Goal: Task Accomplishment & Management: Manage account settings

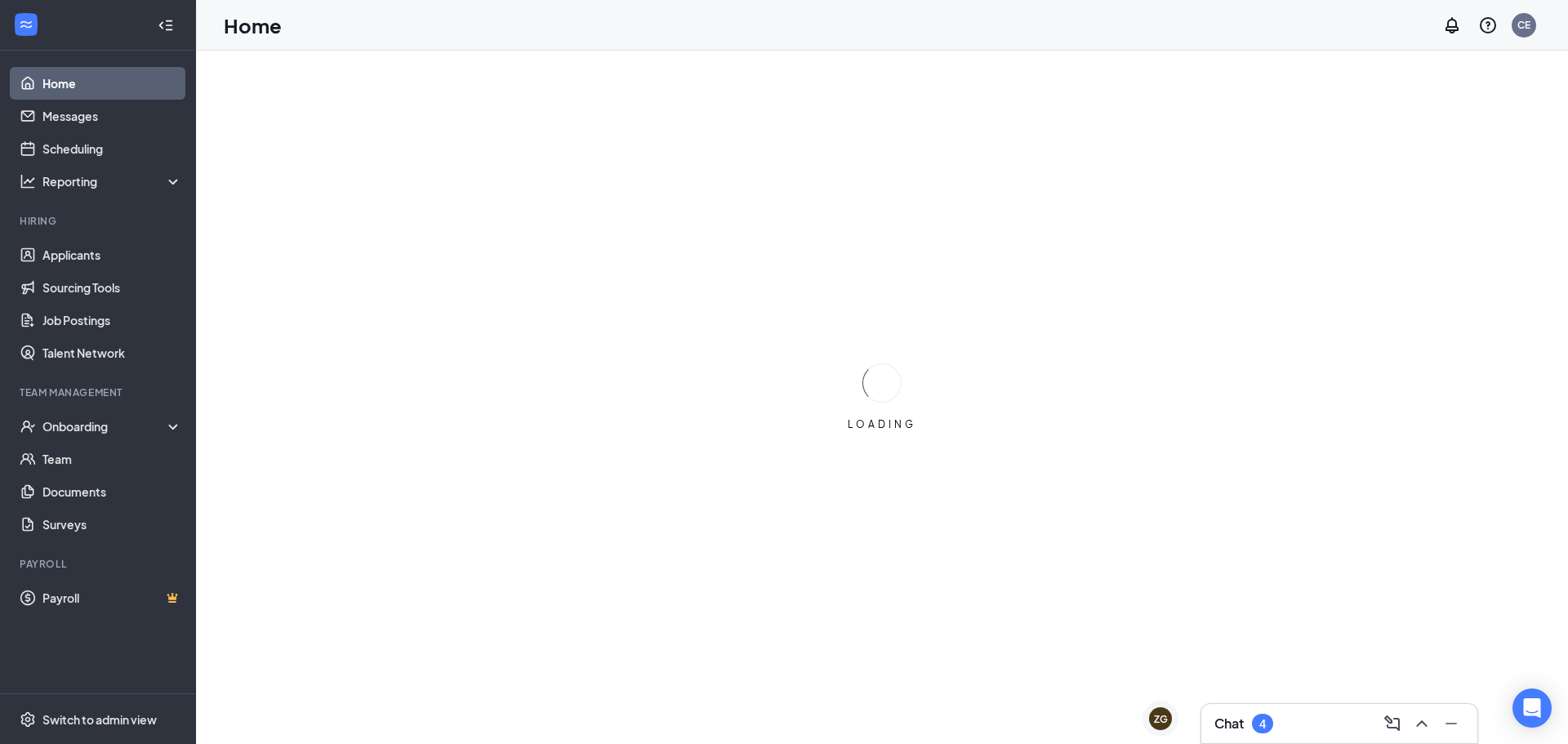
click at [1282, 726] on div "Chat 4" at bounding box center [1340, 723] width 250 height 26
click at [1235, 723] on h3 "Chat" at bounding box center [1229, 724] width 29 height 18
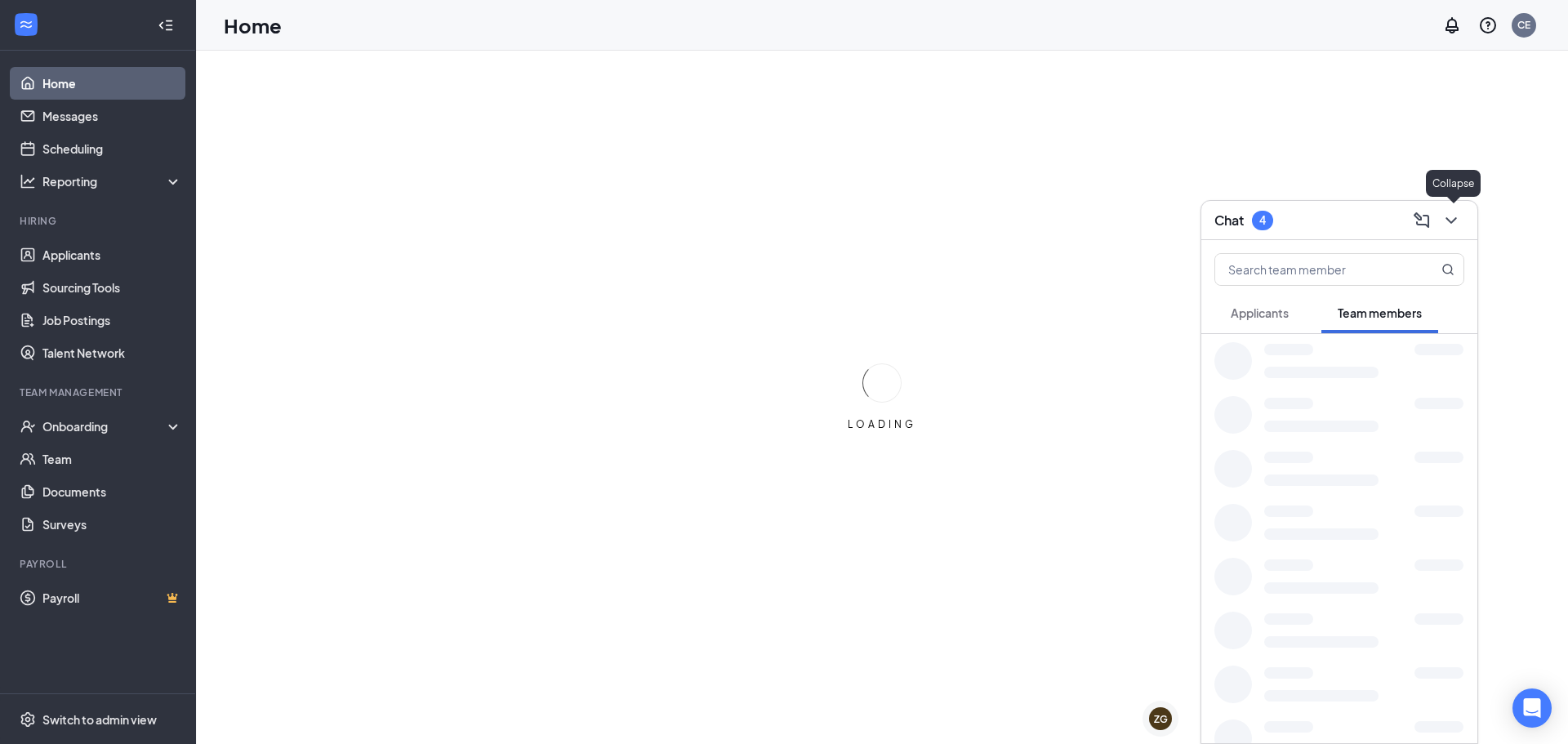
click at [1428, 725] on div at bounding box center [1439, 727] width 49 height 12
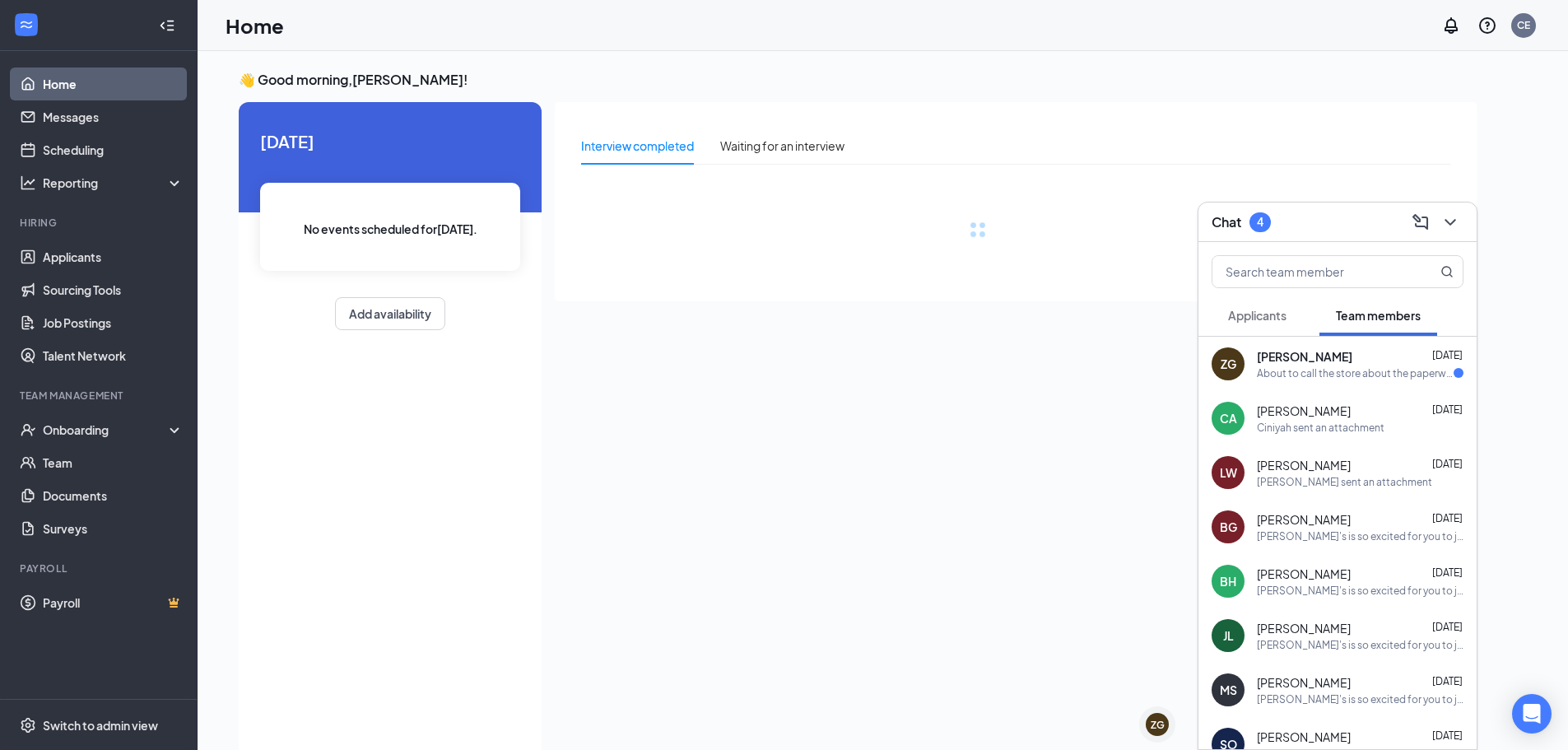
click at [1362, 371] on div "About to call the store about the paperwork" at bounding box center [1354, 373] width 196 height 14
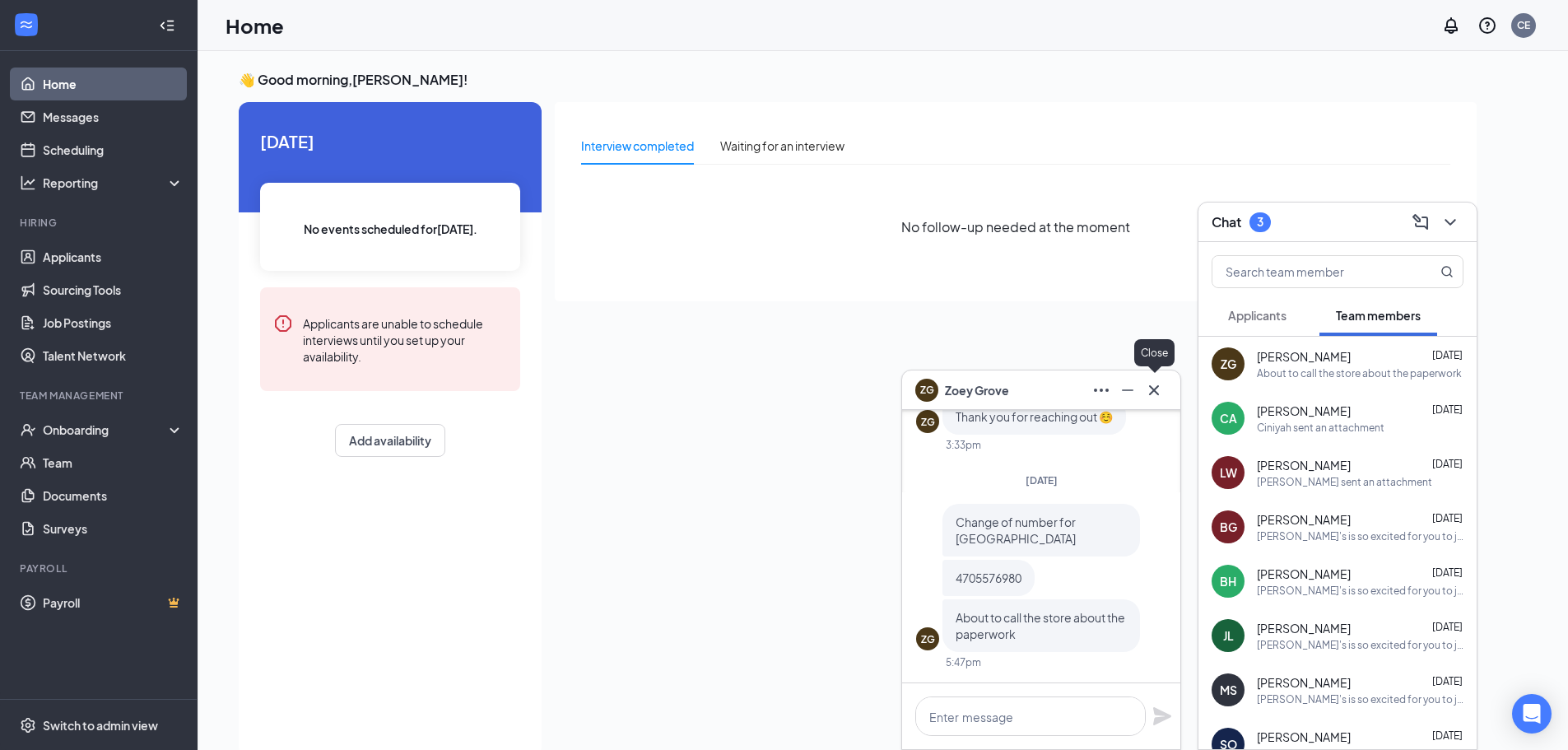
click at [1156, 387] on icon "Cross" at bounding box center [1153, 389] width 10 height 10
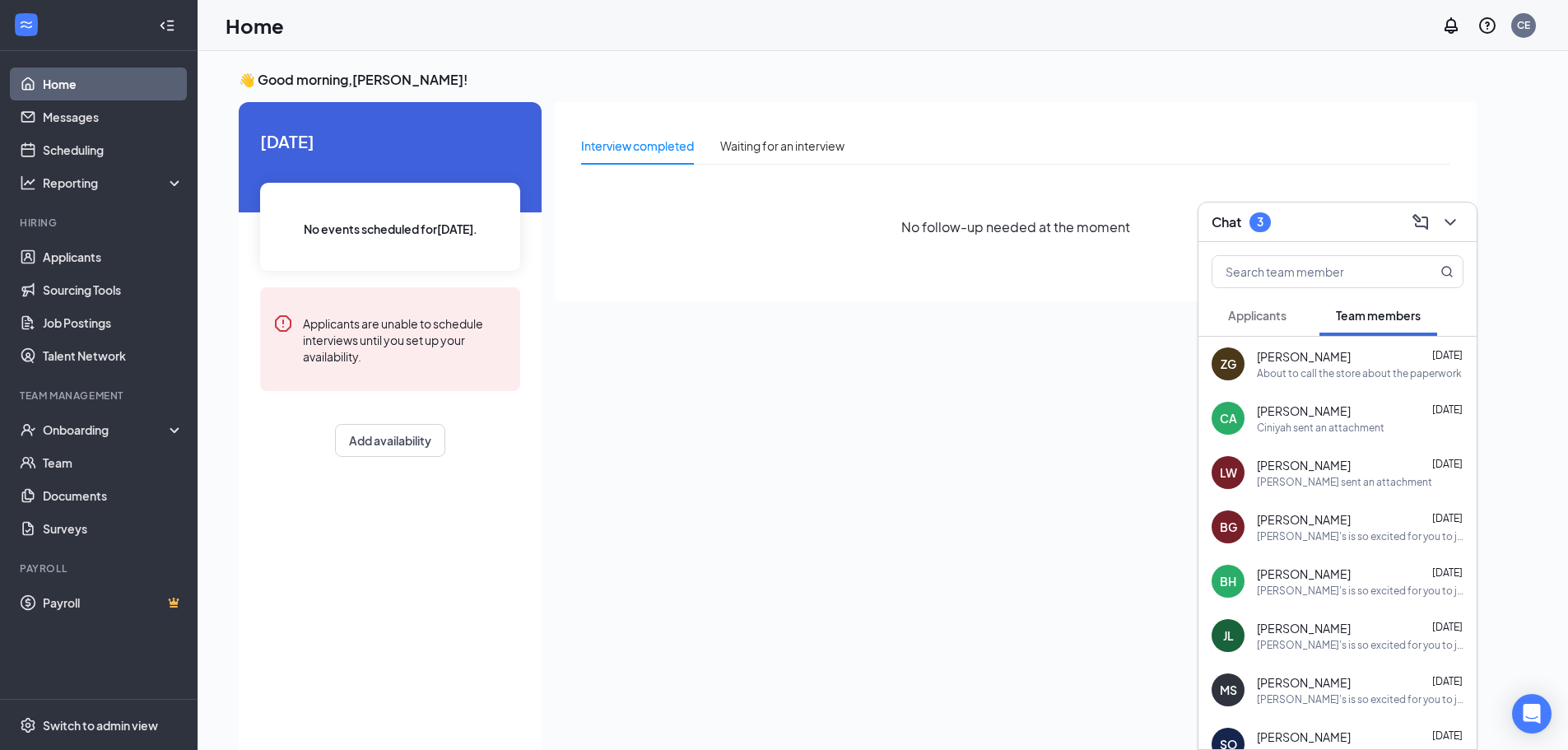
click at [1257, 329] on button "Applicants" at bounding box center [1258, 315] width 91 height 41
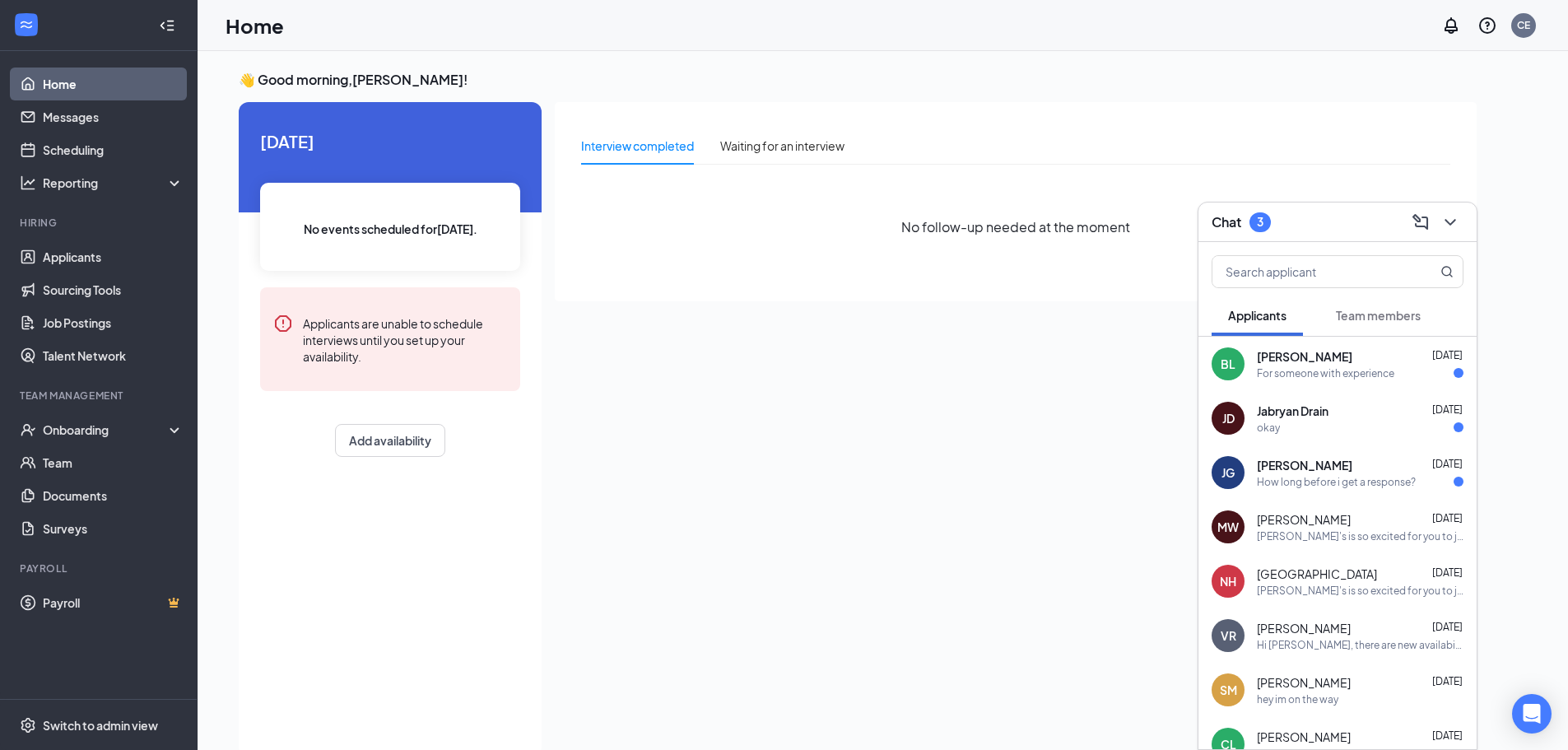
click at [1405, 372] on div "For someone with experience" at bounding box center [1360, 373] width 206 height 14
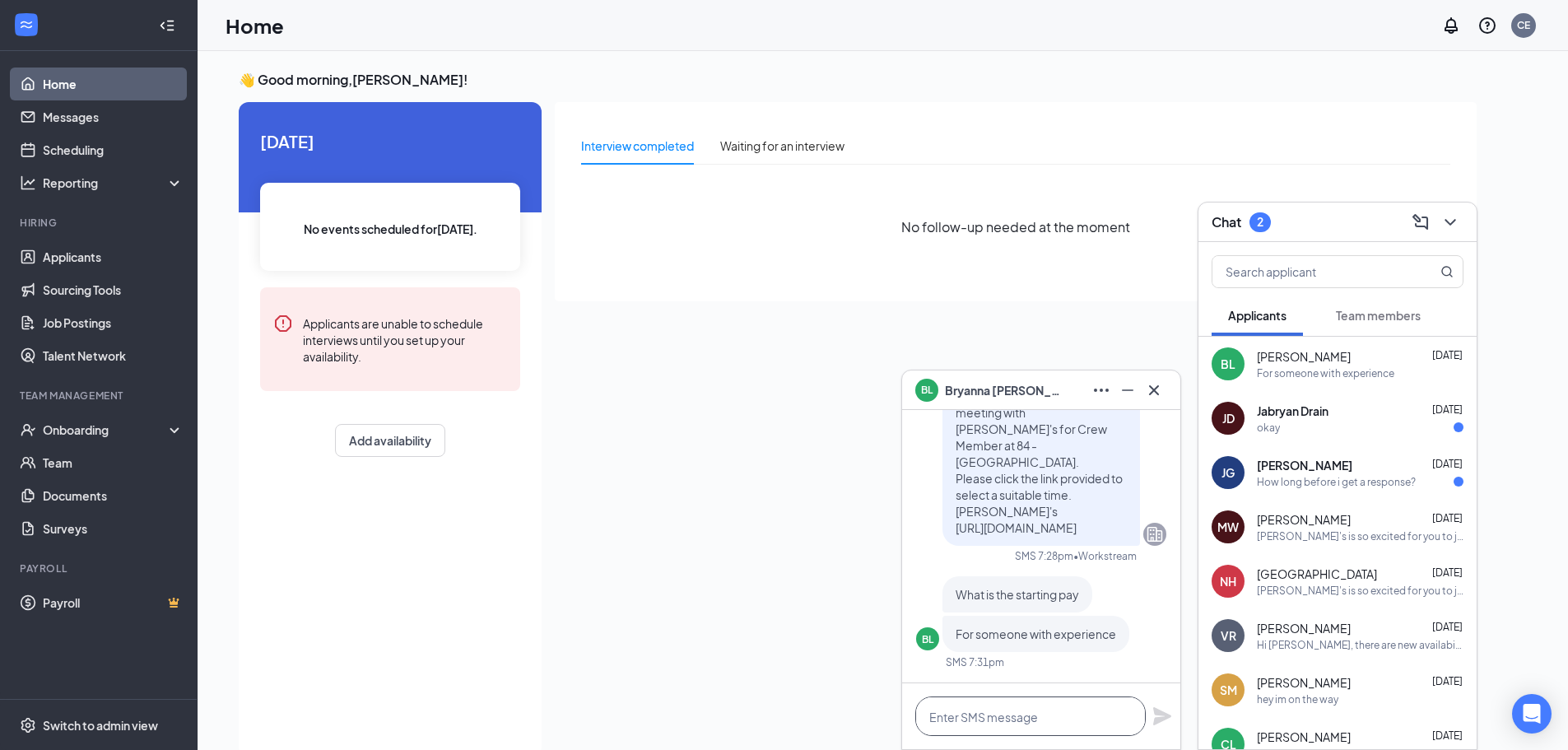
click at [997, 717] on textarea at bounding box center [1030, 715] width 230 height 39
type textarea "d"
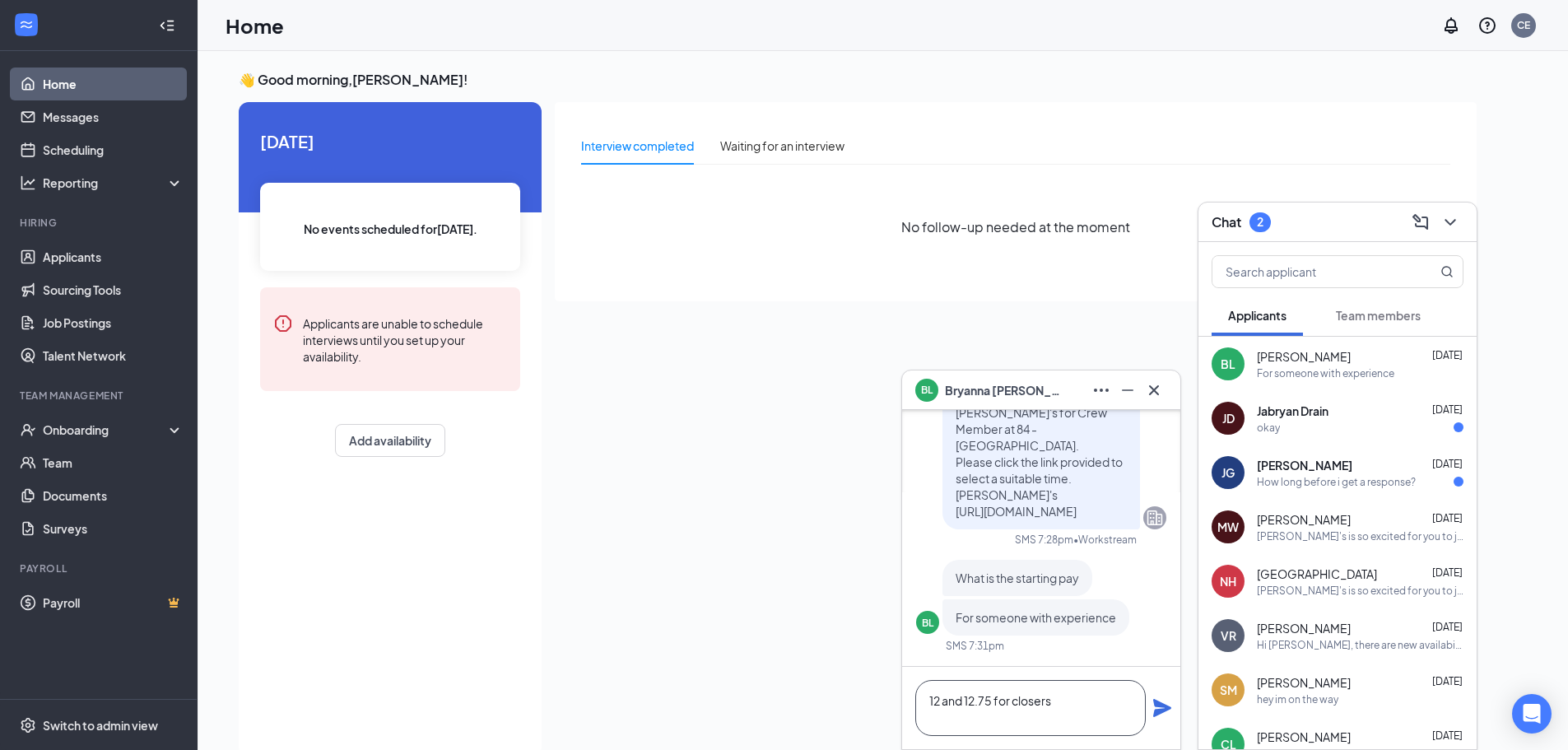
type textarea "12 and 12.75 for closers"
click at [1157, 706] on icon "Plane" at bounding box center [1163, 708] width 18 height 18
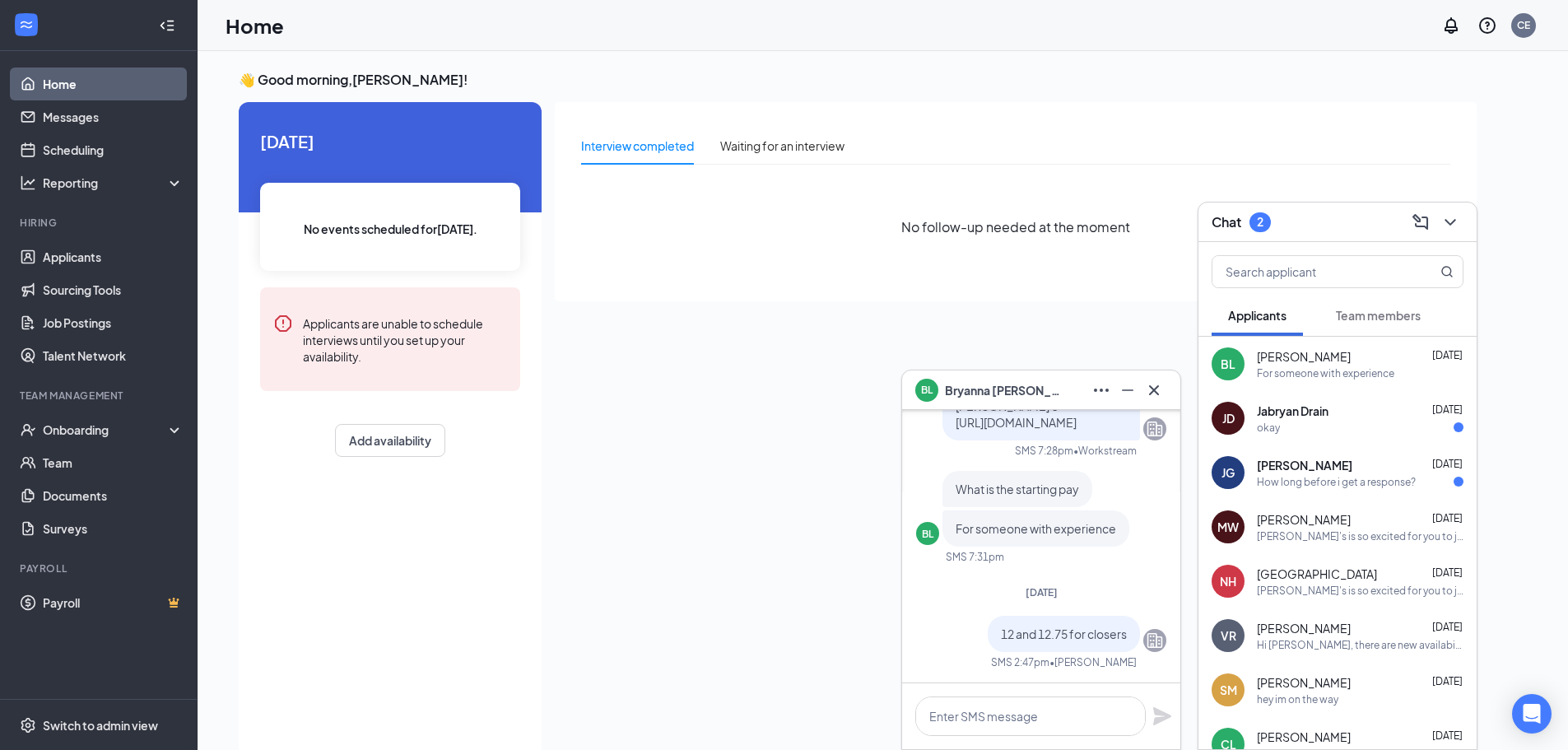
scroll to position [0, 0]
click at [1149, 387] on icon "Cross" at bounding box center [1154, 390] width 20 height 20
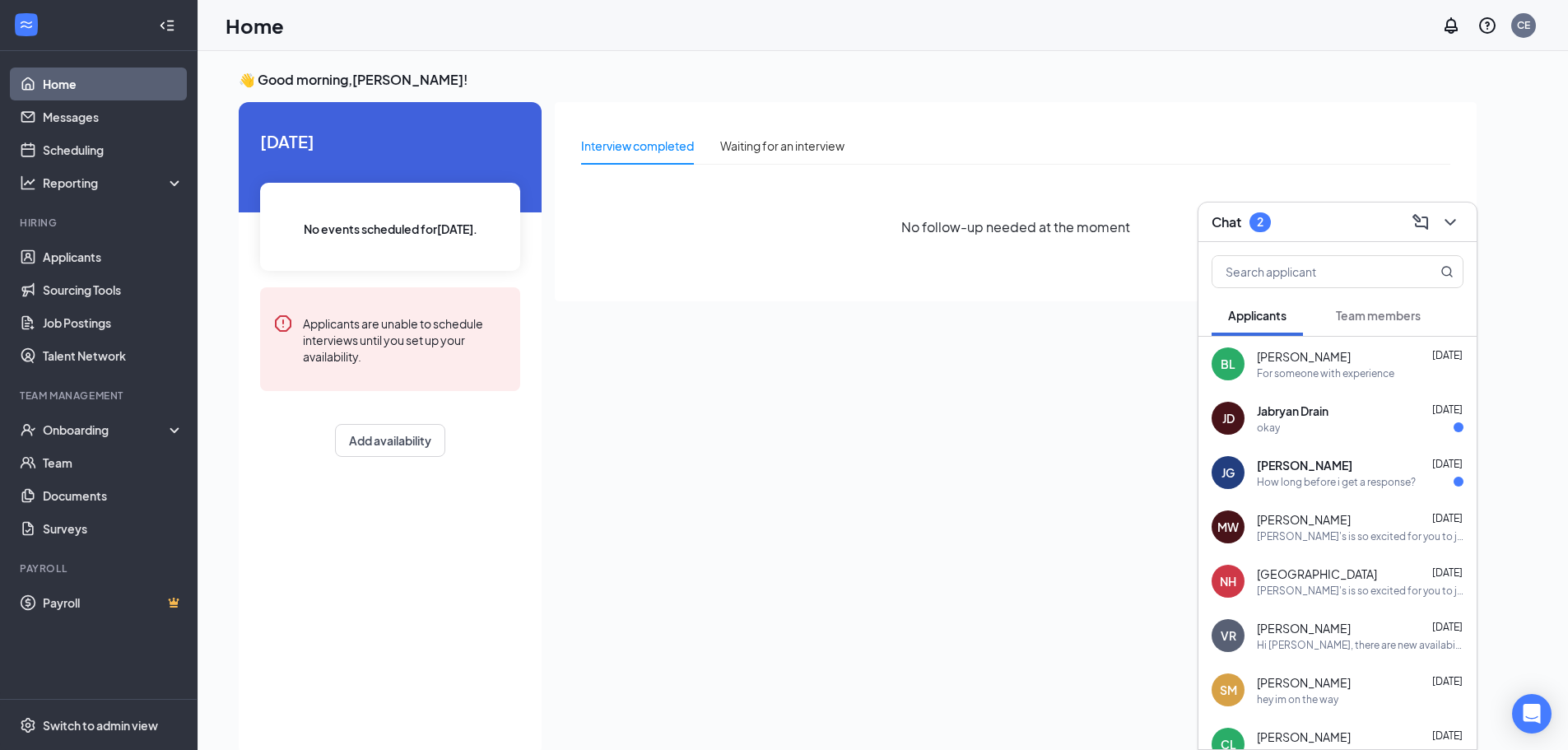
click at [1287, 475] on div "How long before i get a response?" at bounding box center [1336, 481] width 159 height 14
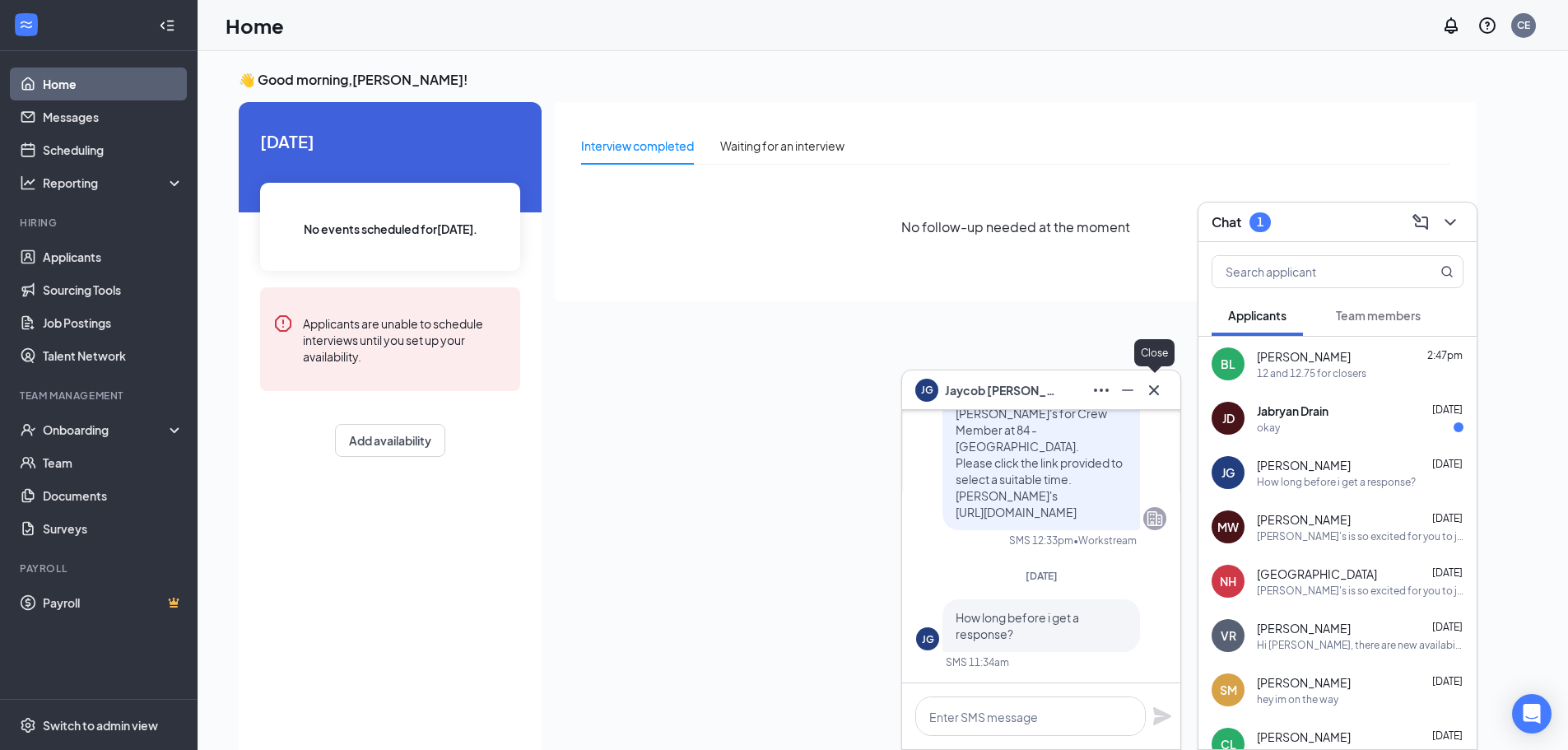
click at [1151, 393] on icon "Cross" at bounding box center [1153, 389] width 10 height 10
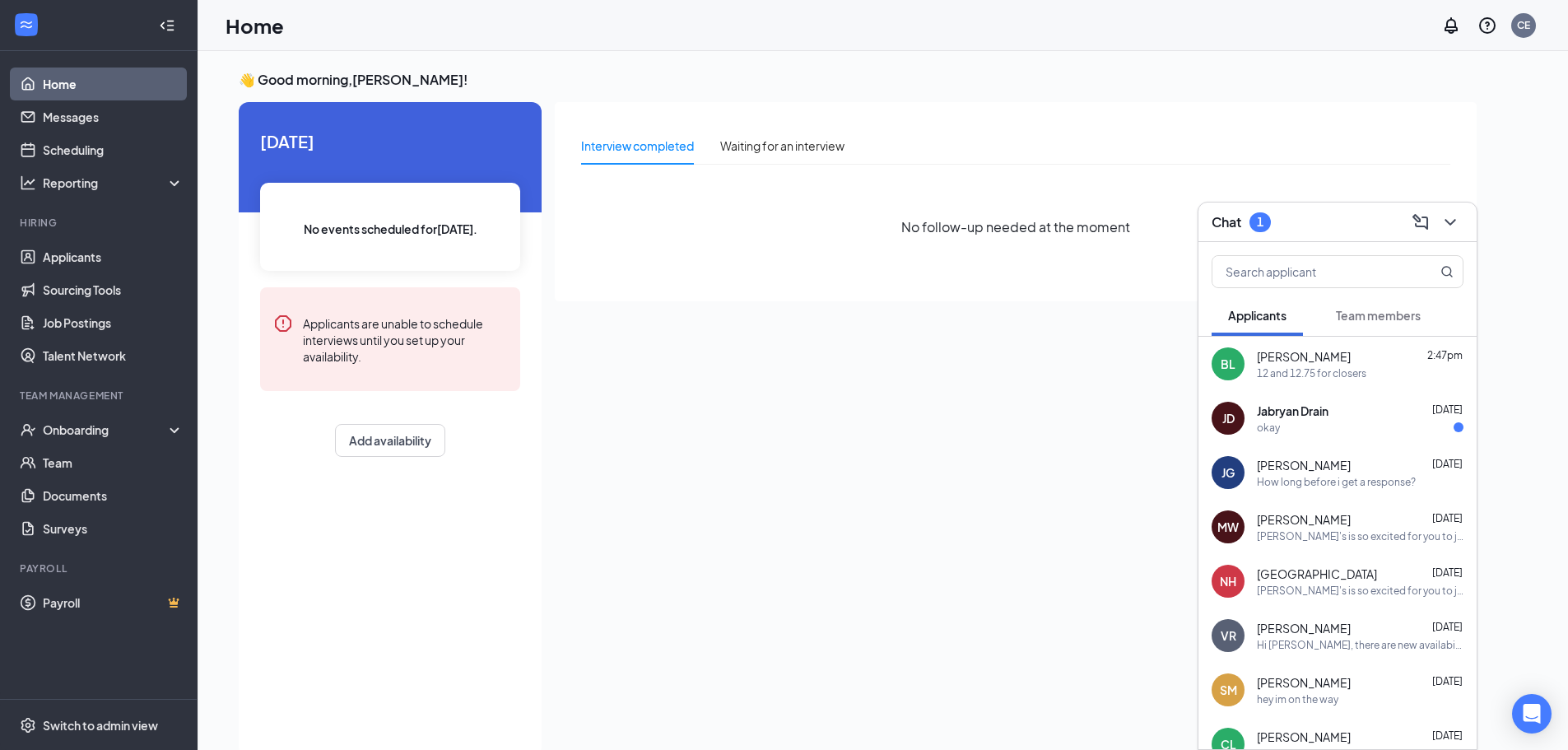
click at [1336, 429] on div "okay" at bounding box center [1360, 428] width 206 height 14
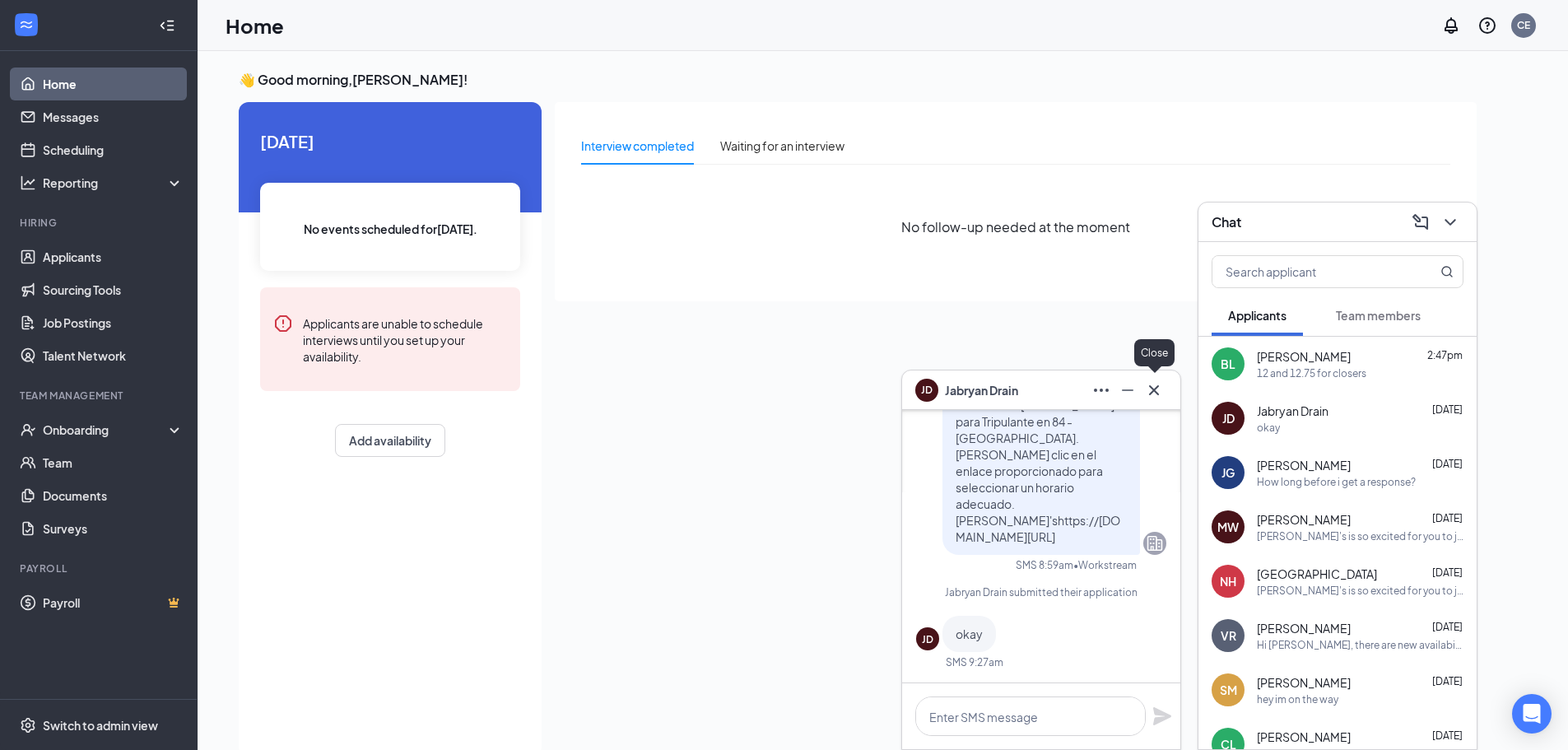
click at [1153, 388] on icon "Cross" at bounding box center [1154, 390] width 20 height 20
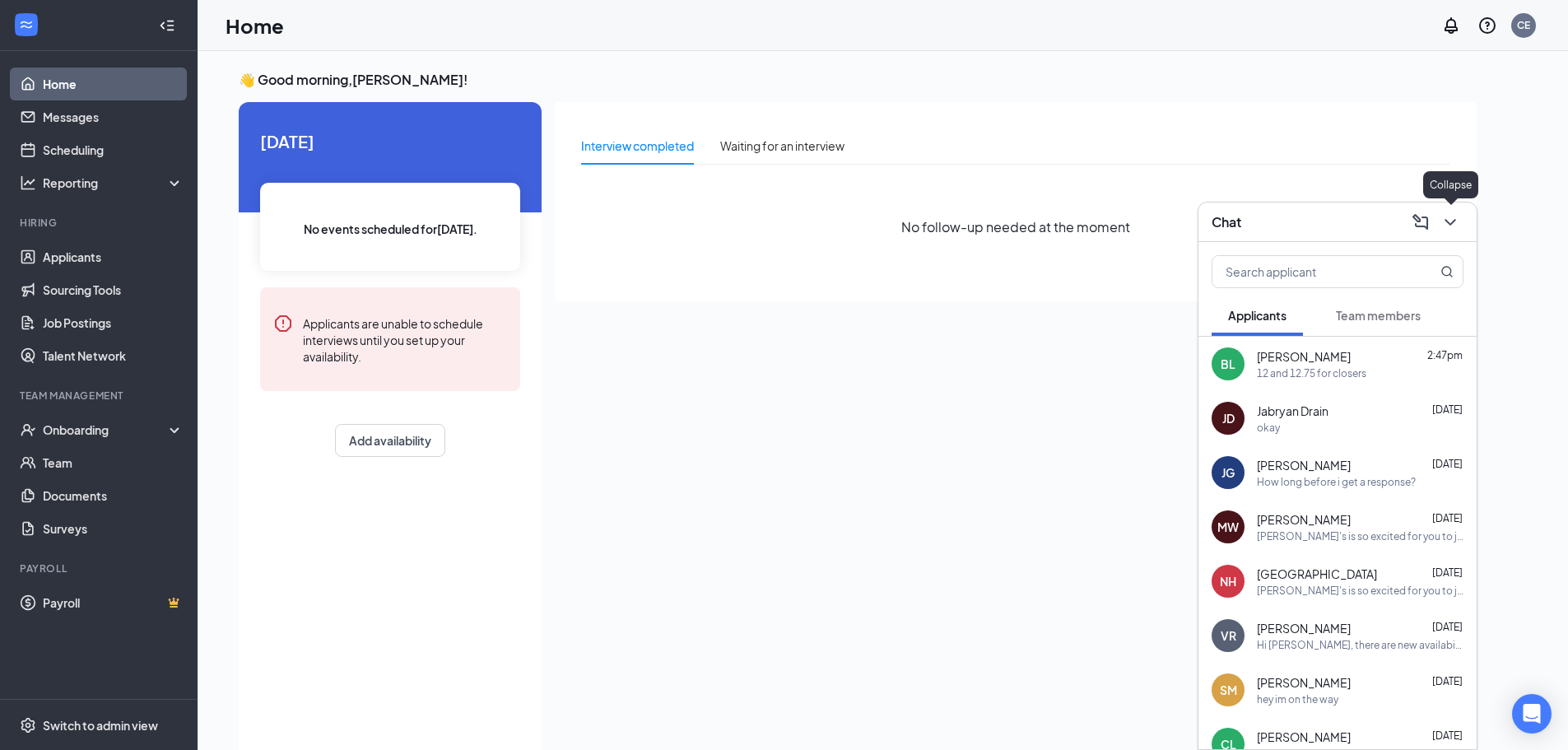
click at [1454, 227] on icon "ChevronDown" at bounding box center [1450, 223] width 20 height 20
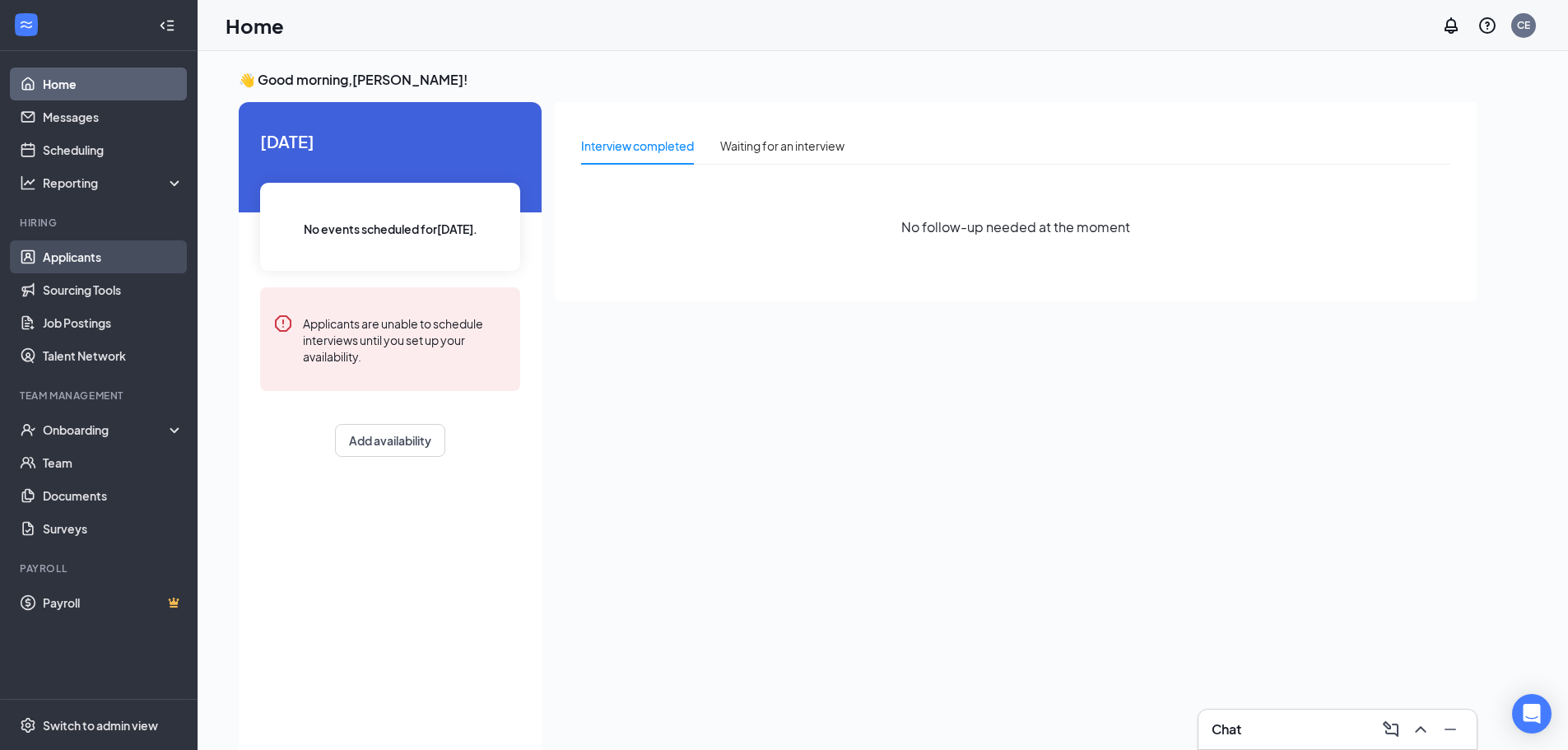
click at [109, 242] on link "Applicants" at bounding box center [113, 257] width 141 height 33
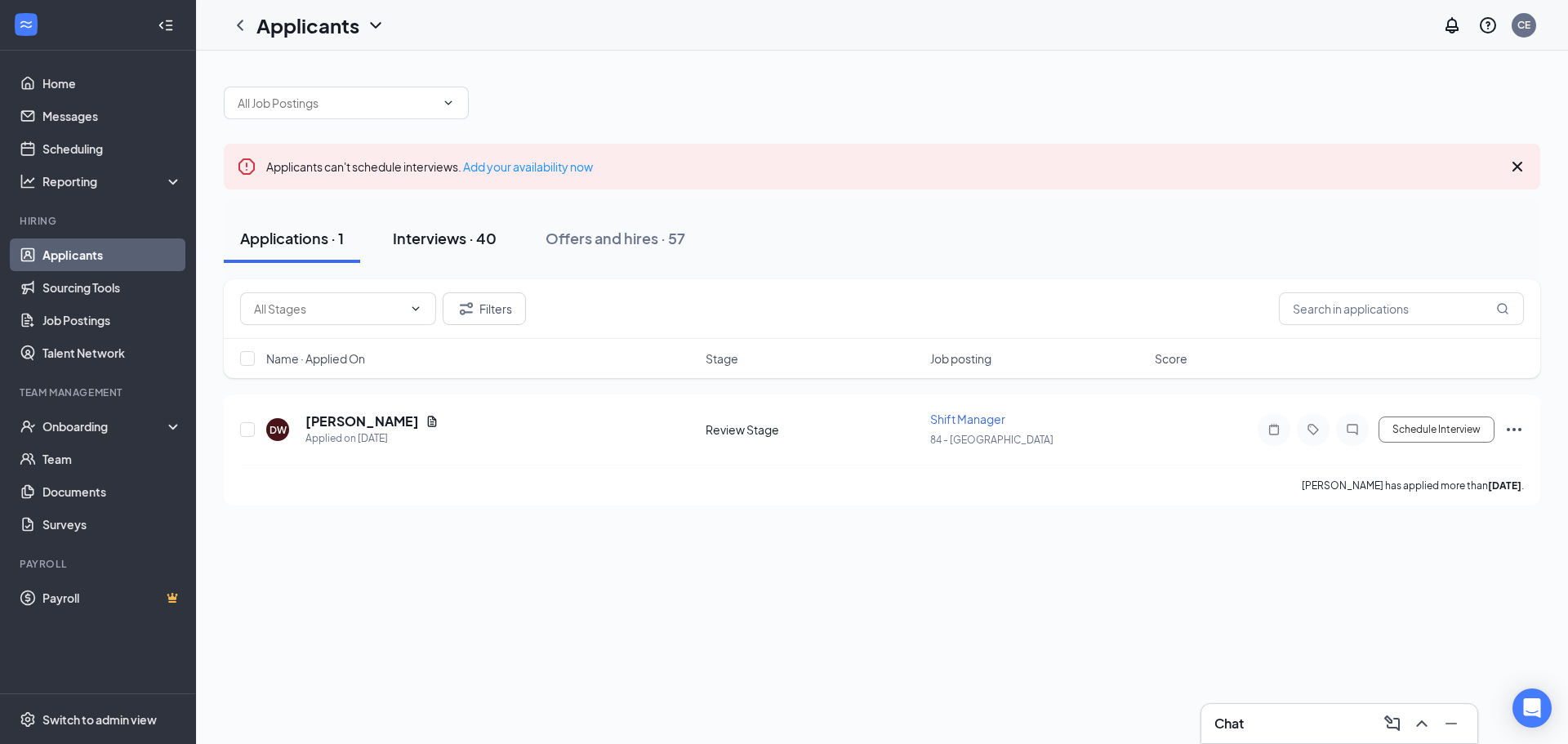
click at [415, 241] on div "Interviews · 40" at bounding box center [444, 237] width 103 height 21
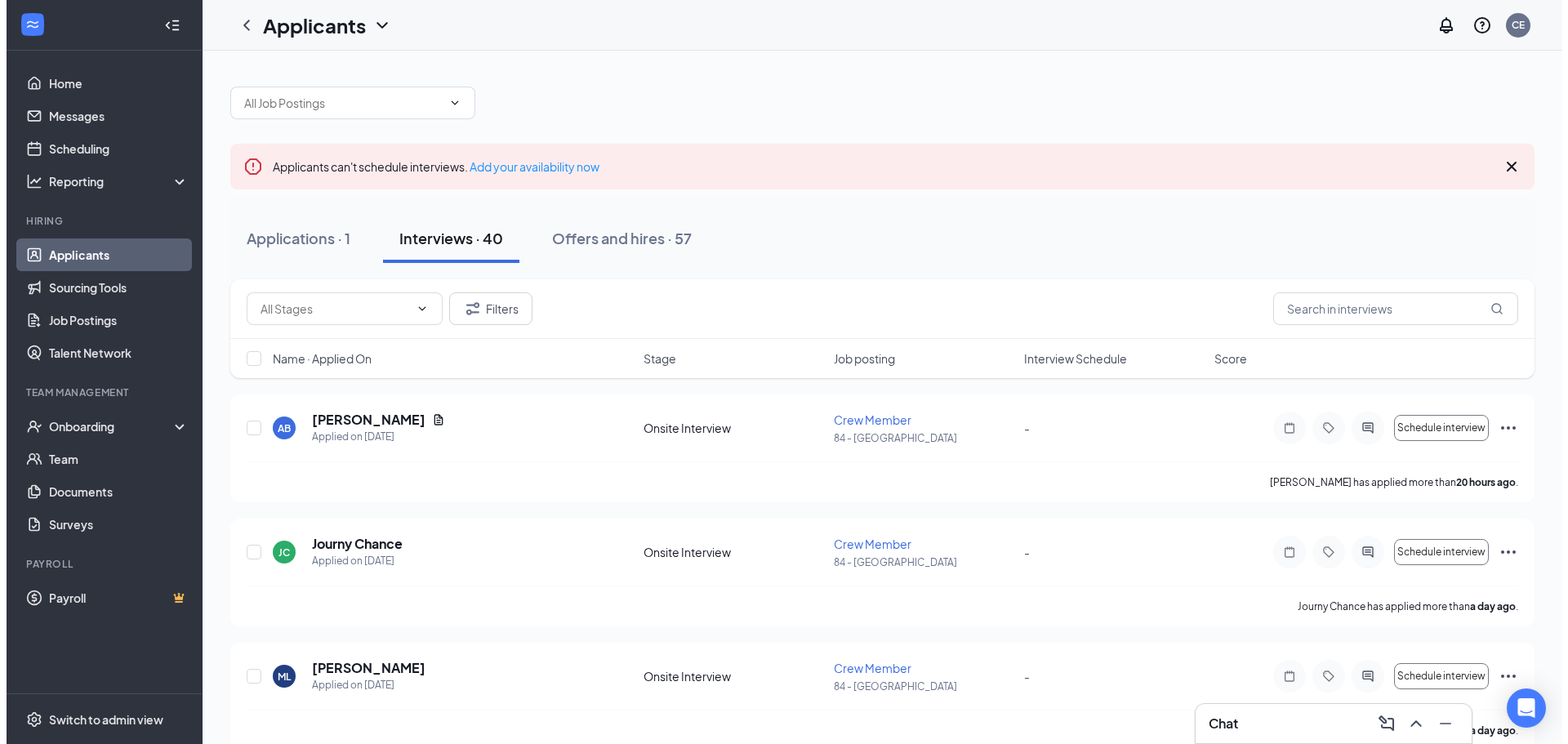
scroll to position [82, 0]
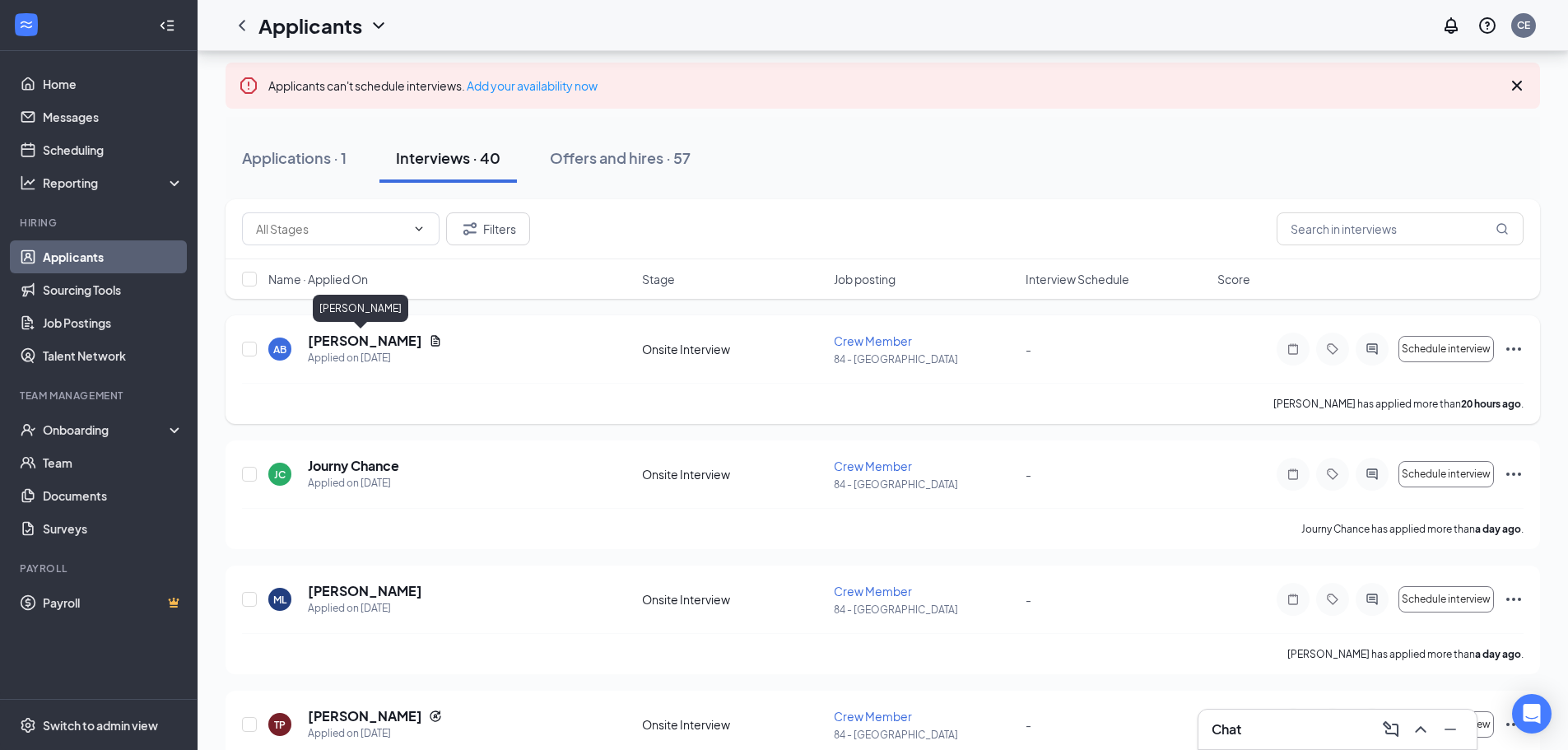
click at [365, 335] on h5 "[PERSON_NAME]" at bounding box center [364, 341] width 114 height 18
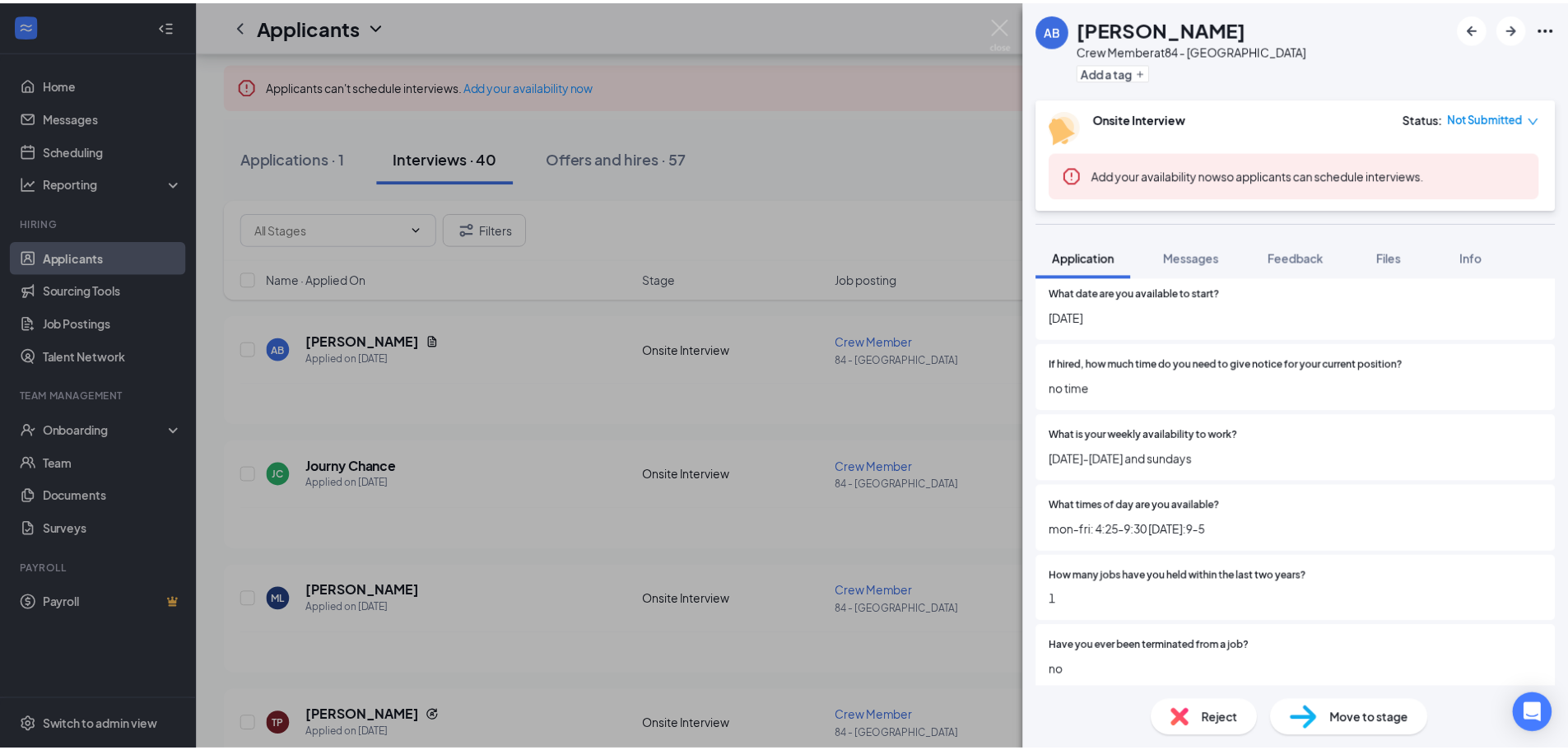
scroll to position [329, 0]
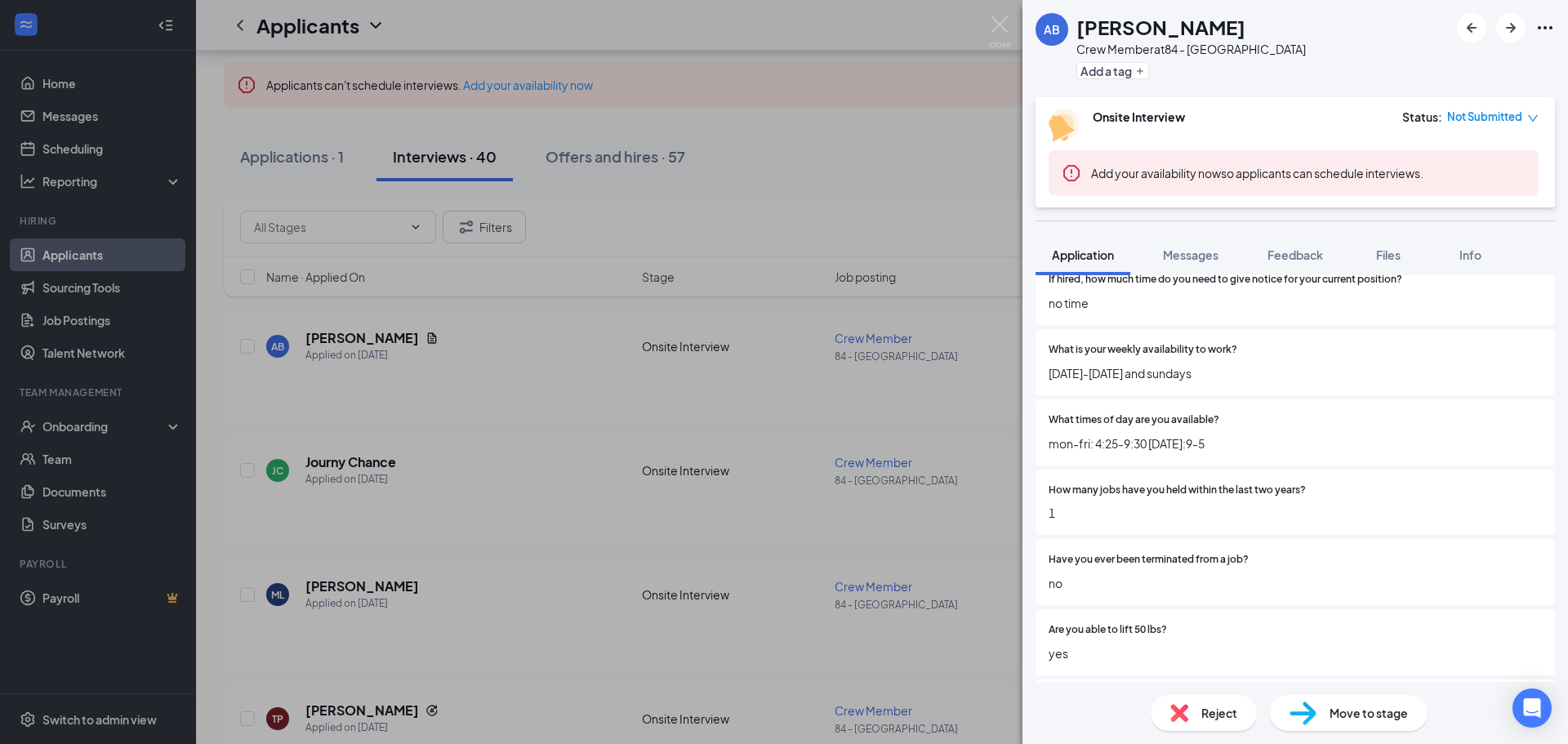
click at [605, 443] on div "AB [PERSON_NAME] Crew Member at 84 - [GEOGRAPHIC_DATA] Add a tag Onsite Intervi…" at bounding box center [784, 372] width 1568 height 744
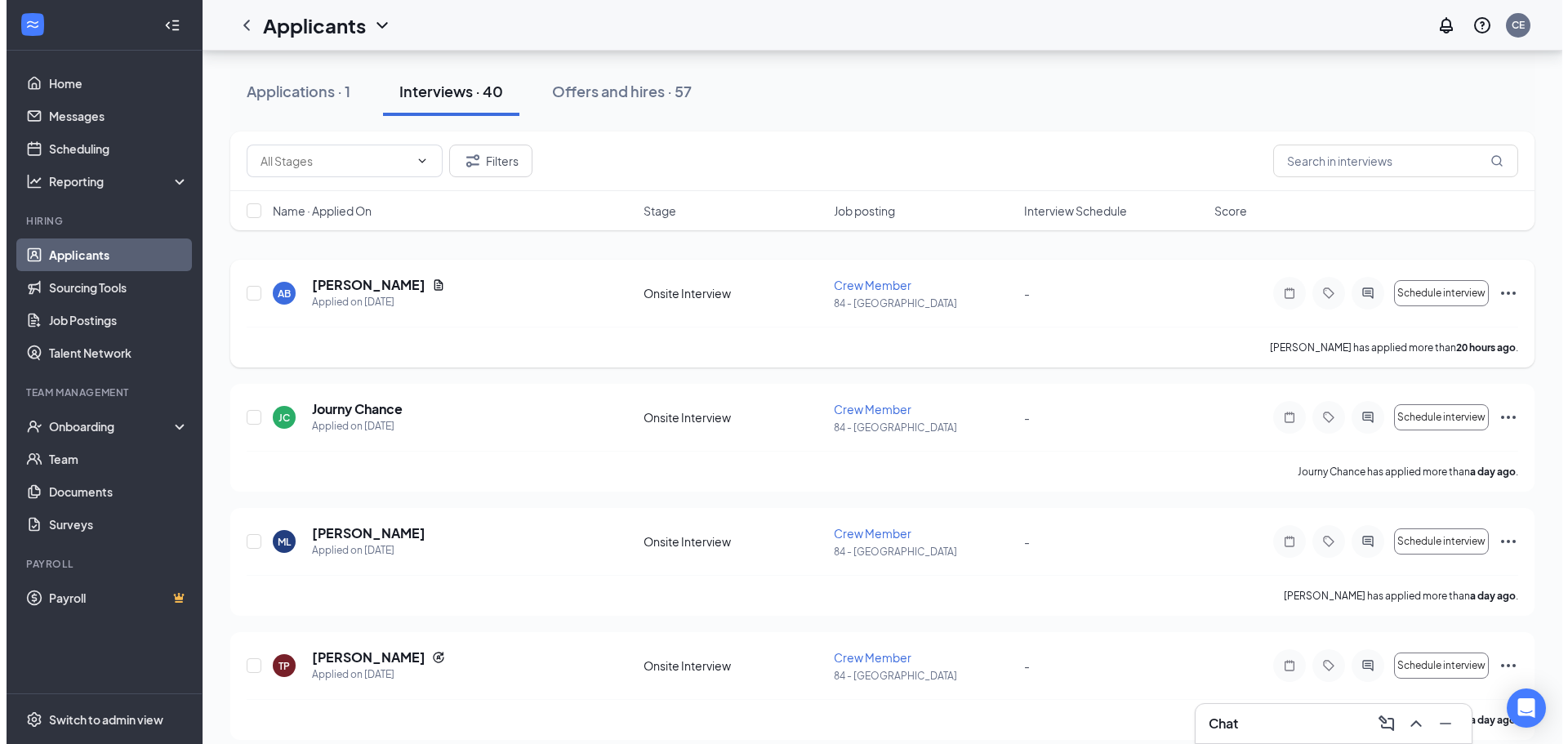
scroll to position [245, 0]
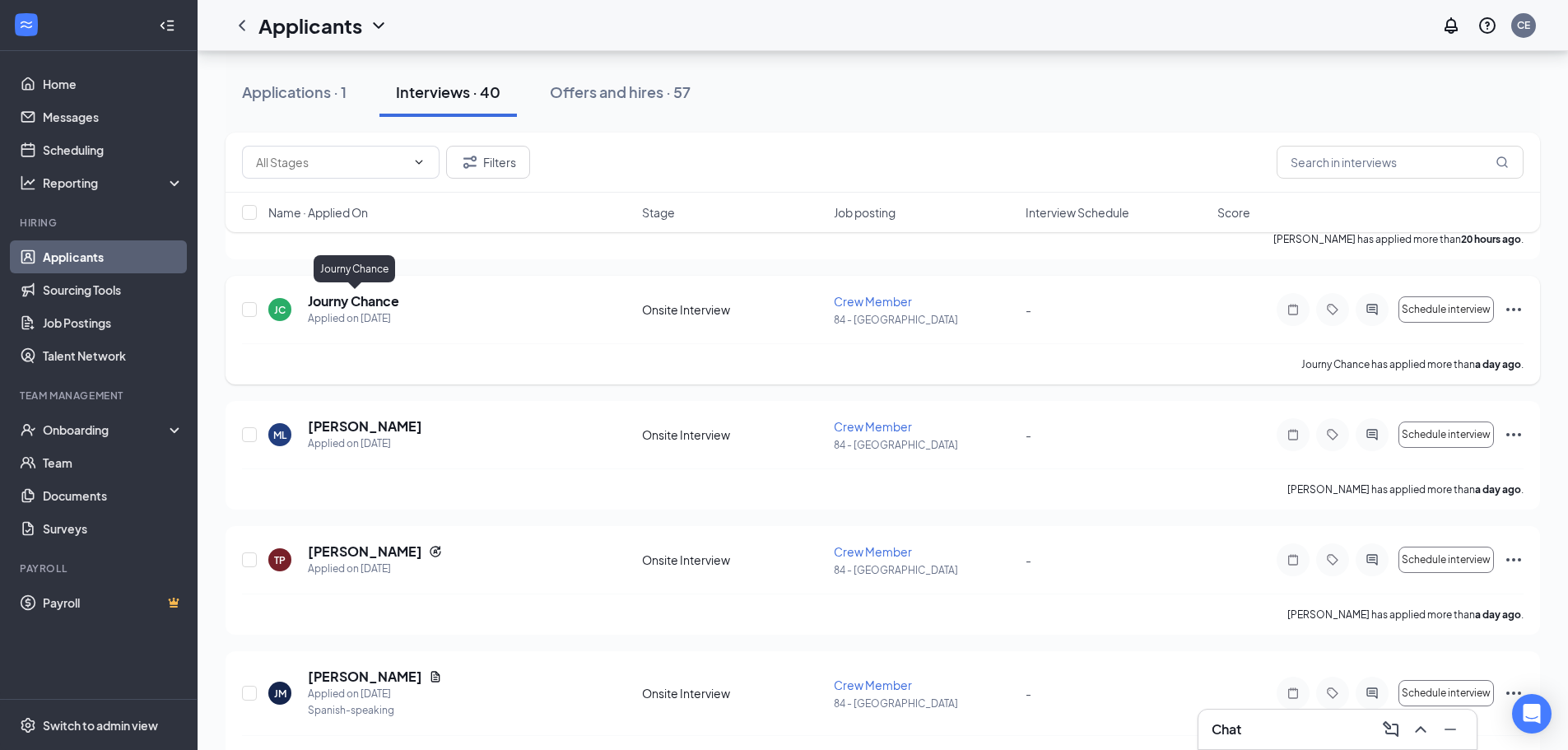
click at [346, 301] on h5 "Journy Chance" at bounding box center [353, 301] width 91 height 18
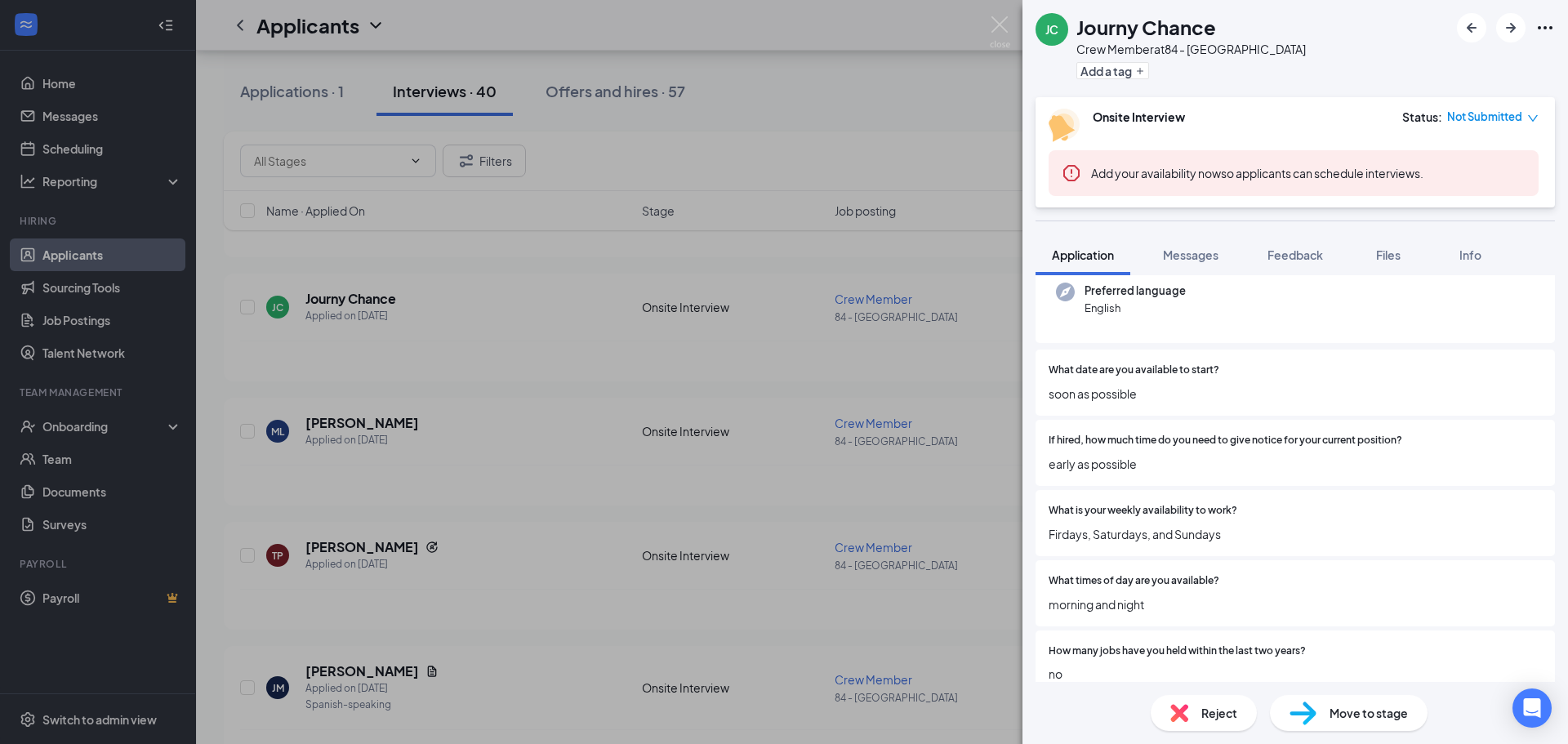
scroll to position [245, 0]
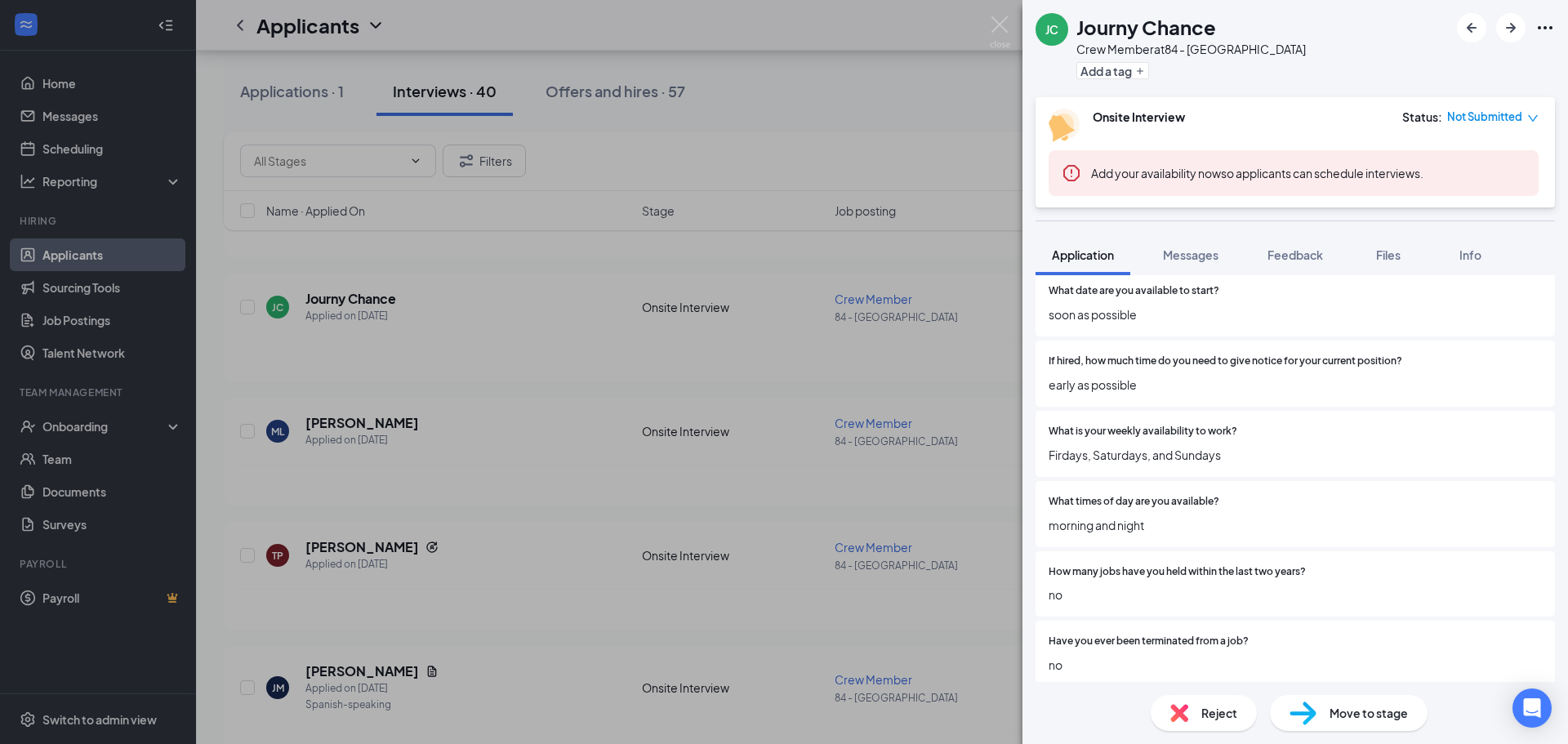
click at [475, 384] on div "[PERSON_NAME] Chance Crew Member at 84 - [GEOGRAPHIC_DATA] Add a tag Onsite Int…" at bounding box center [784, 372] width 1568 height 744
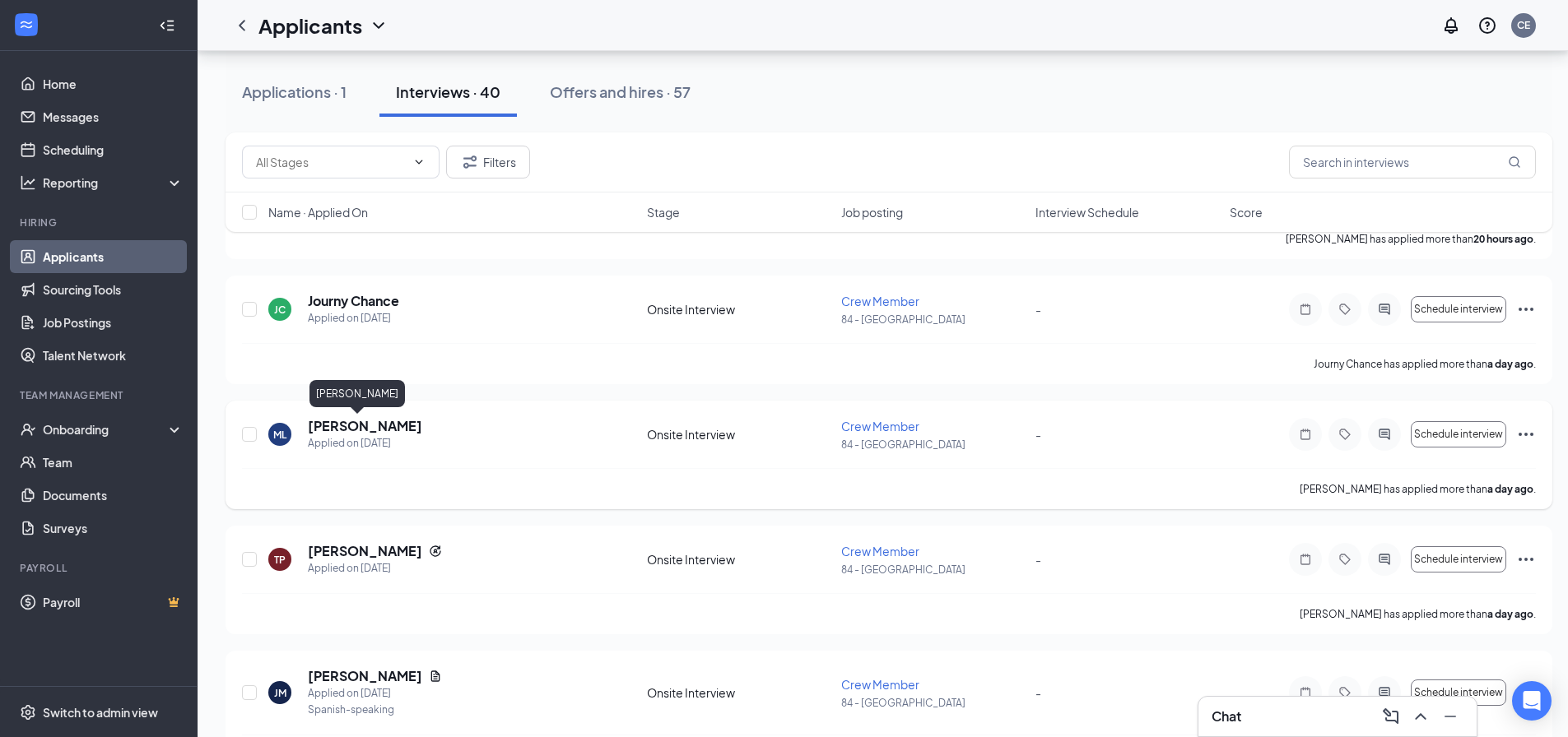
click at [353, 428] on h5 "[PERSON_NAME]" at bounding box center [364, 426] width 114 height 18
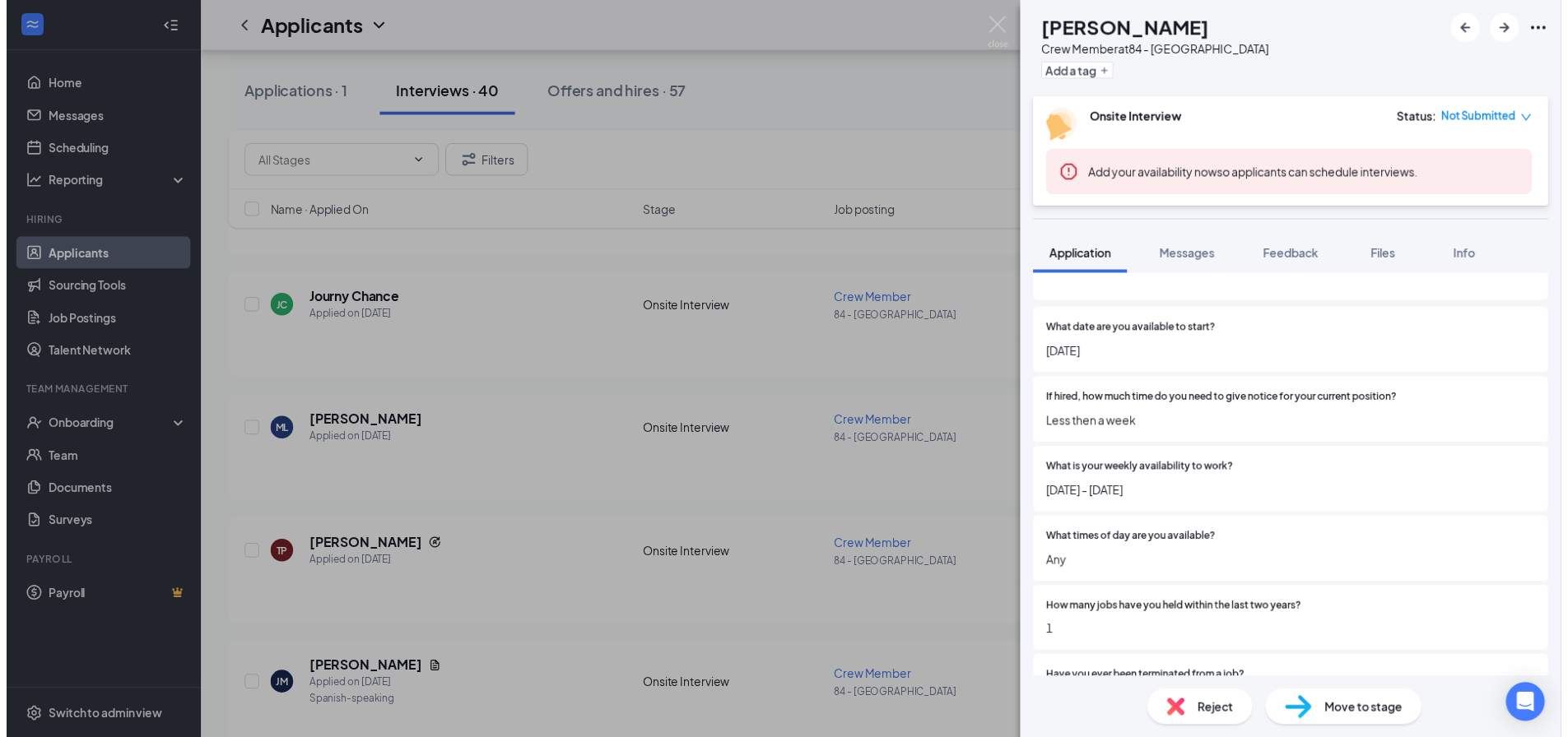
scroll to position [247, 0]
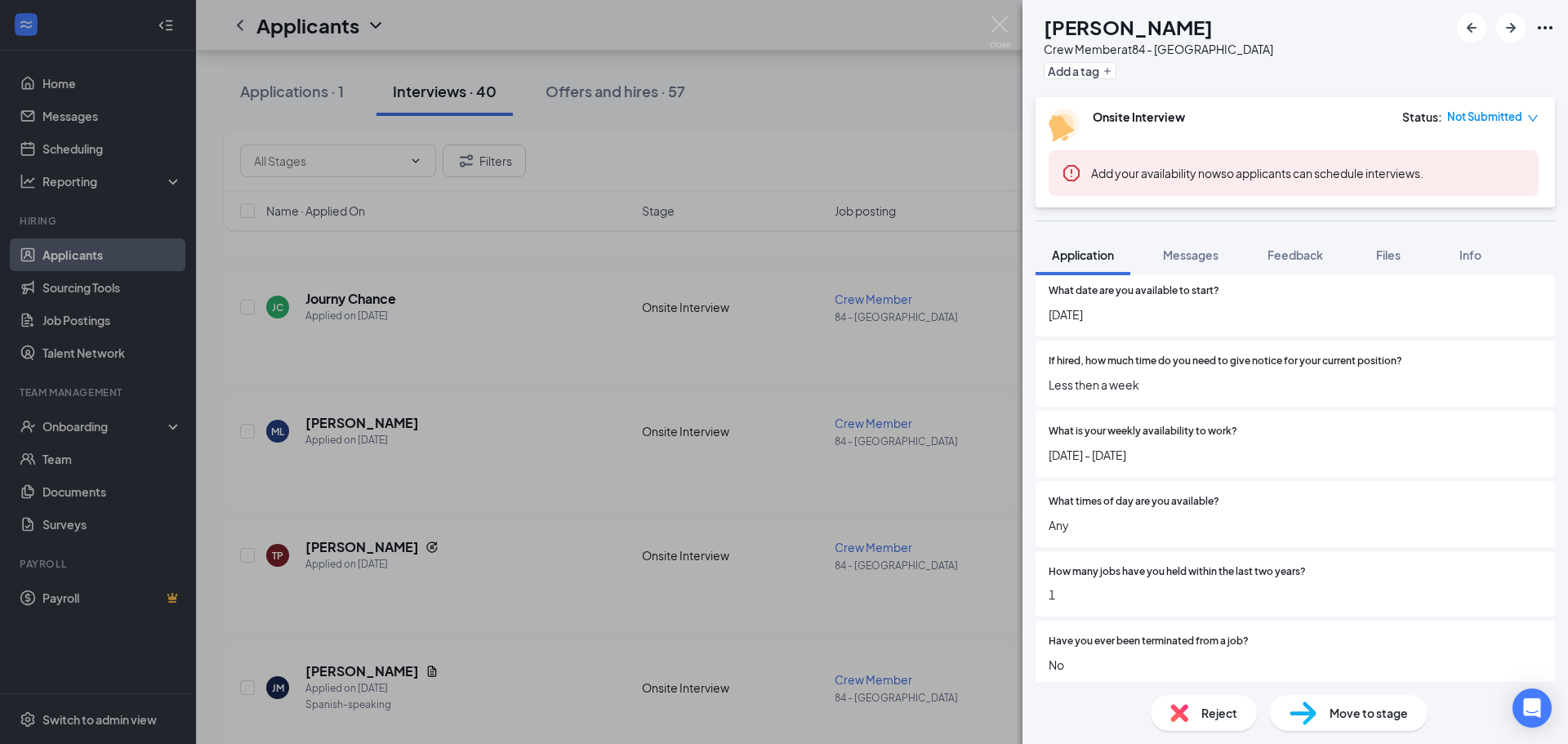
click at [608, 465] on div "ML [PERSON_NAME] [PERSON_NAME] Member at 84 - [GEOGRAPHIC_DATA] Add a tag Onsit…" at bounding box center [784, 372] width 1568 height 744
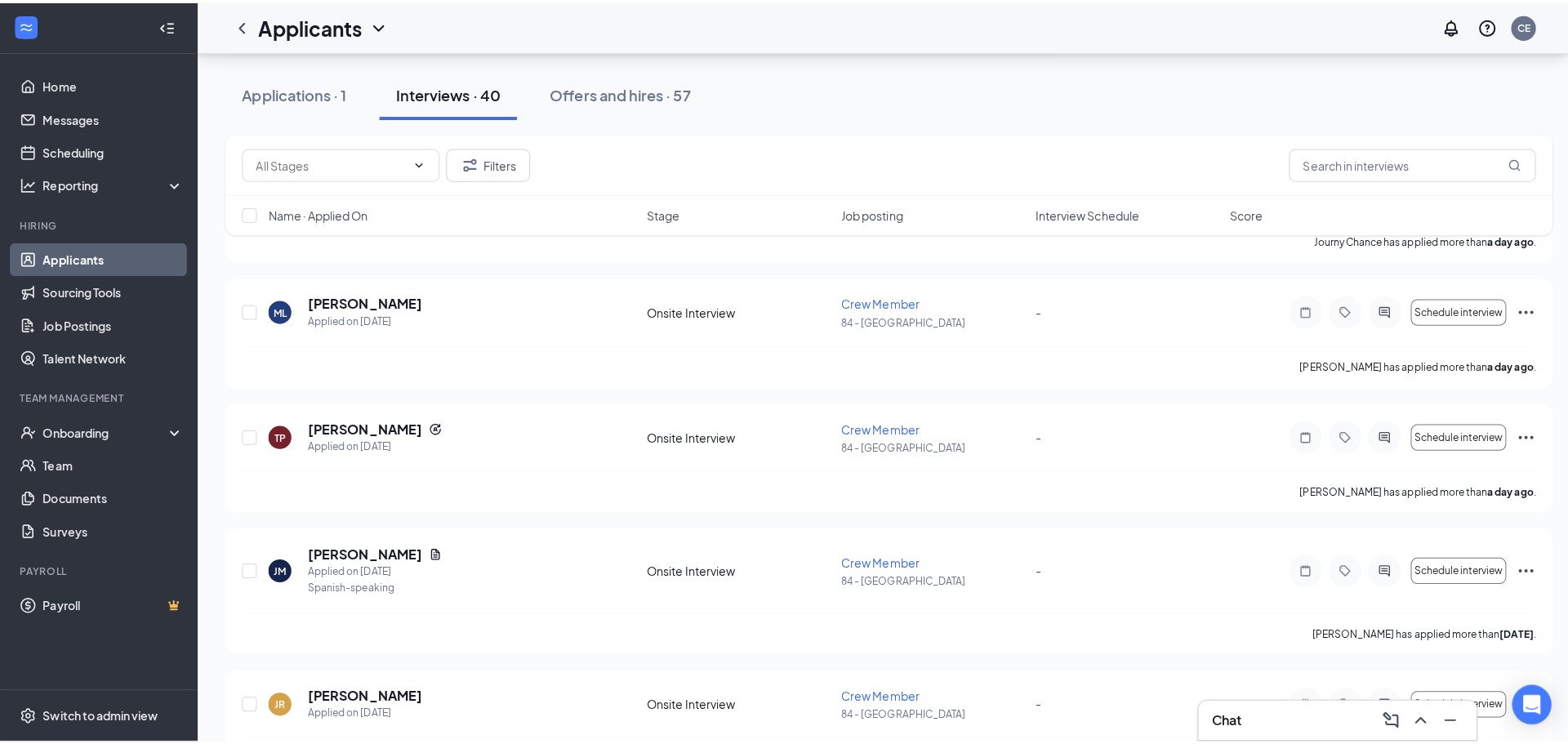
scroll to position [409, 0]
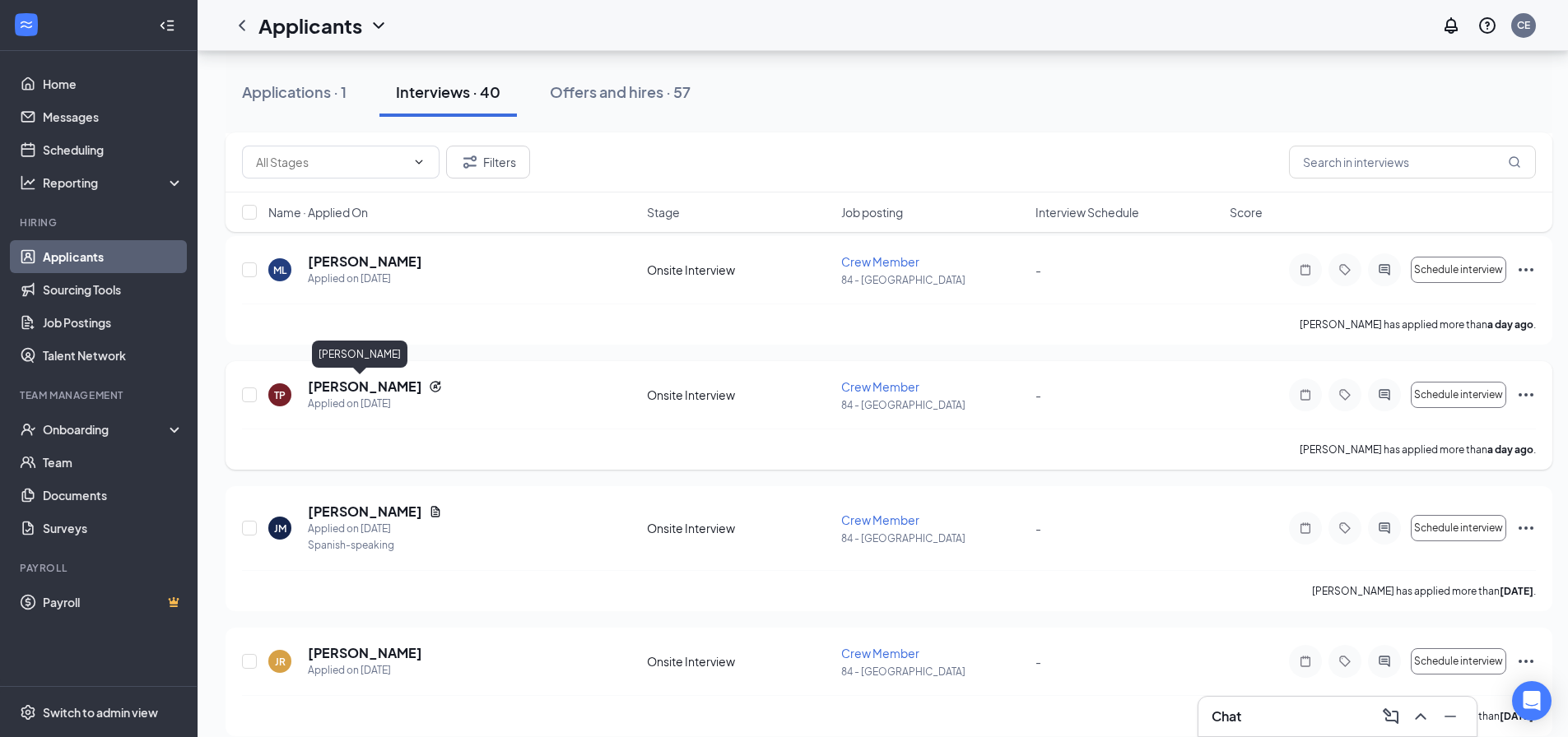
click at [342, 381] on h5 "[PERSON_NAME]" at bounding box center [364, 387] width 114 height 18
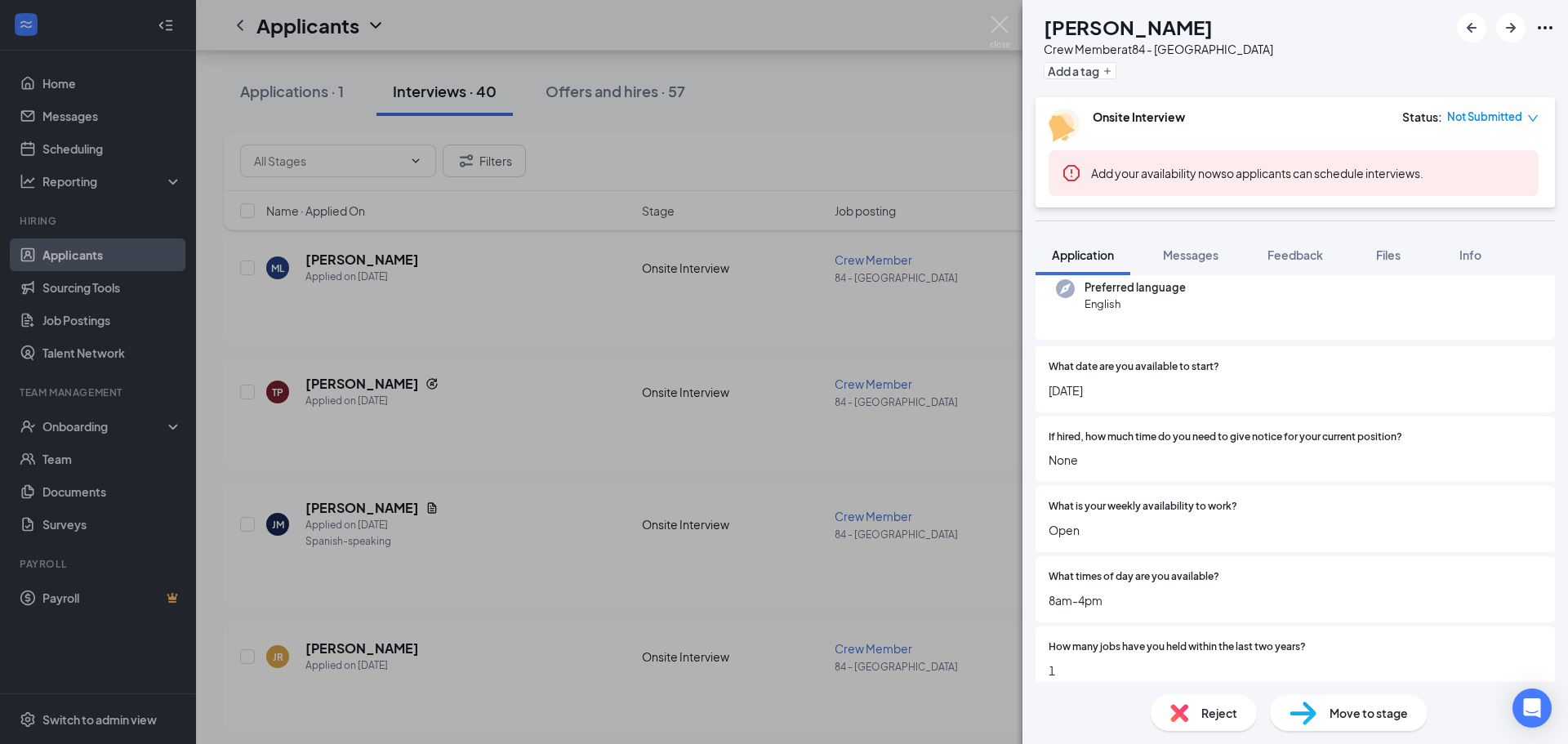
scroll to position [326, 0]
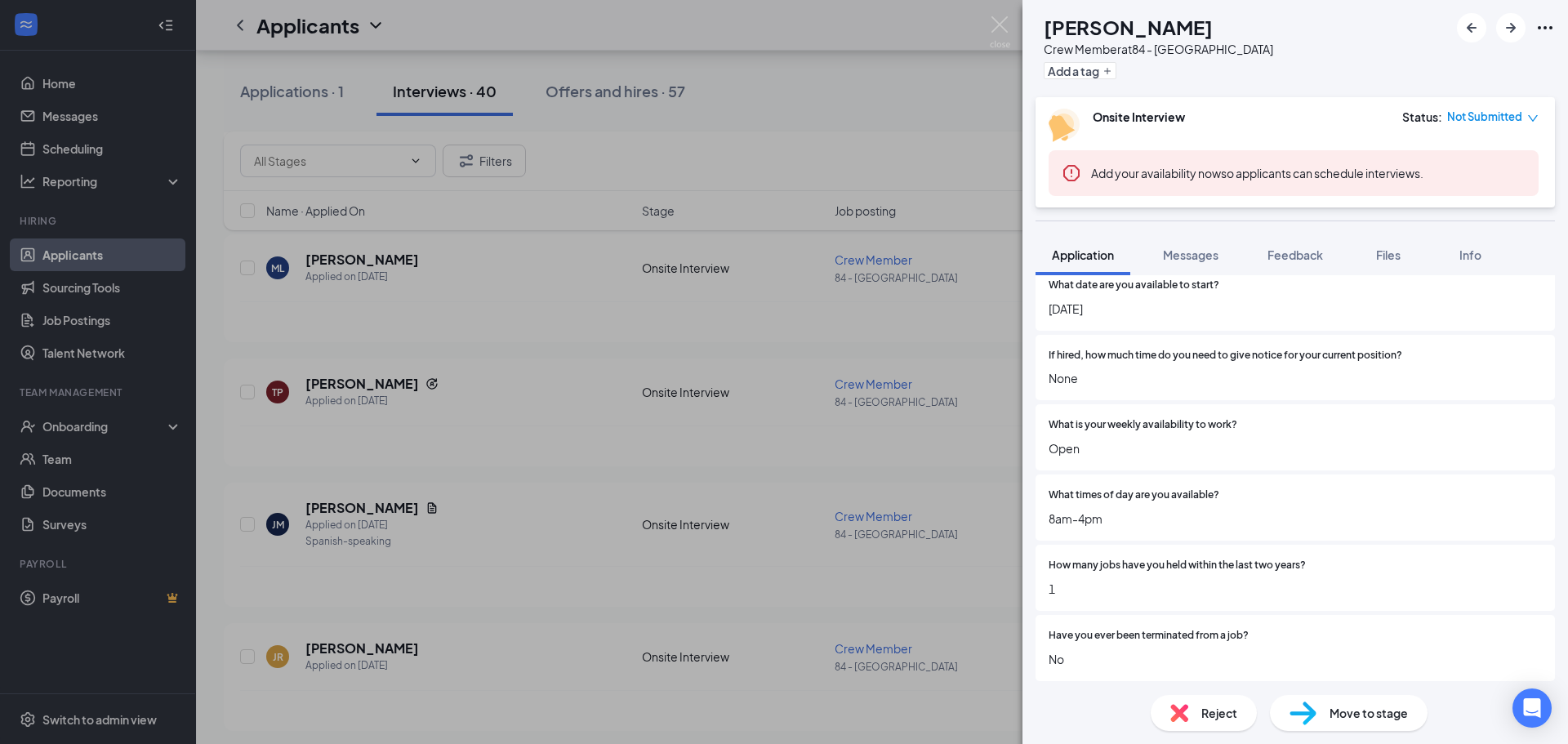
click at [558, 426] on div "TP [PERSON_NAME] Crew Member at 84 - [GEOGRAPHIC_DATA] Add a tag Onsite Intervi…" at bounding box center [784, 372] width 1568 height 744
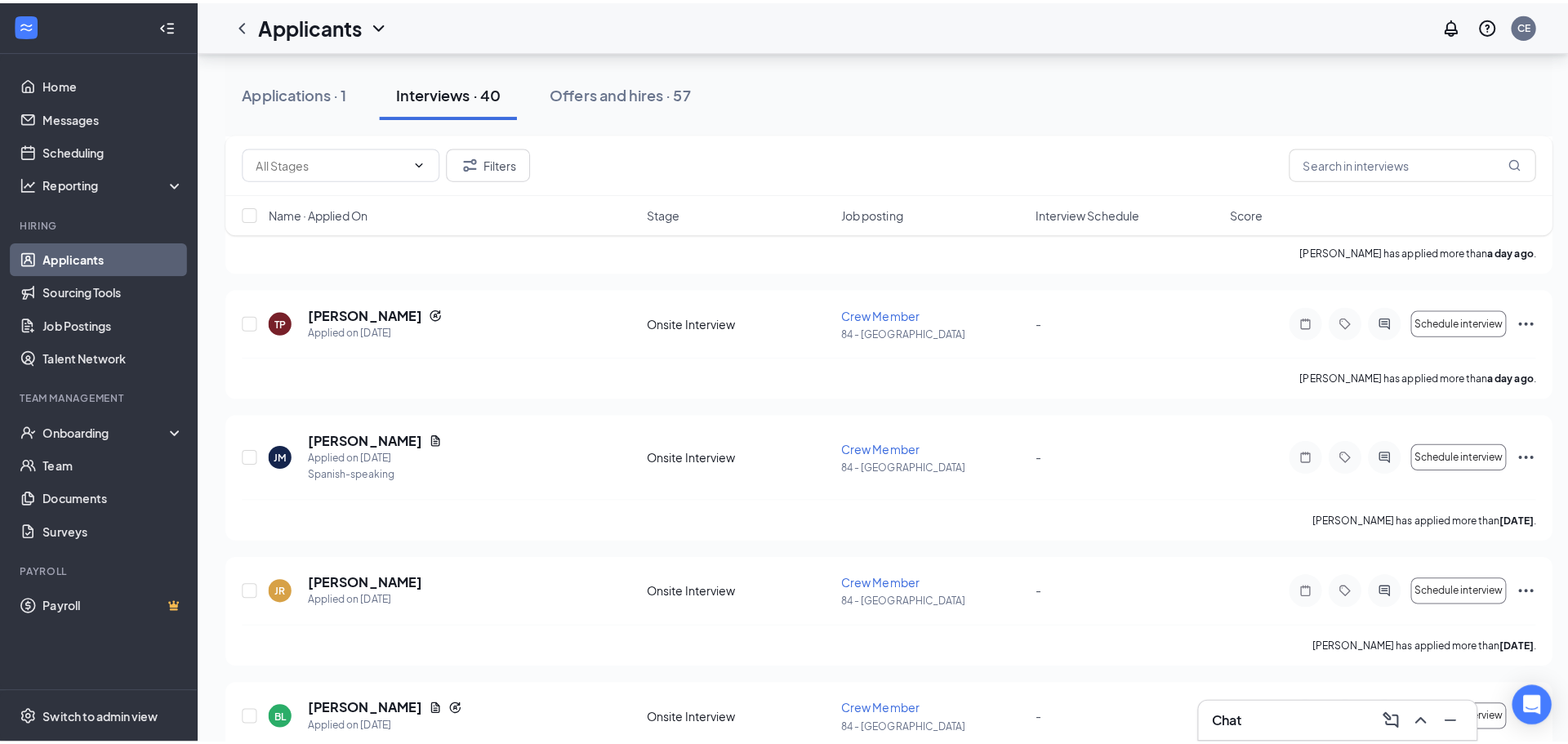
scroll to position [572, 0]
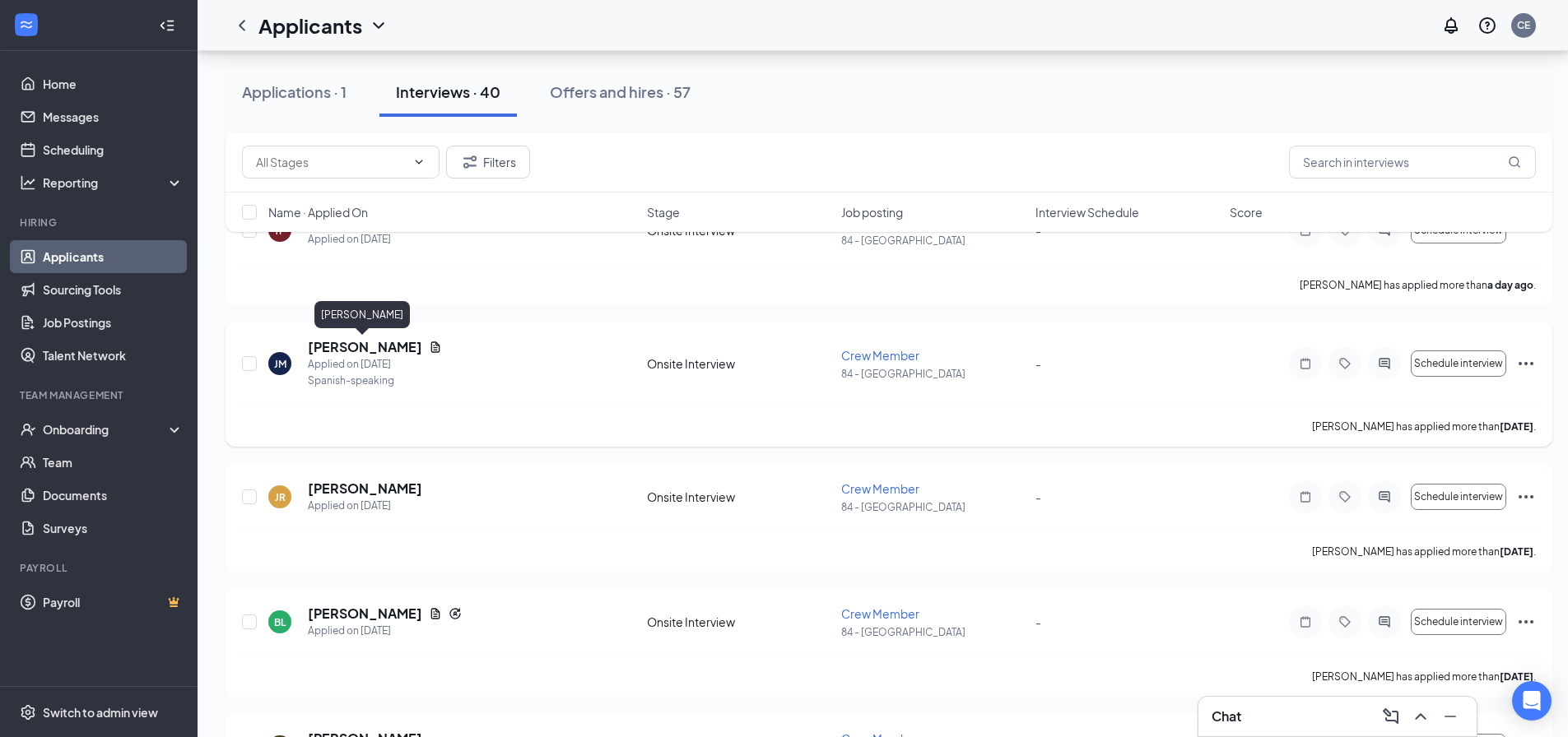
click at [347, 342] on h5 "[PERSON_NAME]" at bounding box center [364, 347] width 114 height 18
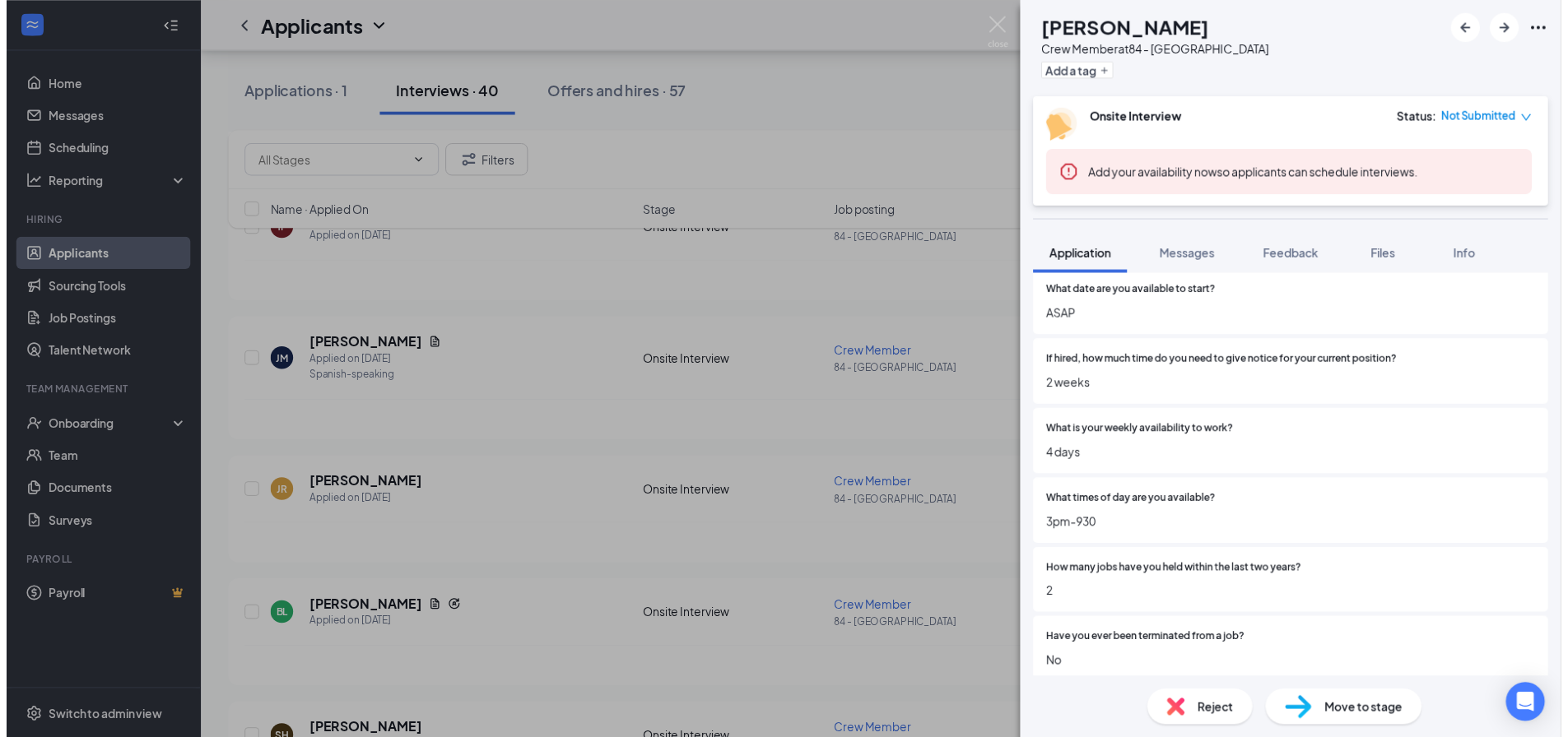
scroll to position [247, 0]
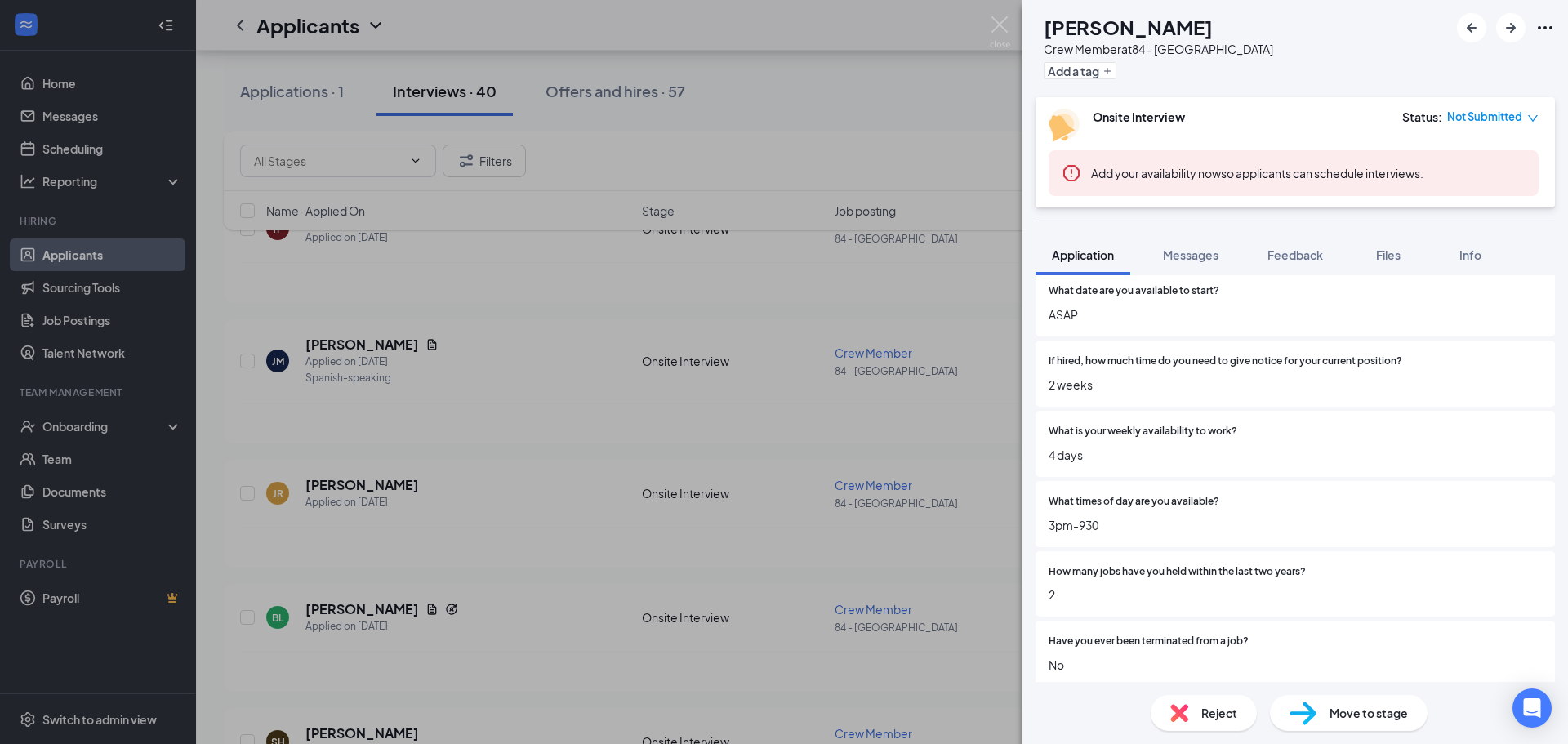
click at [616, 401] on div "[PERSON_NAME] Crew Member at 84 - [GEOGRAPHIC_DATA] Add a tag Onsite Interview …" at bounding box center [784, 372] width 1568 height 744
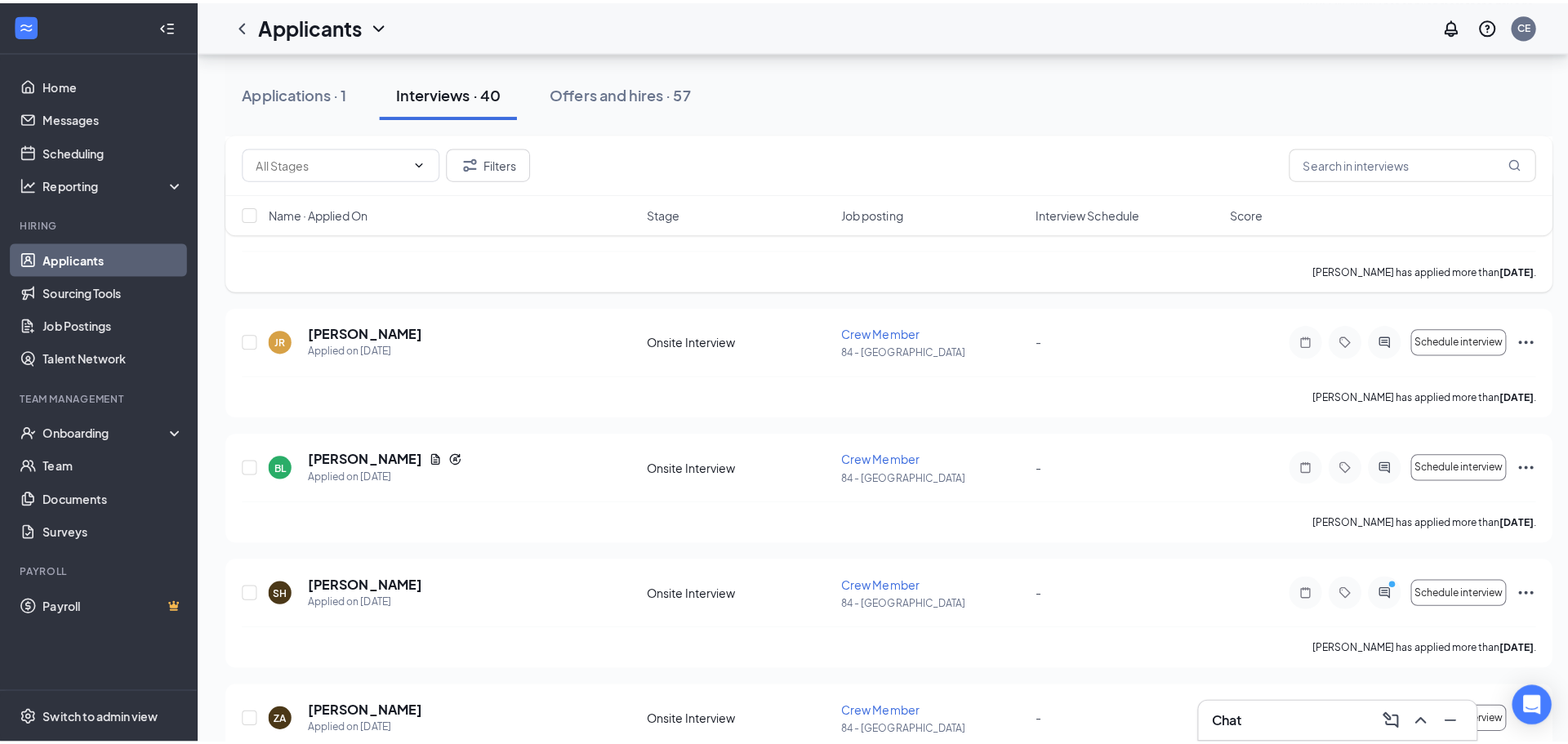
scroll to position [735, 0]
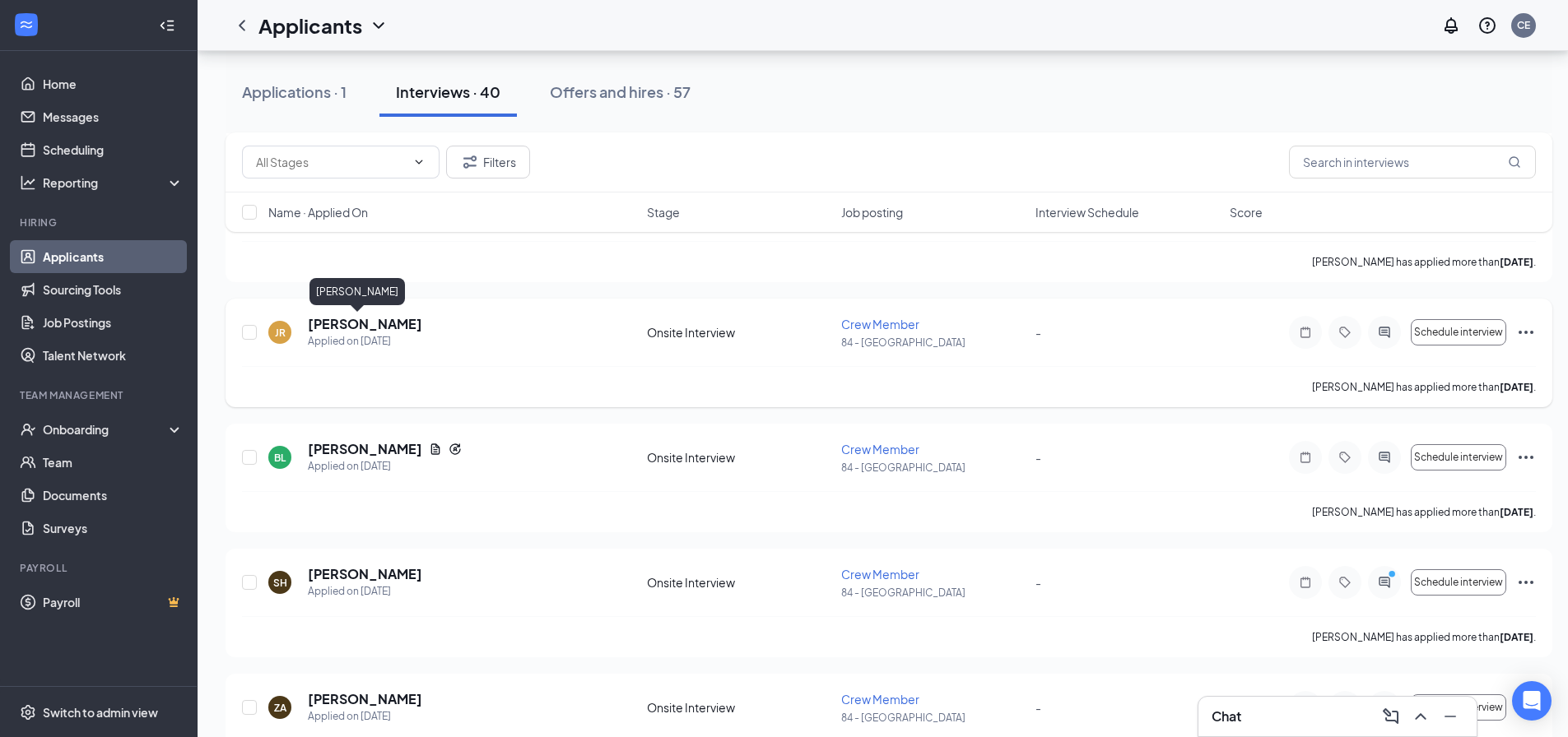
click at [321, 321] on h5 "[PERSON_NAME]" at bounding box center [364, 324] width 114 height 18
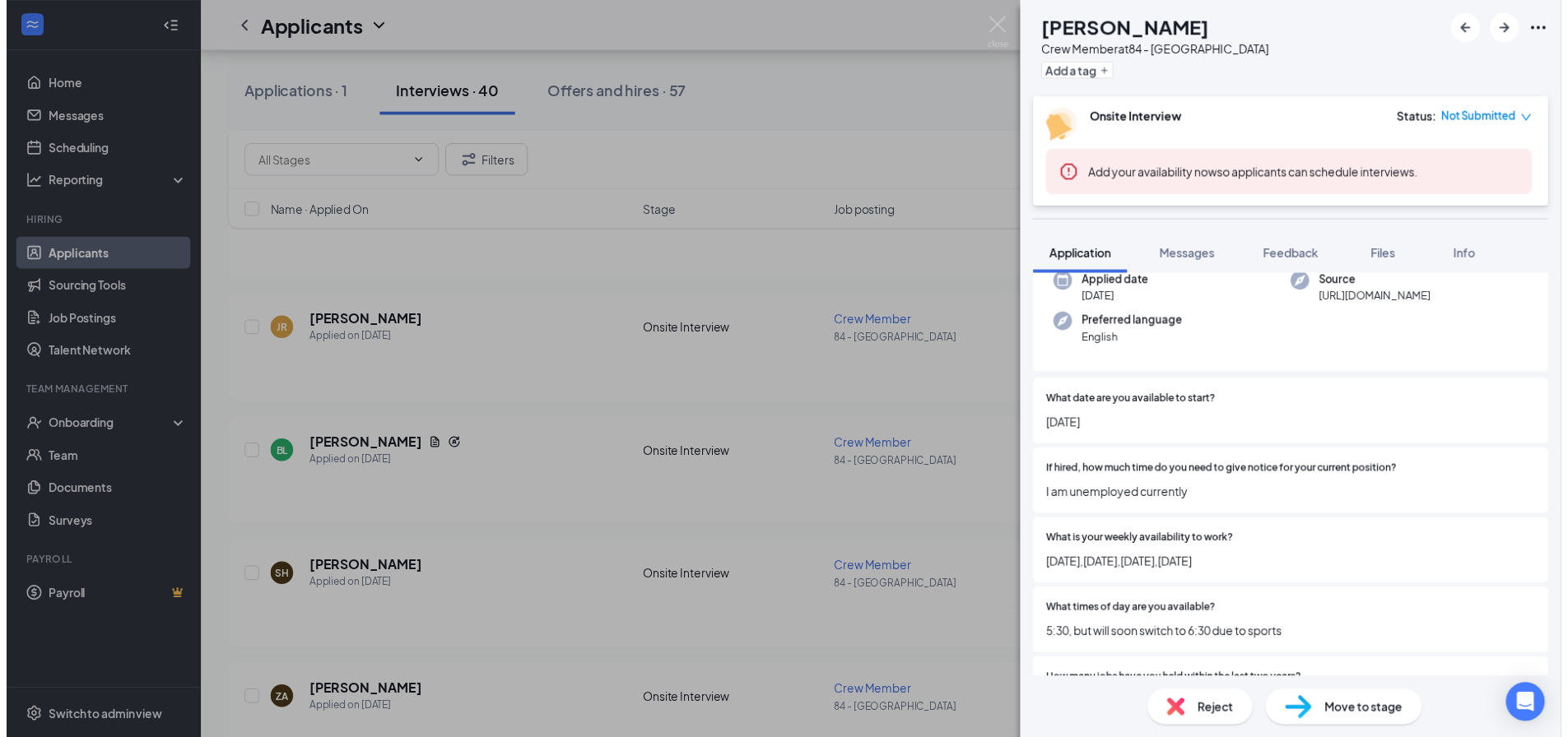
scroll to position [164, 0]
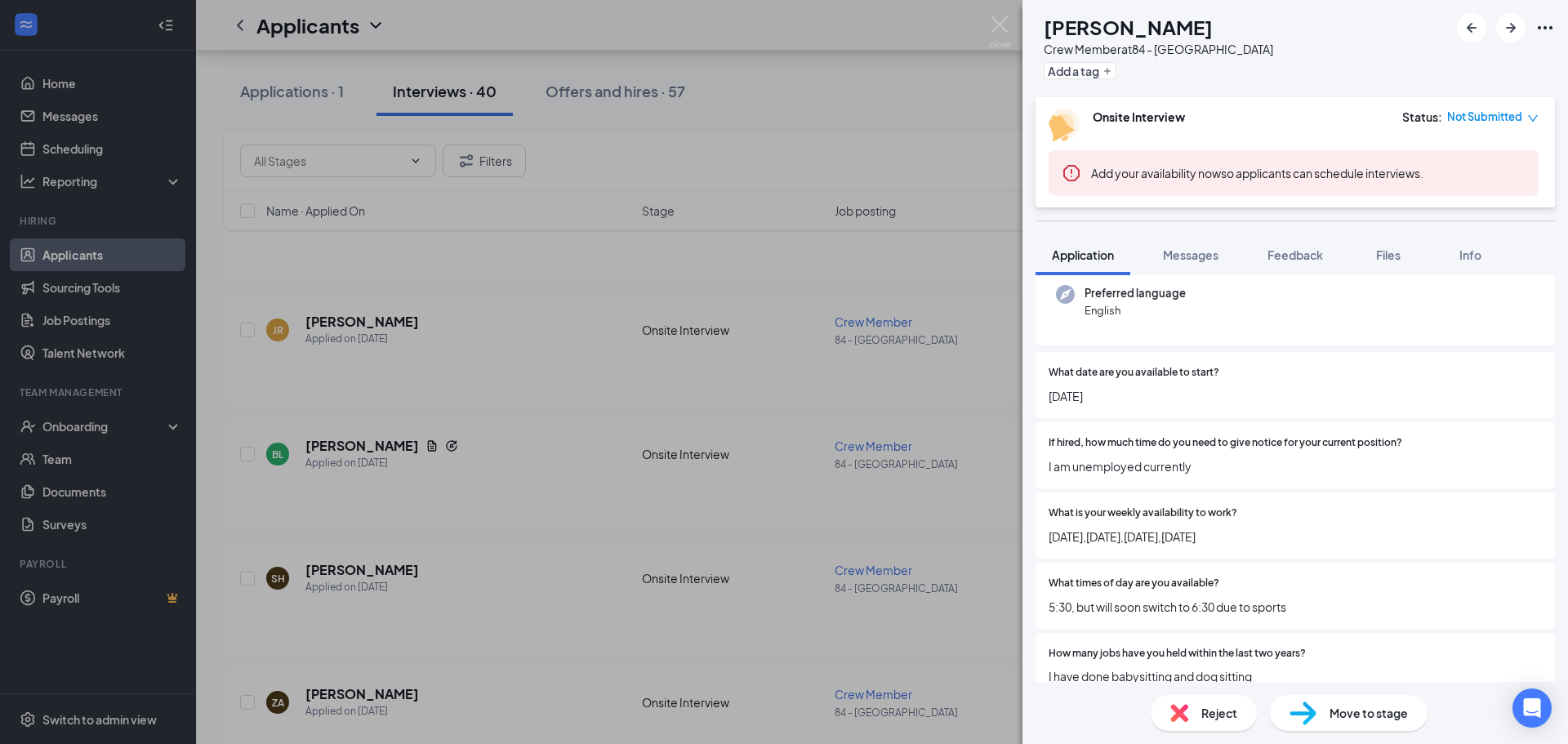
click at [491, 418] on div "JR [PERSON_NAME] Crew Member at 84 - [GEOGRAPHIC_DATA] Add a tag Onsite Intervi…" at bounding box center [784, 372] width 1568 height 744
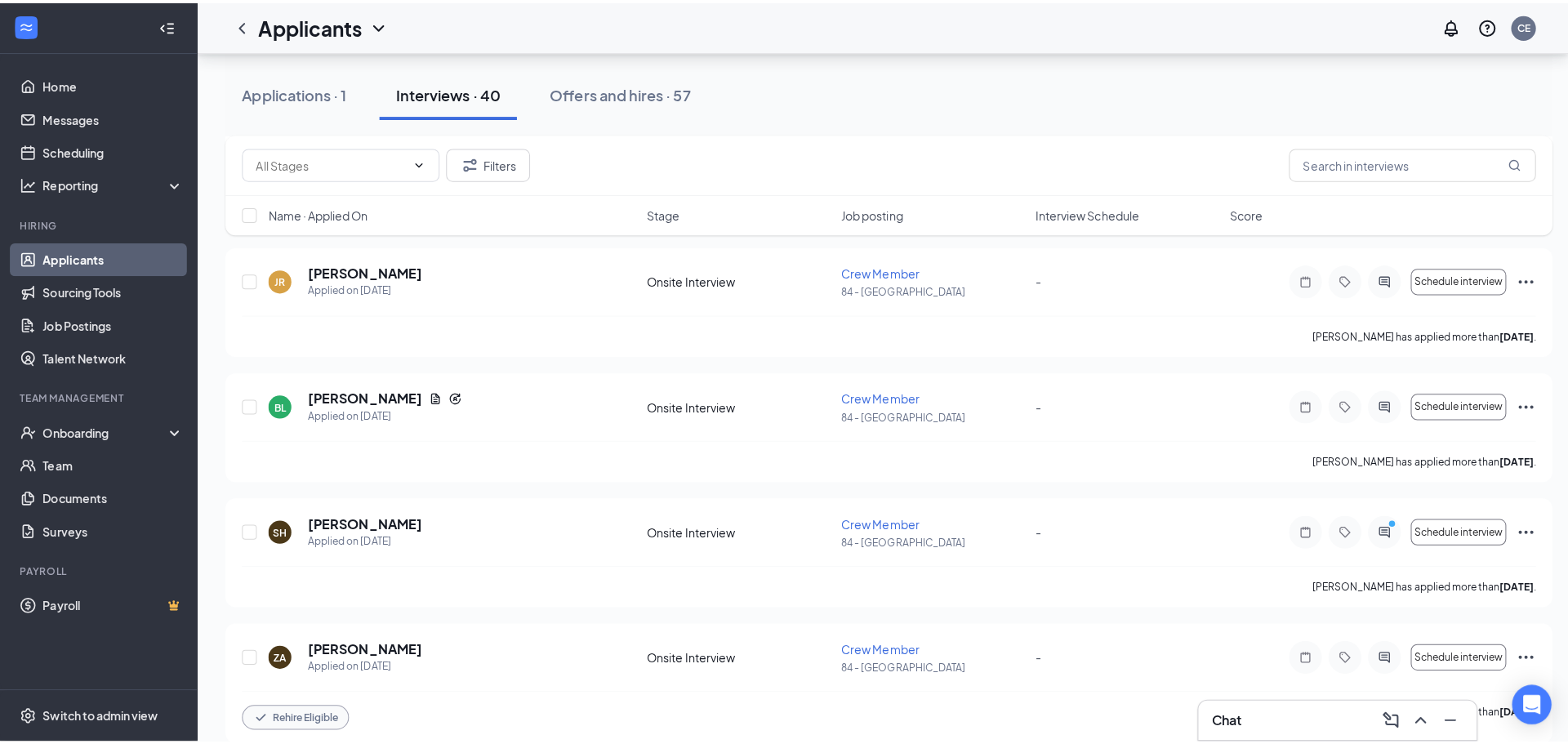
scroll to position [816, 0]
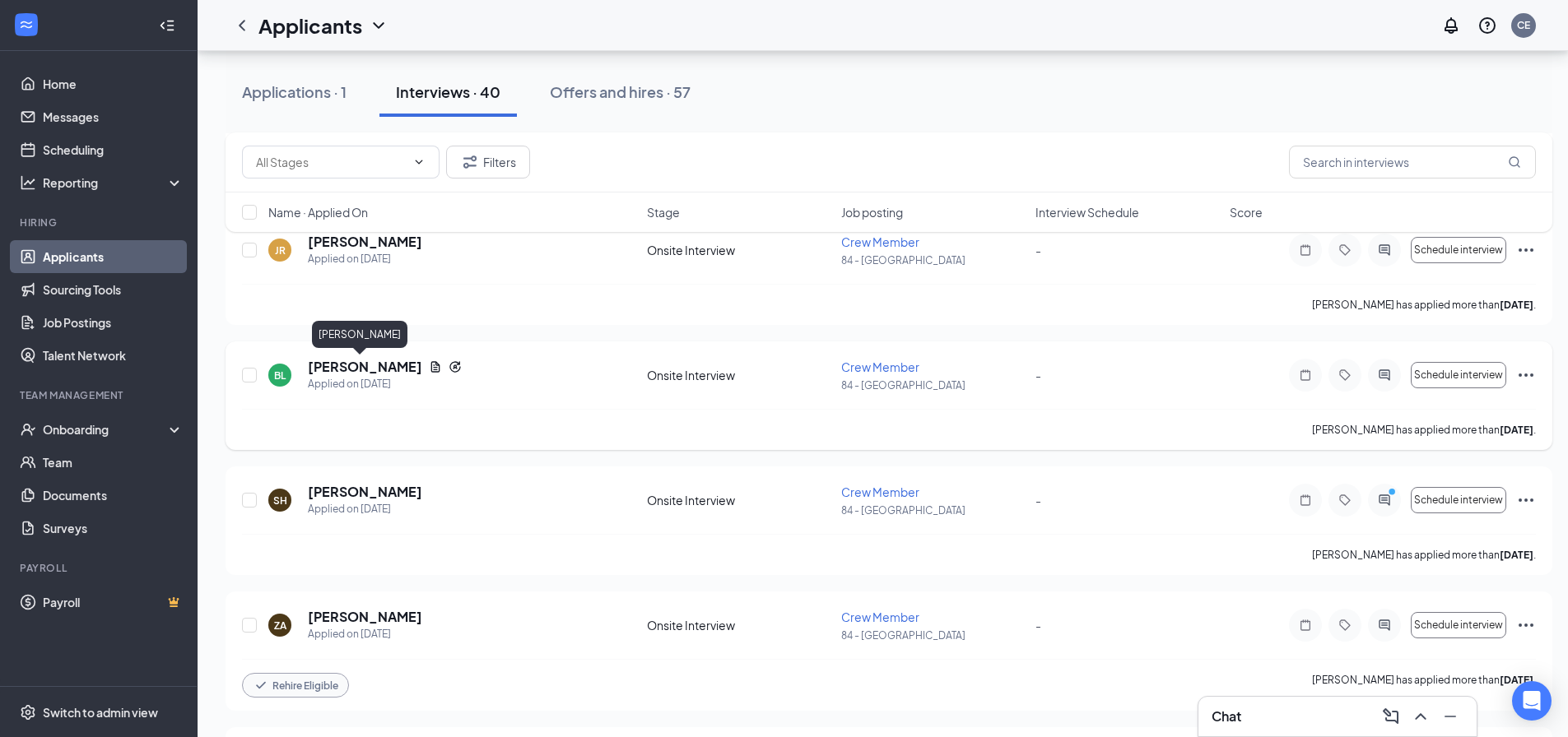
click at [363, 367] on h5 "[PERSON_NAME]" at bounding box center [364, 367] width 114 height 18
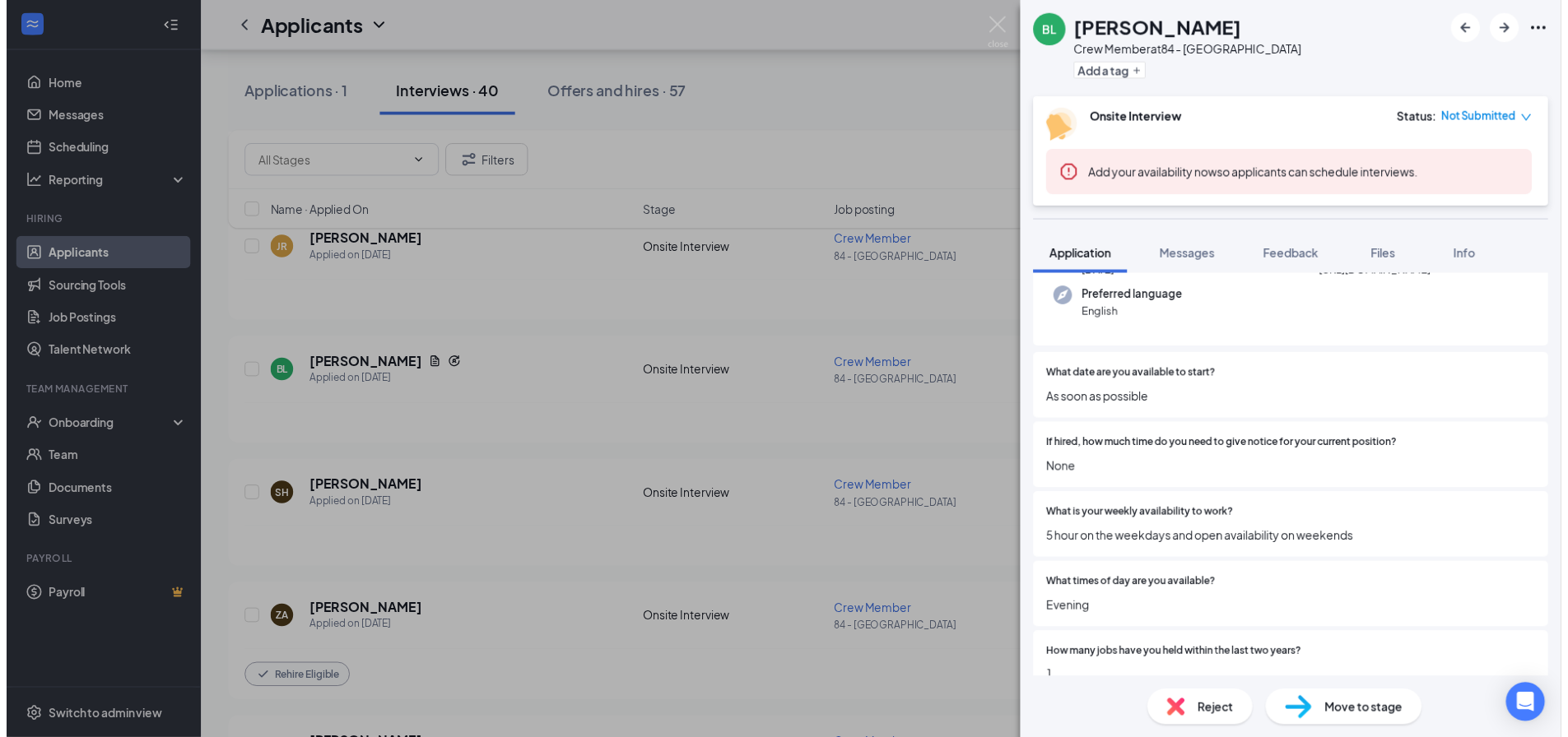
scroll to position [247, 0]
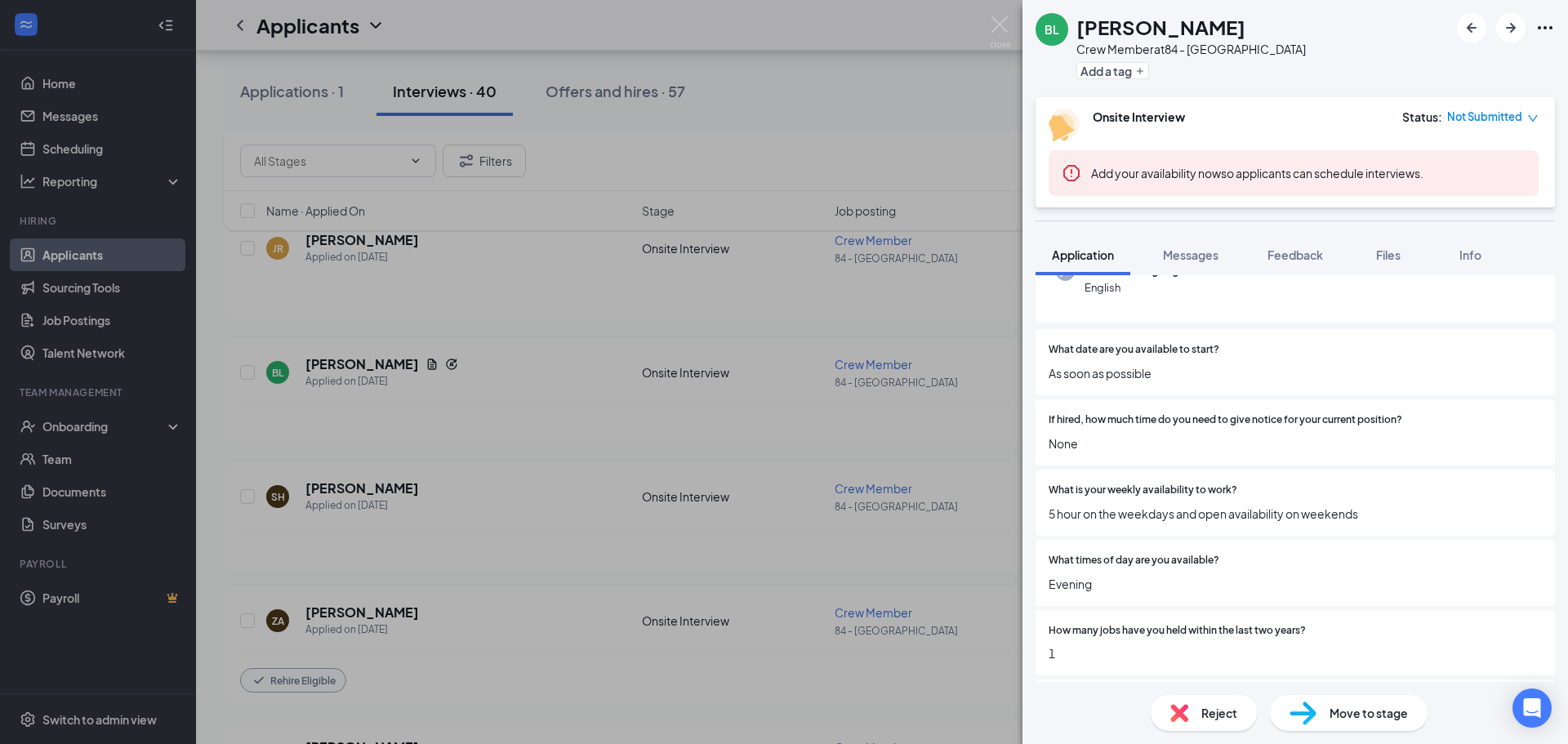
click at [1156, 715] on div "Reject" at bounding box center [1204, 713] width 106 height 36
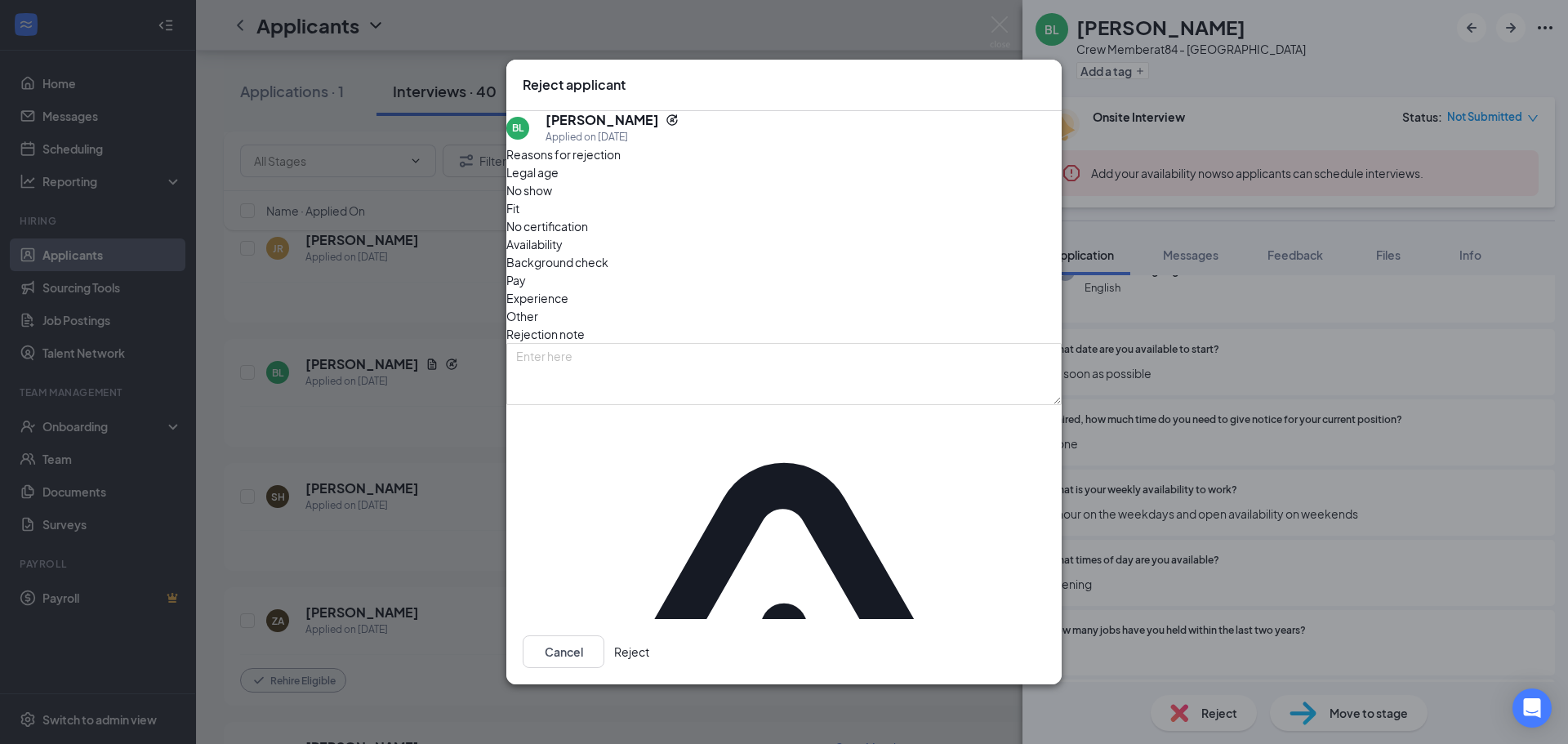
click at [693, 217] on div "Fit" at bounding box center [784, 208] width 556 height 18
click at [854, 253] on div "Availability" at bounding box center [784, 245] width 556 height 18
click at [563, 253] on span "Availability" at bounding box center [535, 245] width 56 height 18
click at [649, 635] on button "Reject" at bounding box center [632, 652] width 35 height 33
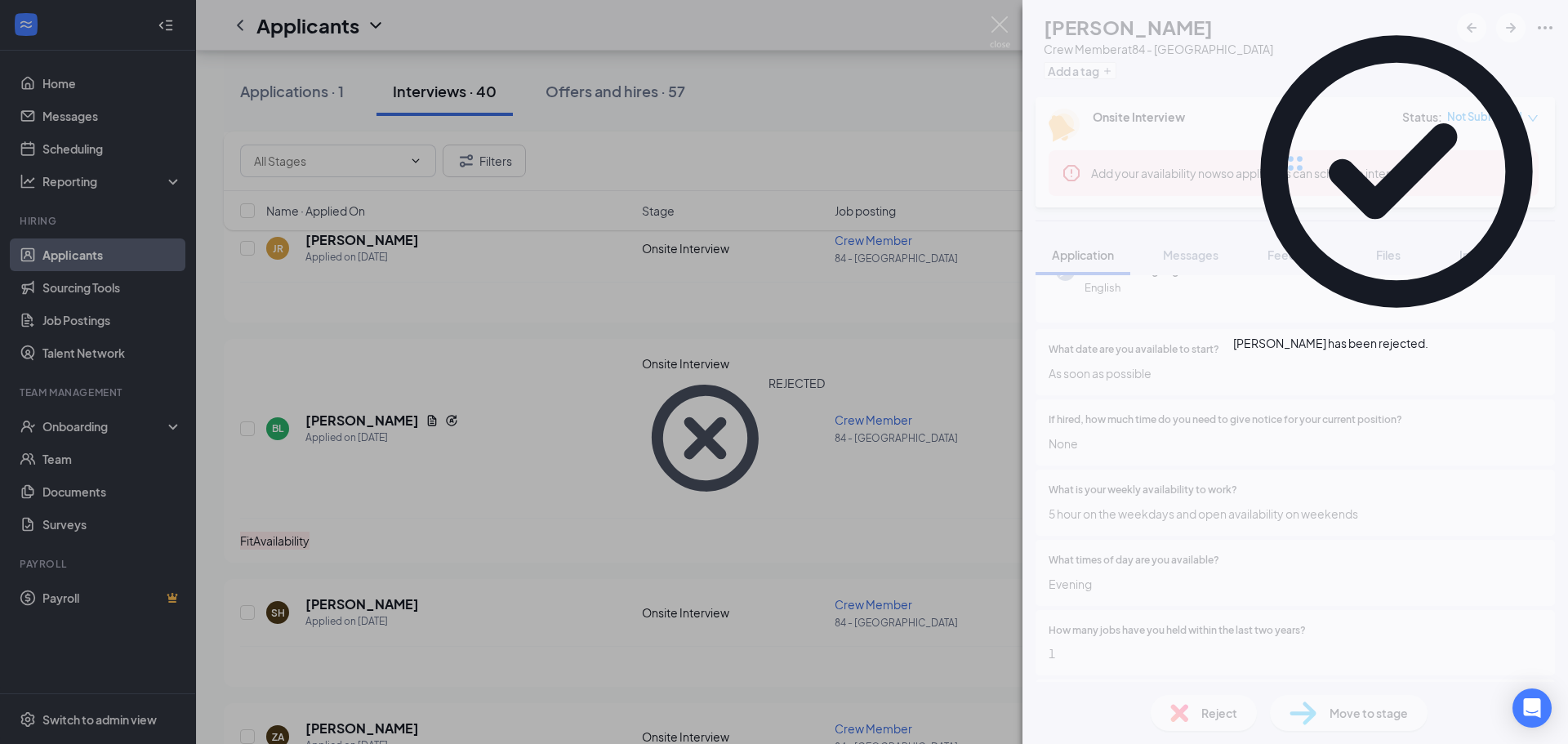
click at [630, 438] on div "BL [PERSON_NAME] [PERSON_NAME] Member at 84 - [GEOGRAPHIC_DATA] Add a tag Onsit…" at bounding box center [784, 372] width 1568 height 744
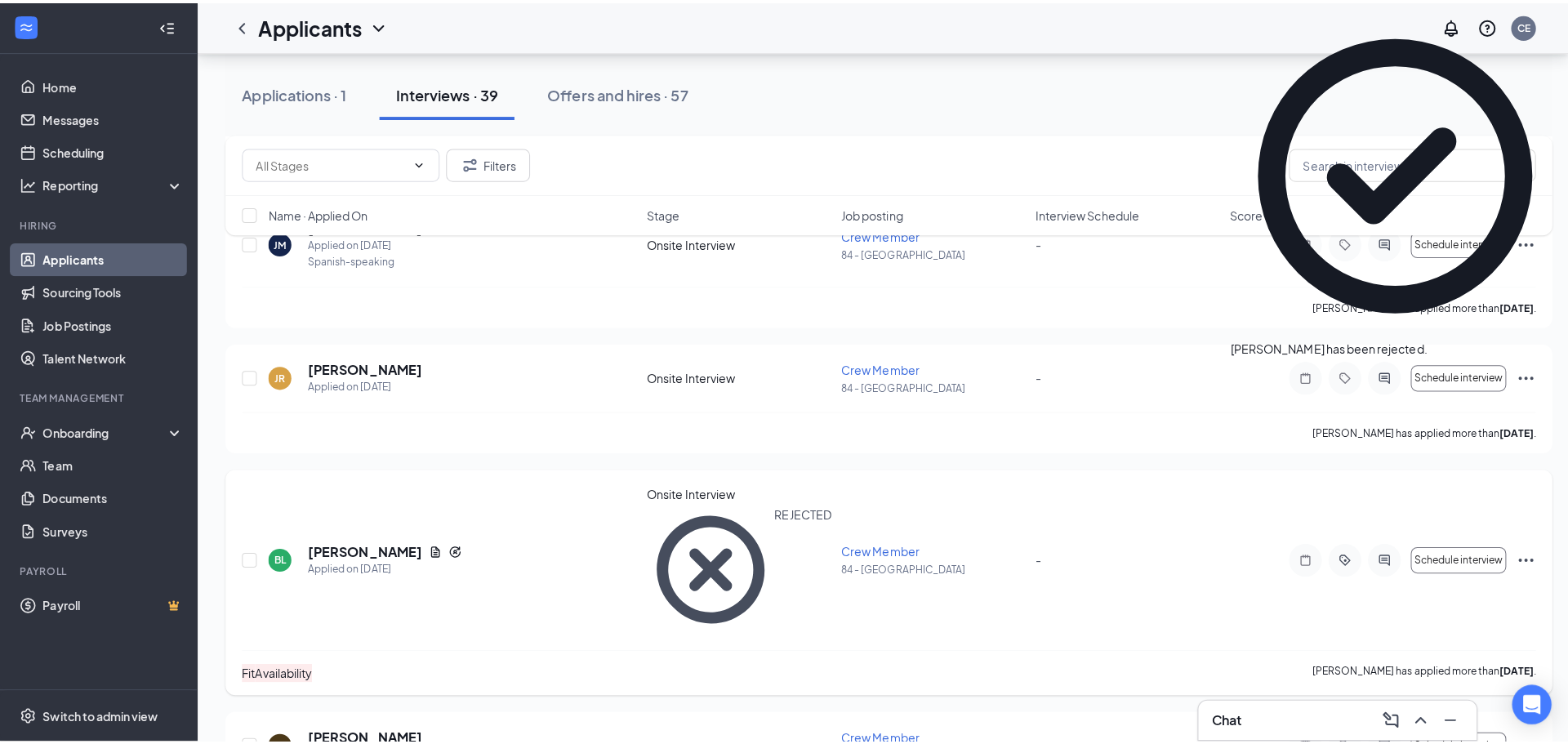
scroll to position [653, 0]
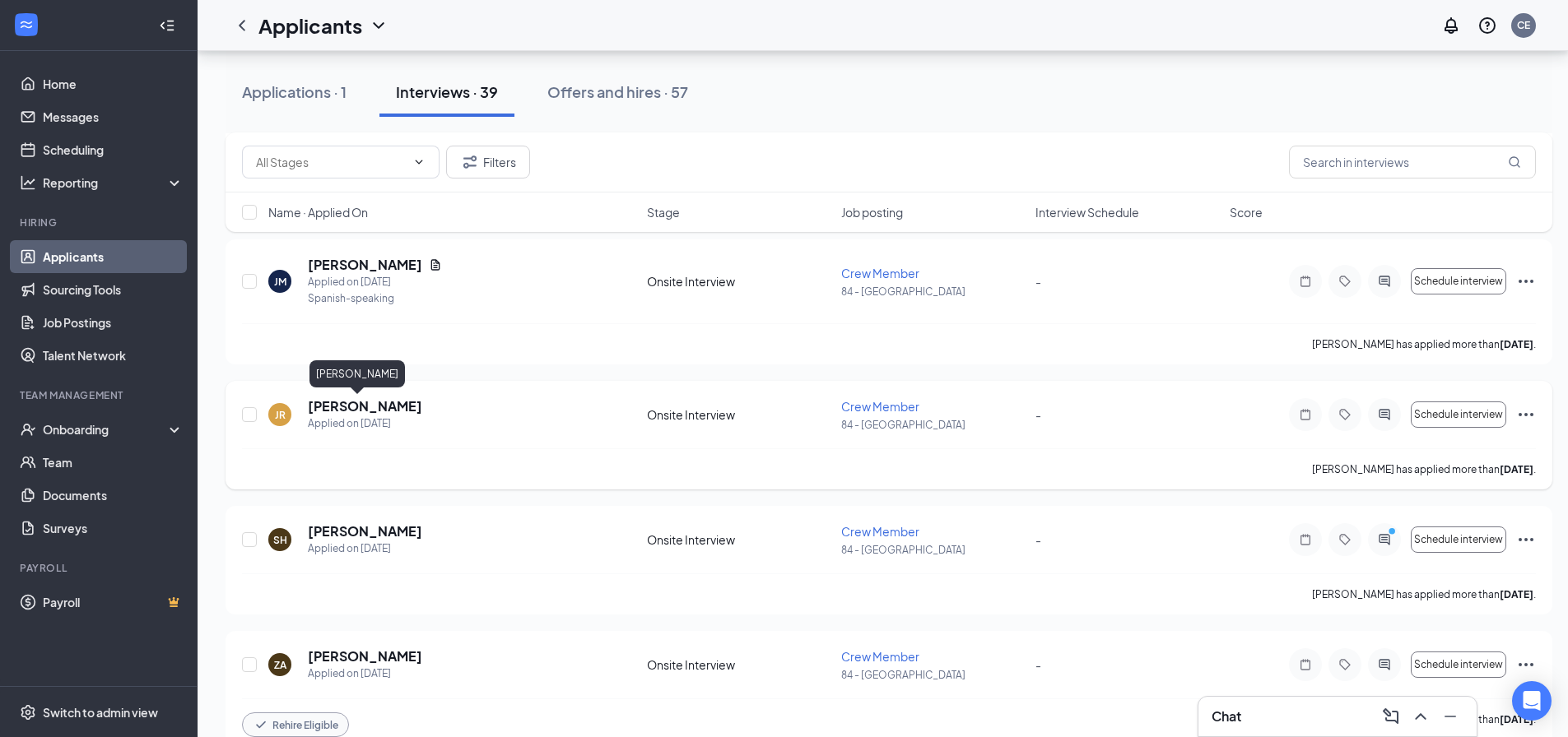
click at [348, 405] on h5 "[PERSON_NAME]" at bounding box center [364, 406] width 114 height 18
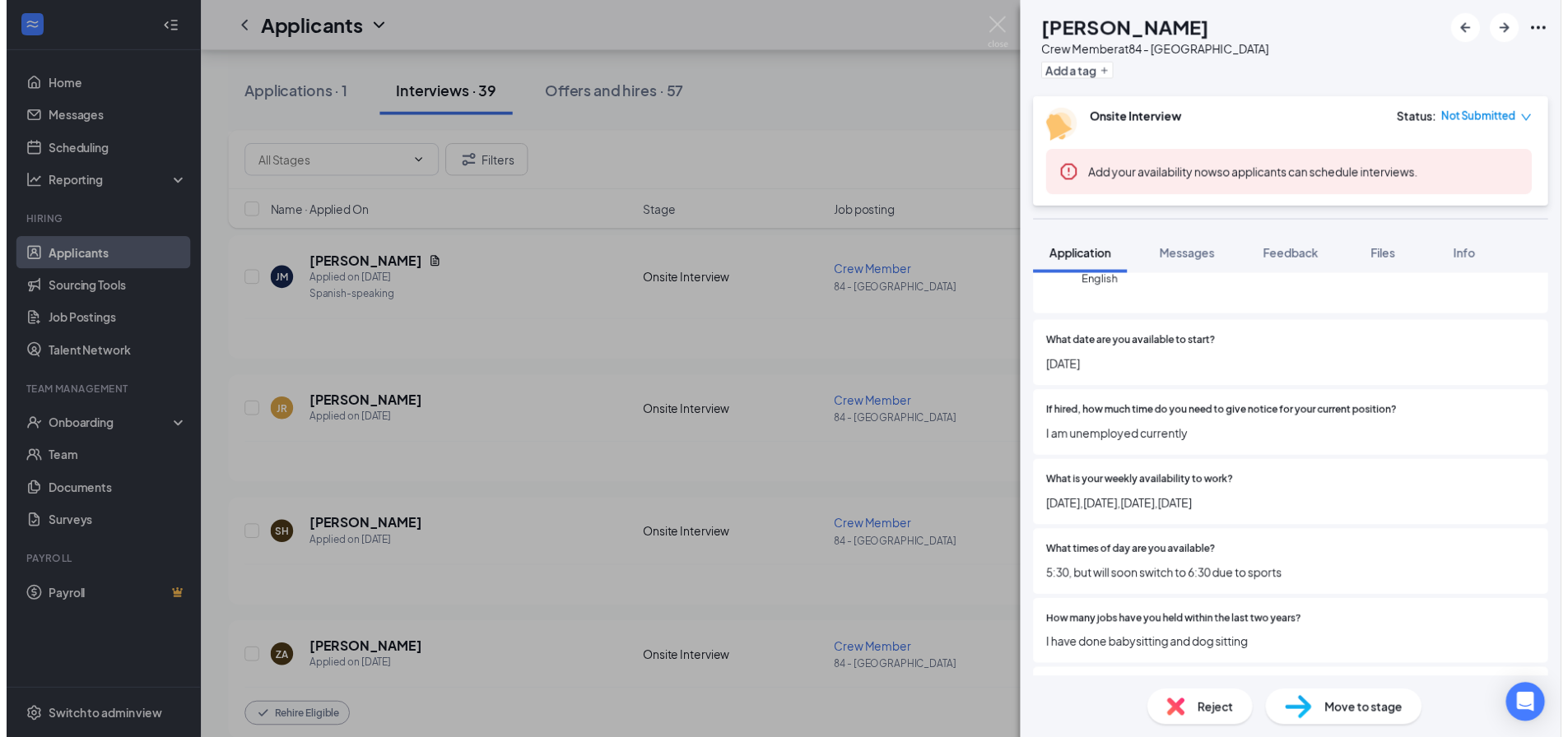
scroll to position [247, 0]
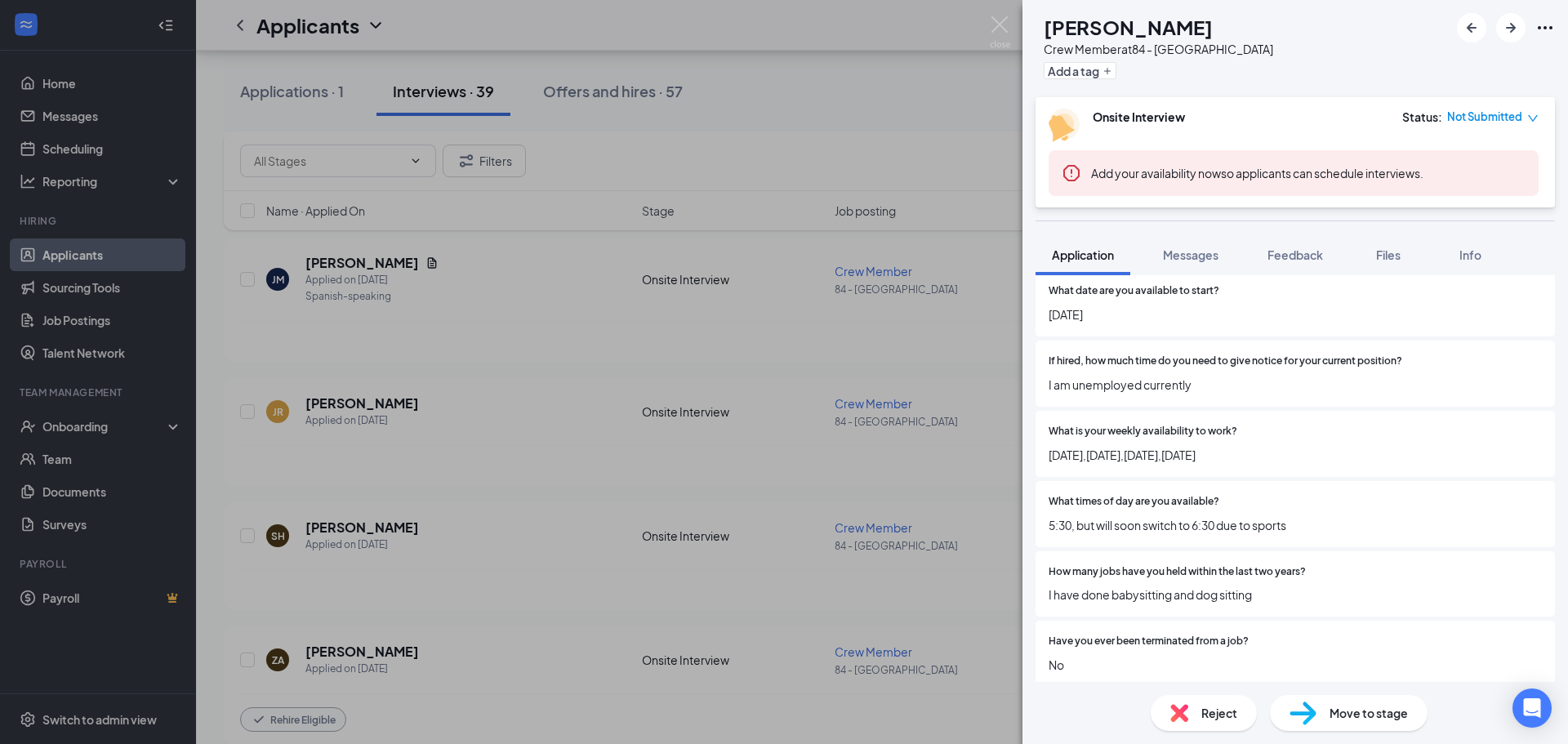
click at [1195, 715] on div "Reject" at bounding box center [1204, 713] width 106 height 36
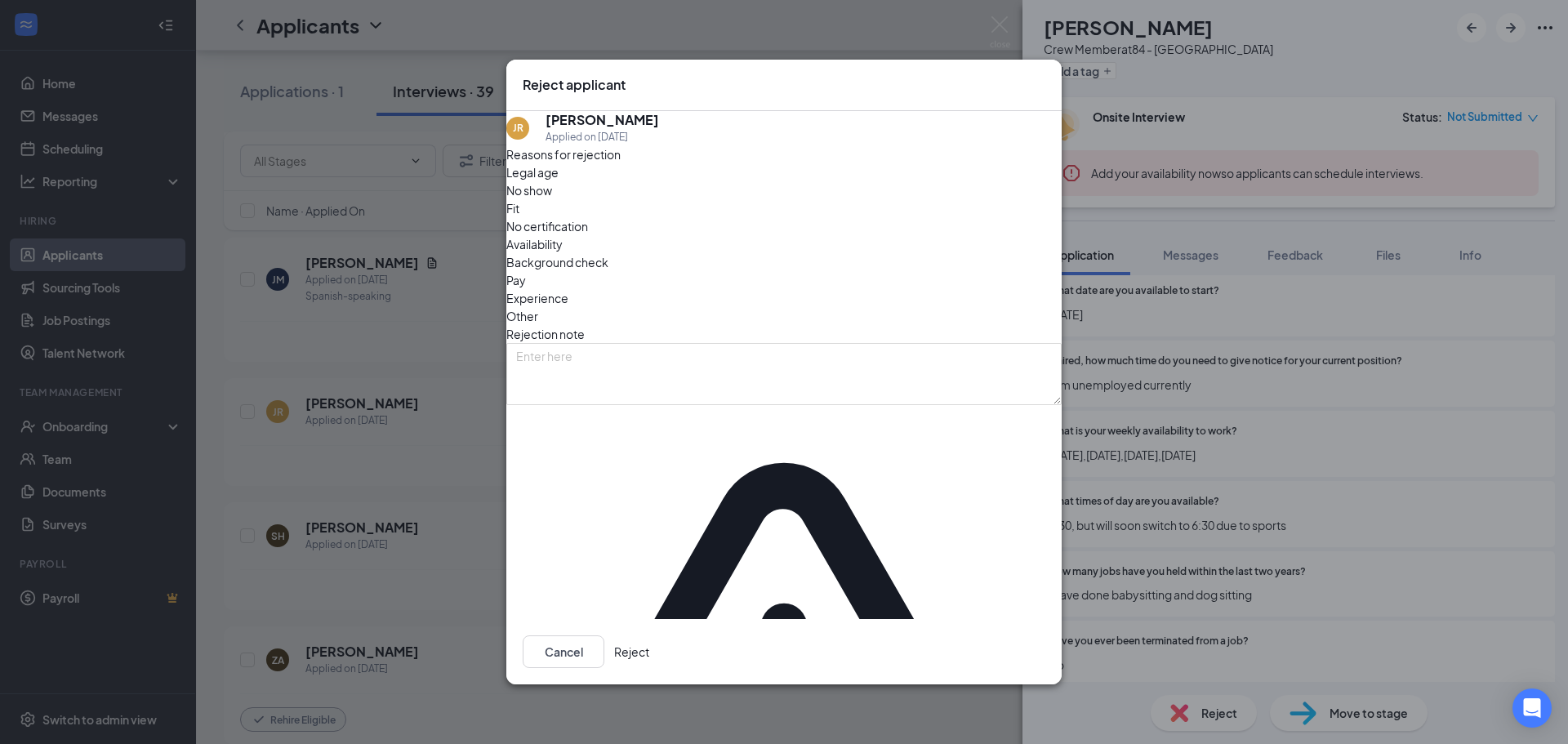
click at [563, 253] on span "Availability" at bounding box center [535, 245] width 56 height 18
click at [705, 217] on div "Fit" at bounding box center [784, 208] width 556 height 18
click at [649, 635] on button "Reject" at bounding box center [632, 652] width 35 height 33
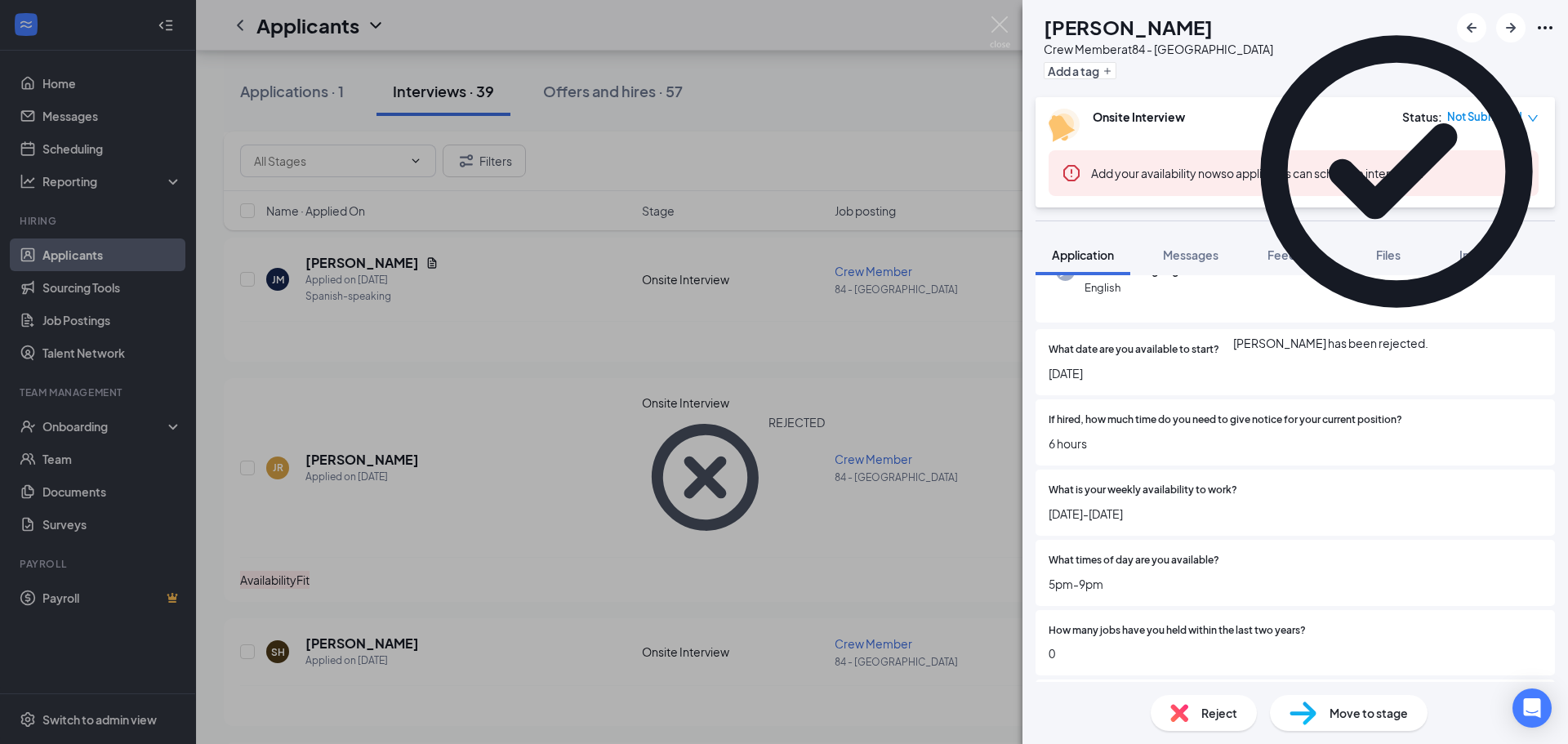
click at [614, 433] on div "SH [PERSON_NAME] Crew Member at 84 - [GEOGRAPHIC_DATA] Add a tag Onsite Intervi…" at bounding box center [784, 372] width 1568 height 744
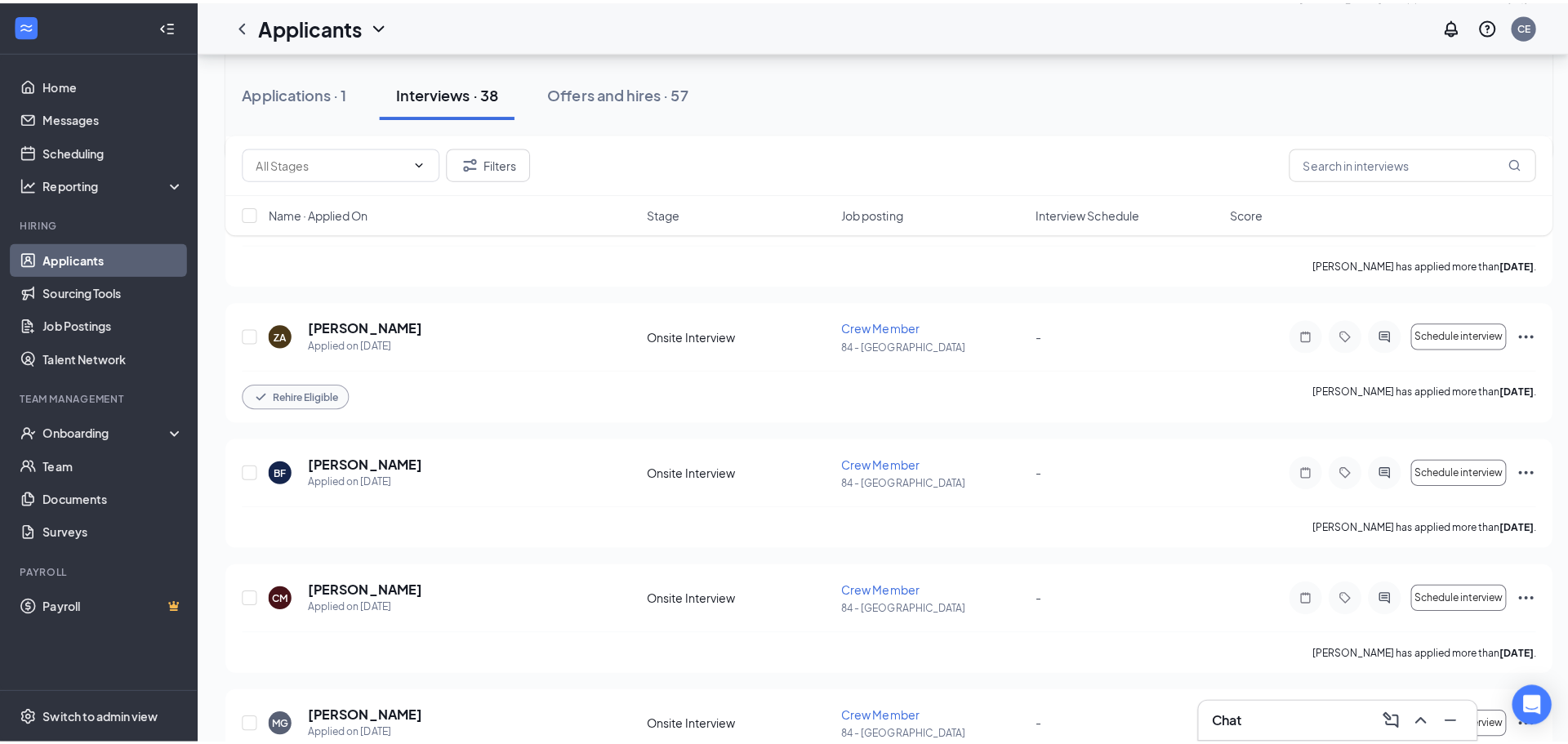
scroll to position [898, 0]
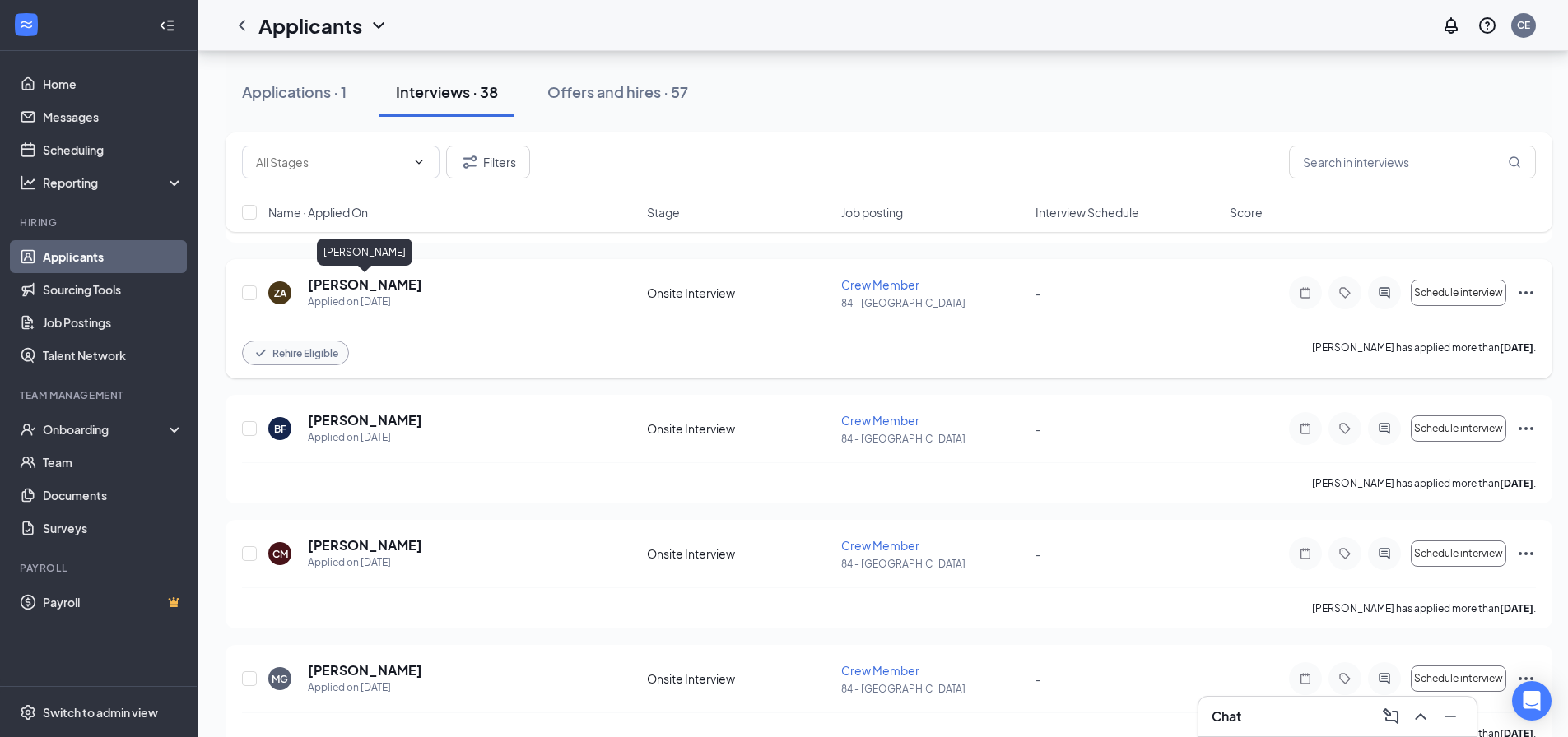
click at [405, 283] on h5 "[PERSON_NAME]" at bounding box center [364, 285] width 114 height 18
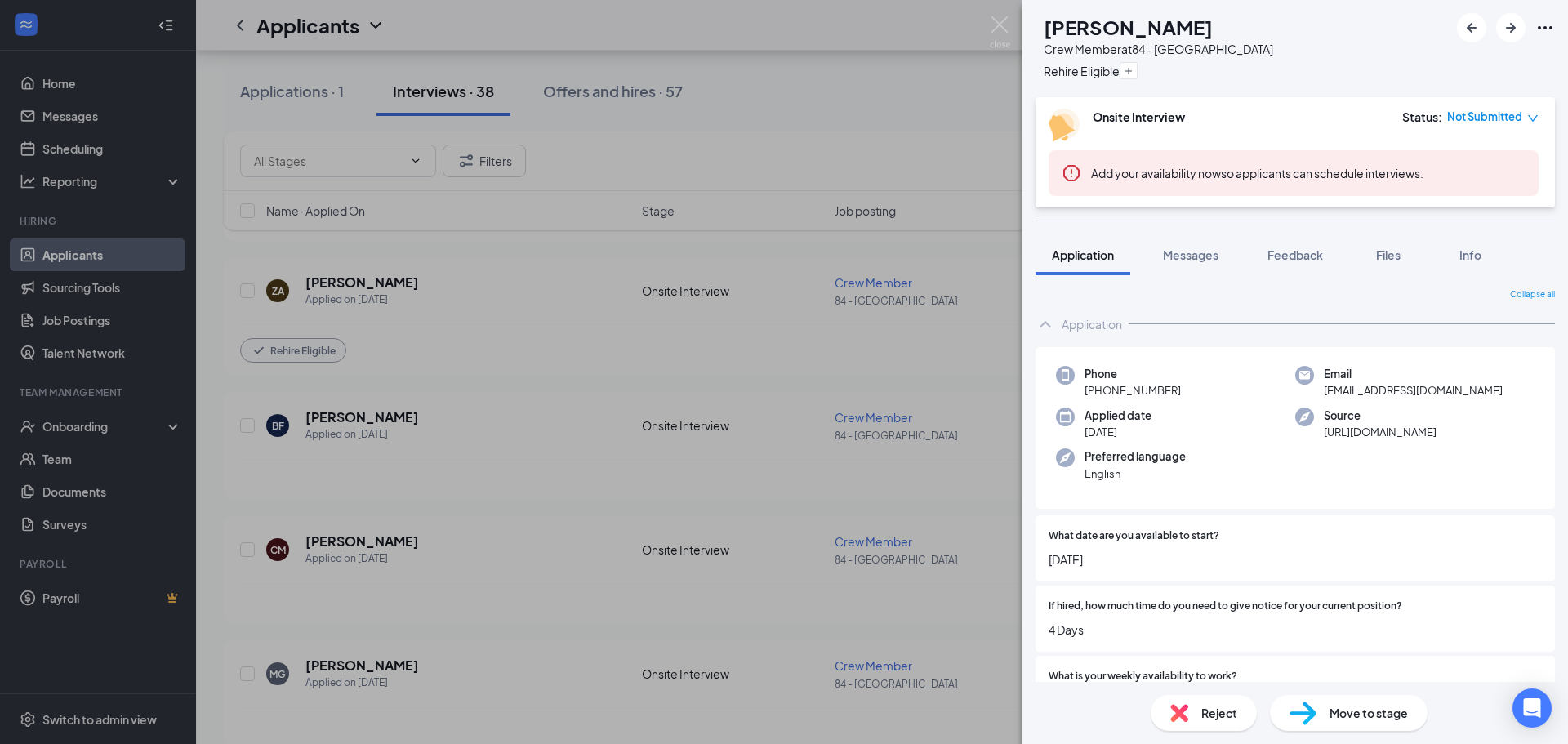
click at [572, 414] on div "ZA [PERSON_NAME] Crew Member at 84 - [GEOGRAPHIC_DATA] Rehire Eligible Onsite I…" at bounding box center [784, 372] width 1568 height 744
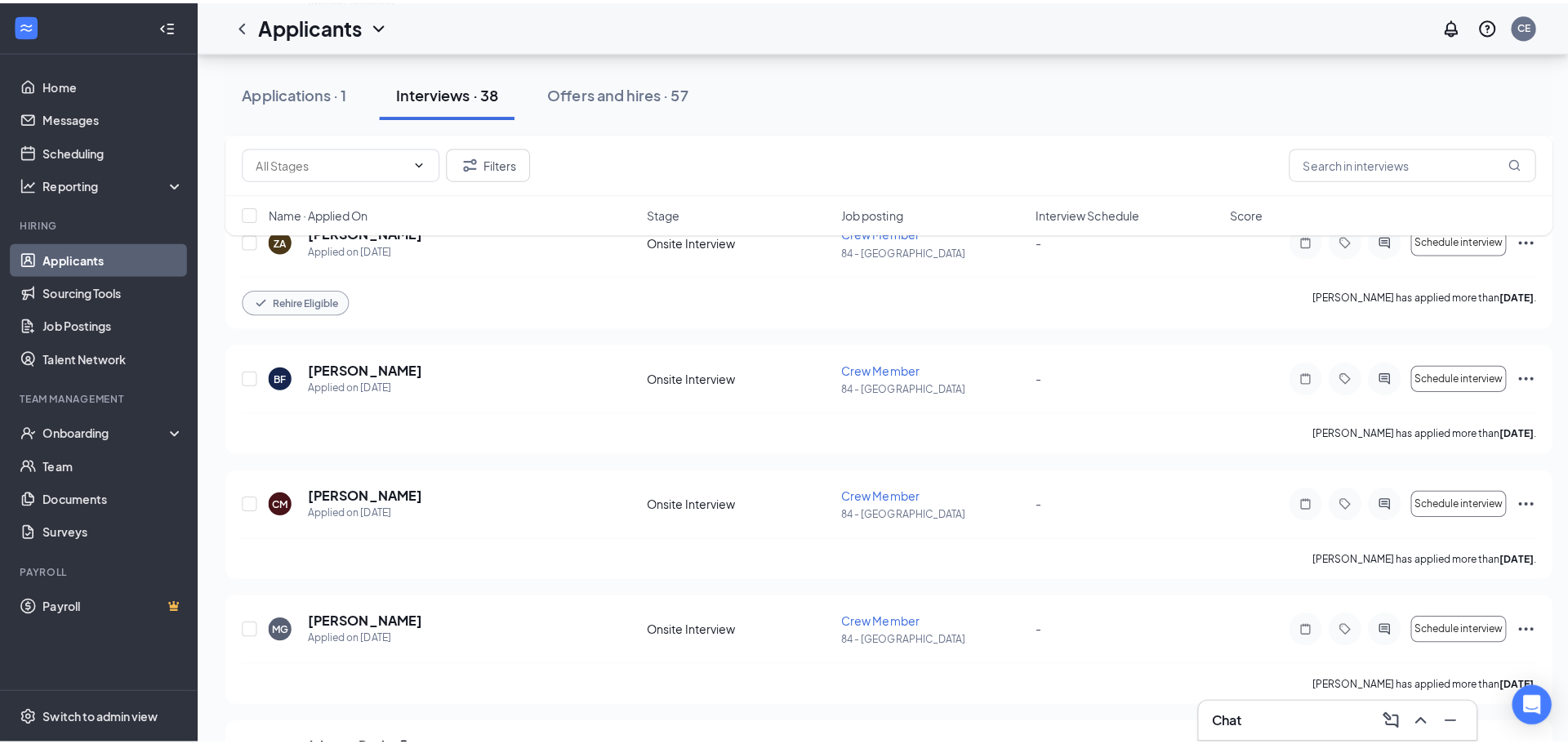
scroll to position [980, 0]
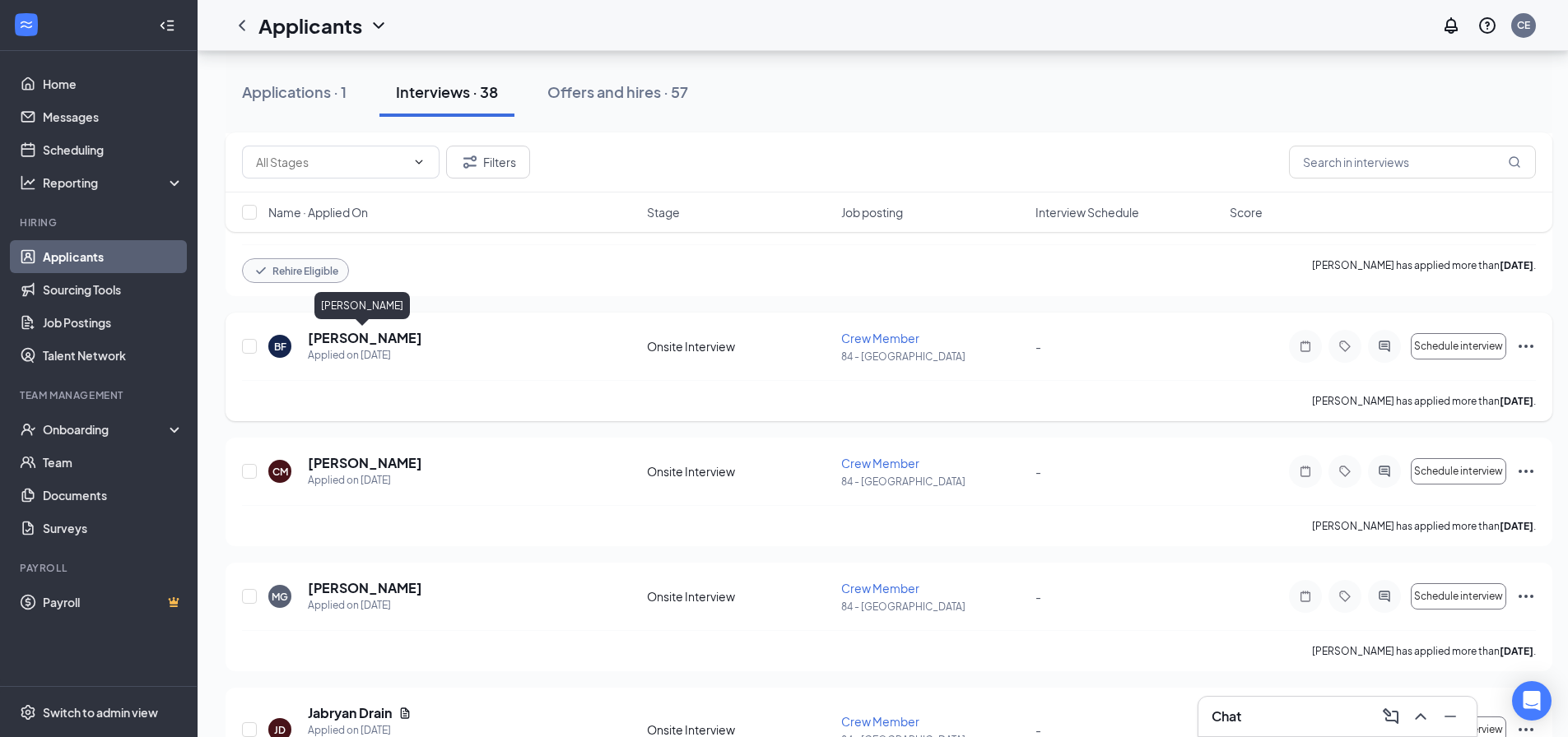
click at [338, 337] on h5 "[PERSON_NAME]" at bounding box center [364, 338] width 114 height 18
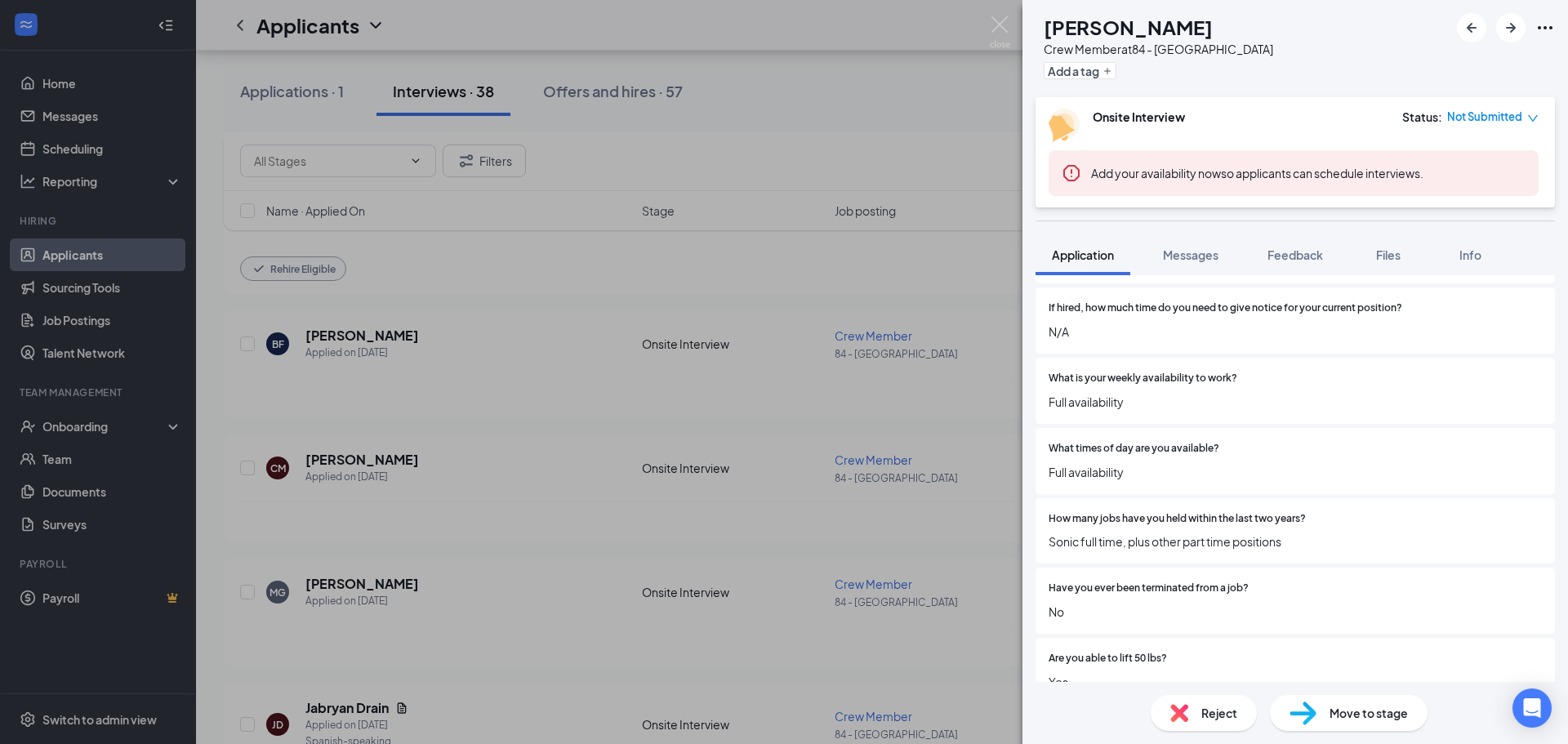
scroll to position [326, 0]
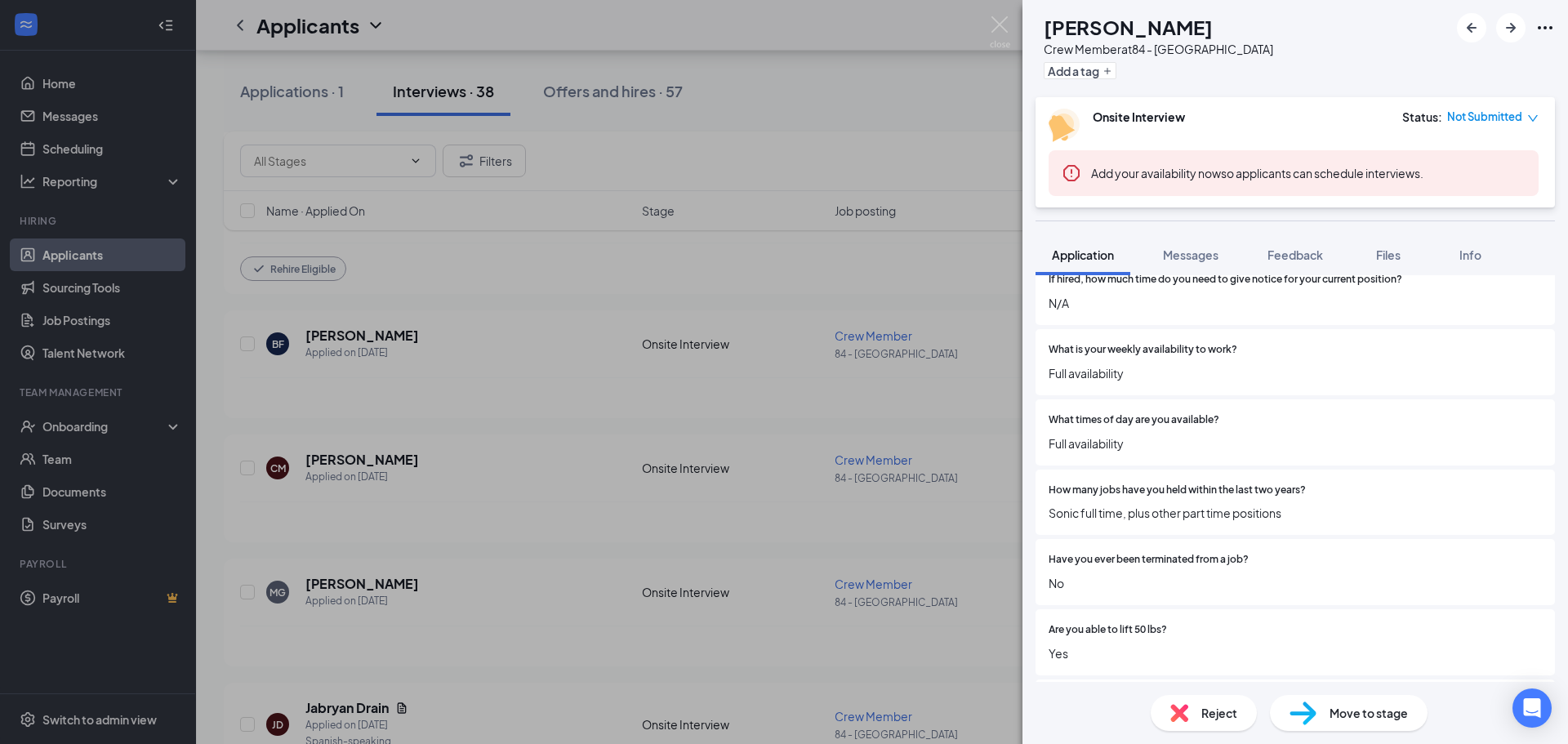
click at [507, 494] on div "BF [PERSON_NAME] Crew Member at 84 - [GEOGRAPHIC_DATA] Add a tag Onsite Intervi…" at bounding box center [784, 372] width 1568 height 744
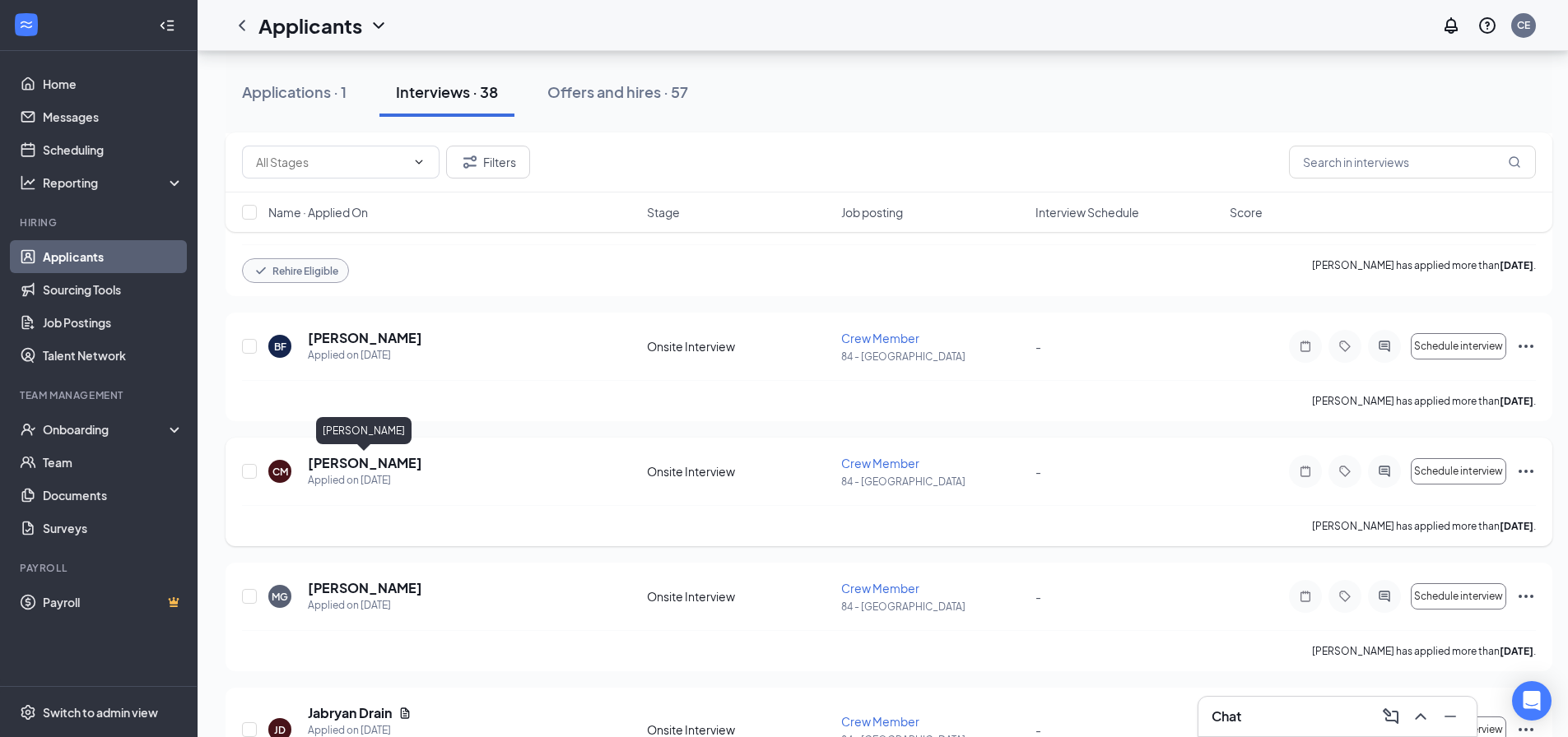
click at [391, 459] on h5 "[PERSON_NAME]" at bounding box center [364, 463] width 114 height 18
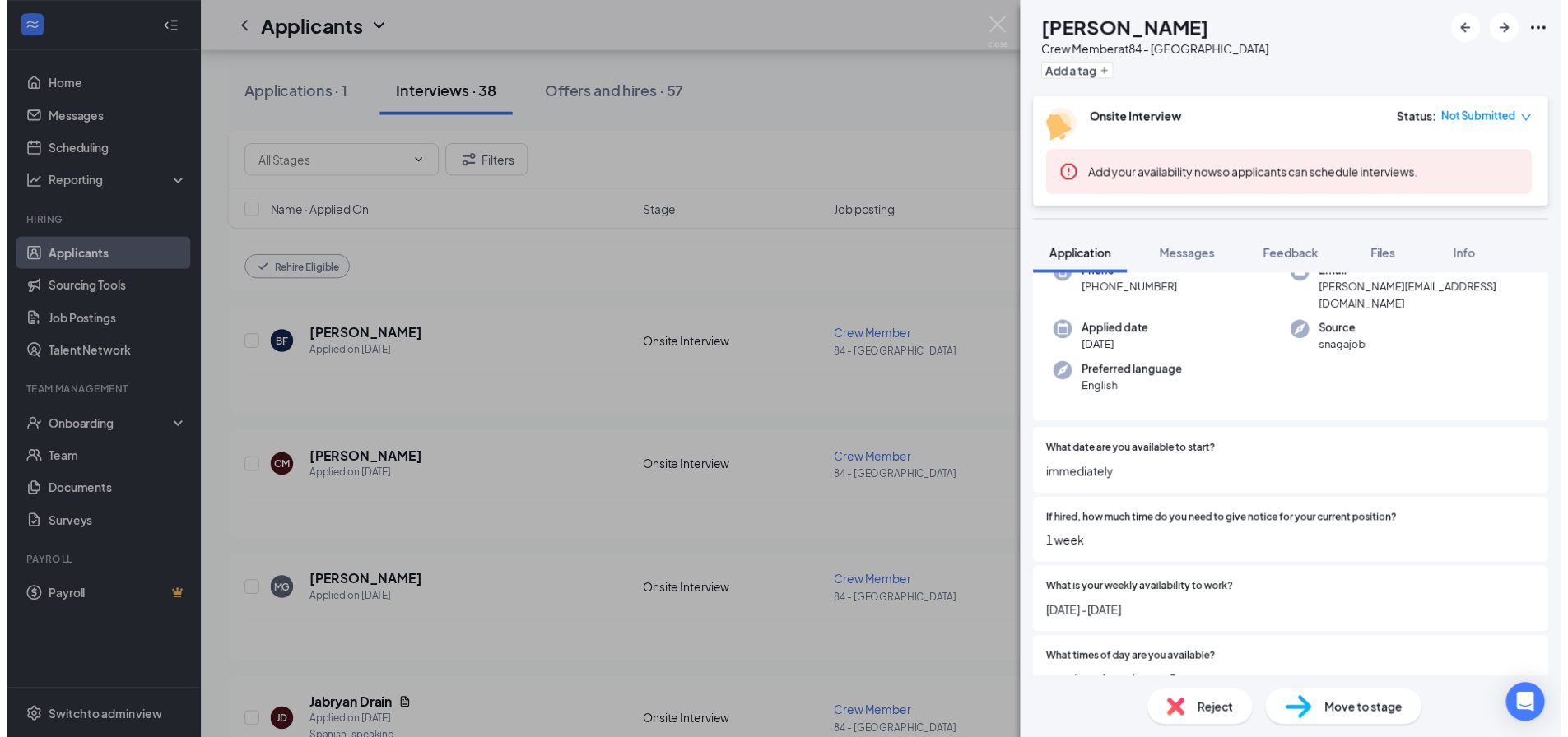
scroll to position [247, 0]
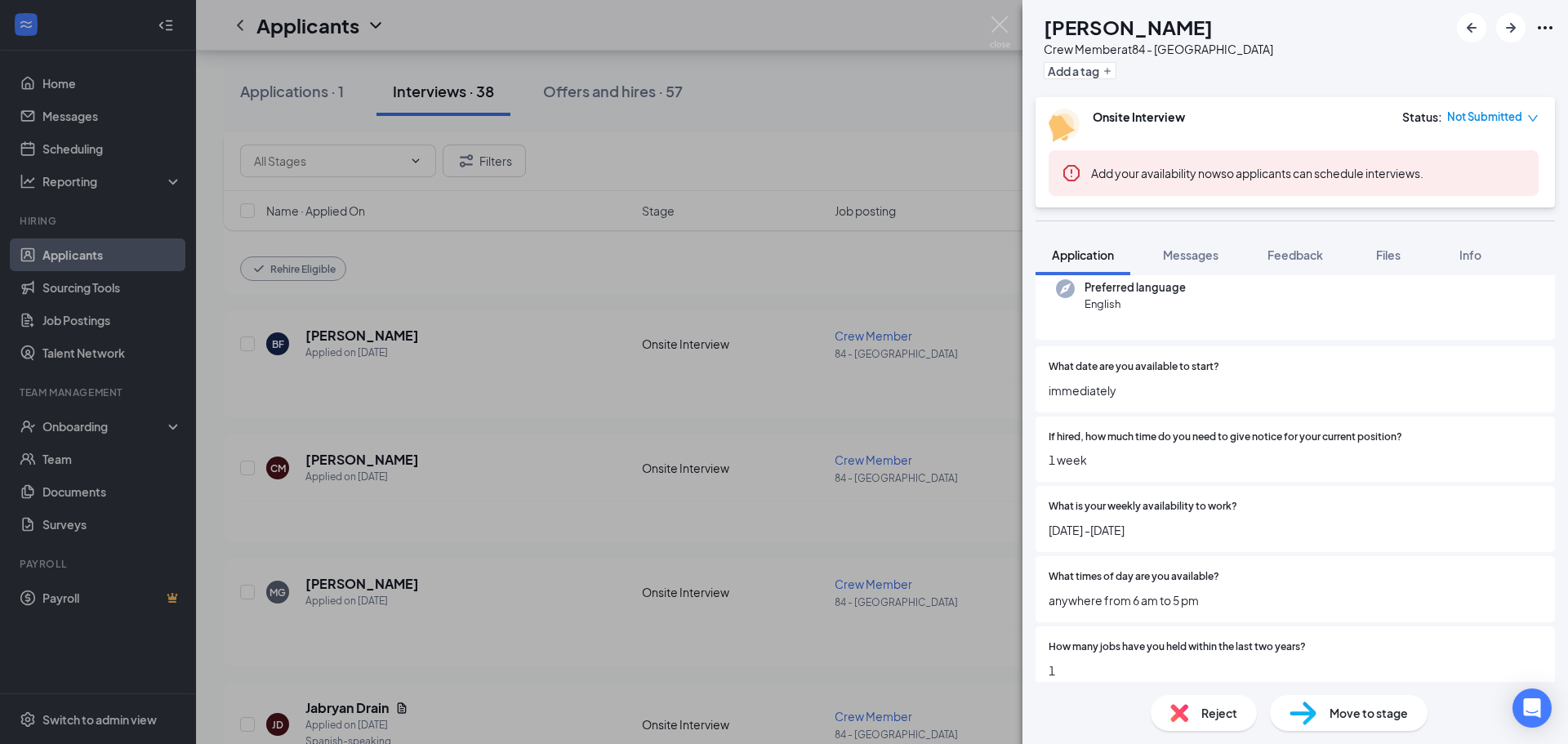
click at [439, 435] on div "[PERSON_NAME] Crew Member at 84 - [GEOGRAPHIC_DATA] Add a tag Onsite Interview …" at bounding box center [784, 372] width 1568 height 744
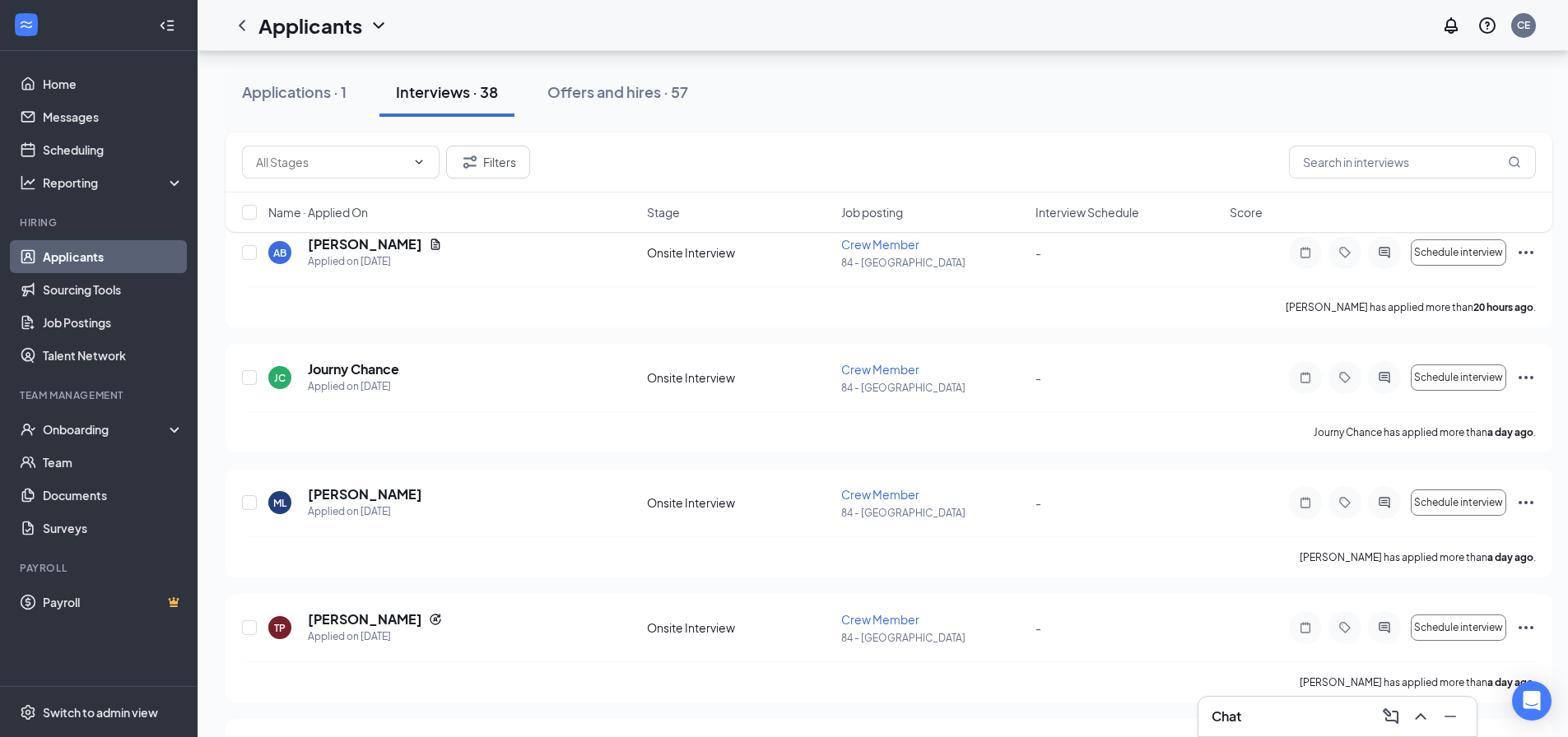
scroll to position [152, 0]
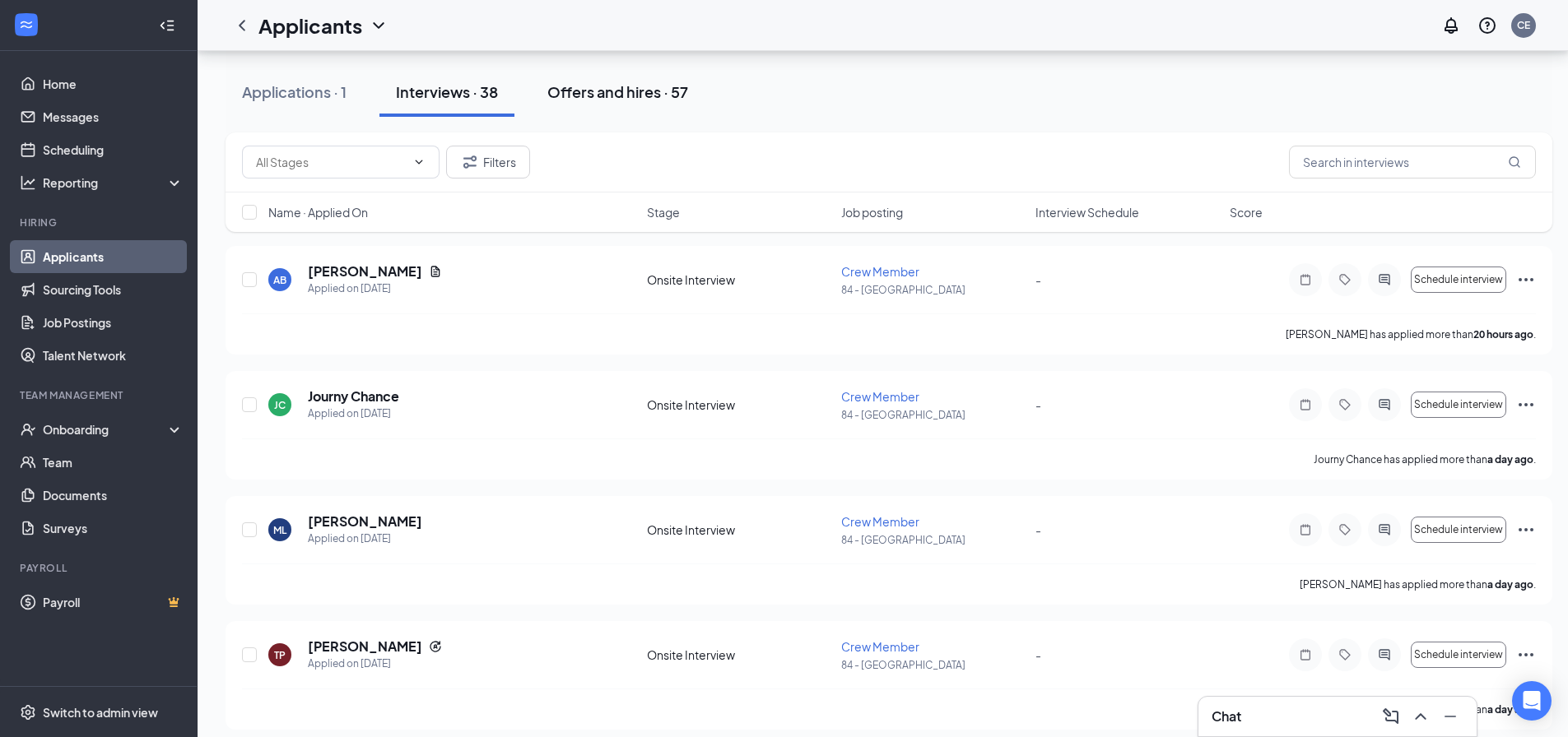
click at [679, 94] on div "Offers and hires · 57" at bounding box center [617, 91] width 141 height 21
